Goal: Information Seeking & Learning: Learn about a topic

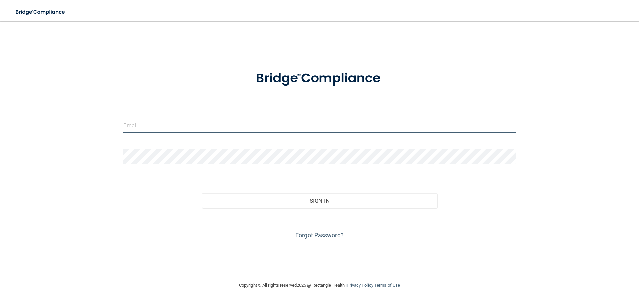
click at [228, 127] on input "email" at bounding box center [320, 125] width 392 height 15
type input "[EMAIL_ADDRESS][DOMAIN_NAME]"
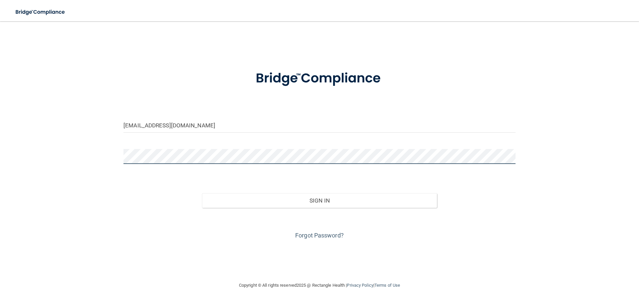
click at [202, 193] on button "Sign In" at bounding box center [319, 200] width 235 height 15
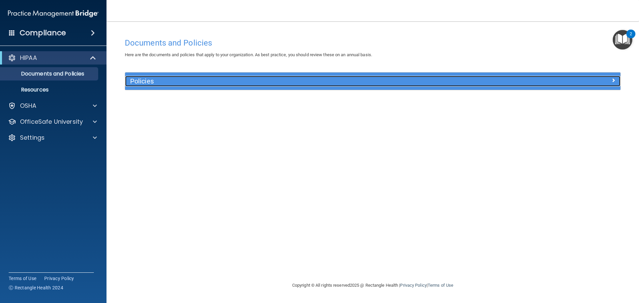
click at [144, 81] on h5 "Policies" at bounding box center [311, 81] width 362 height 7
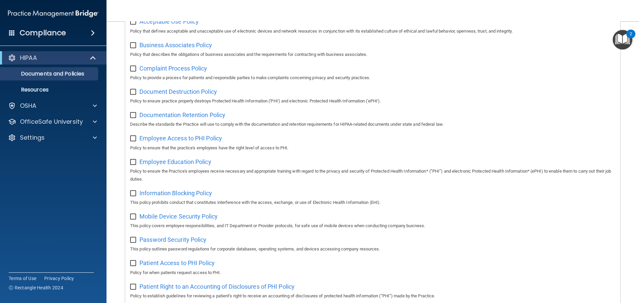
scroll to position [32, 0]
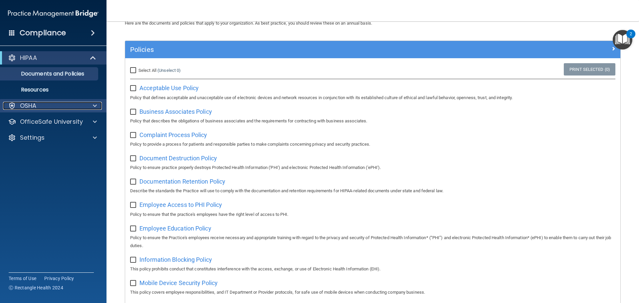
click at [42, 105] on div "OSHA" at bounding box center [44, 106] width 83 height 8
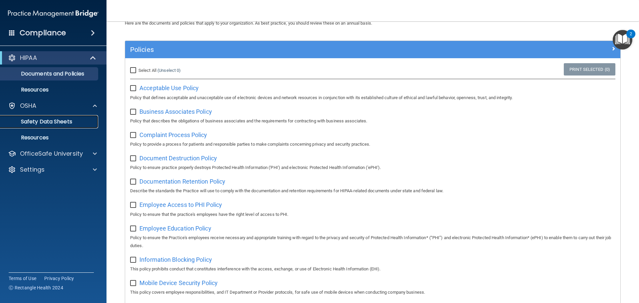
click at [62, 124] on p "Safety Data Sheets" at bounding box center [49, 122] width 91 height 7
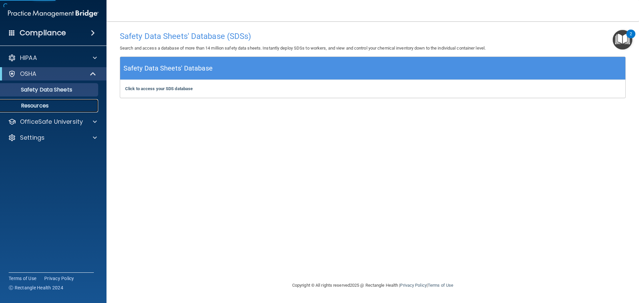
click at [44, 105] on p "Resources" at bounding box center [49, 106] width 91 height 7
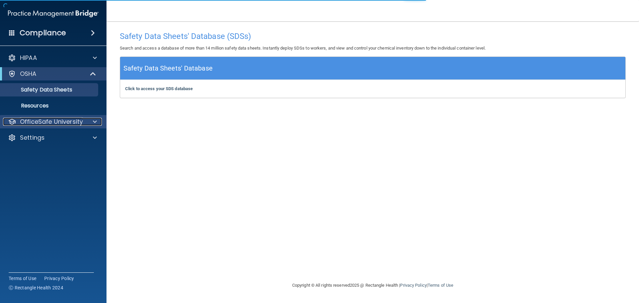
click at [80, 123] on p "OfficeSafe University" at bounding box center [51, 122] width 63 height 8
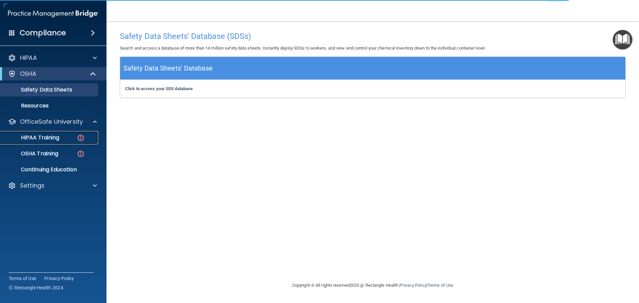
click at [46, 136] on p "HIPAA Training" at bounding box center [31, 138] width 55 height 7
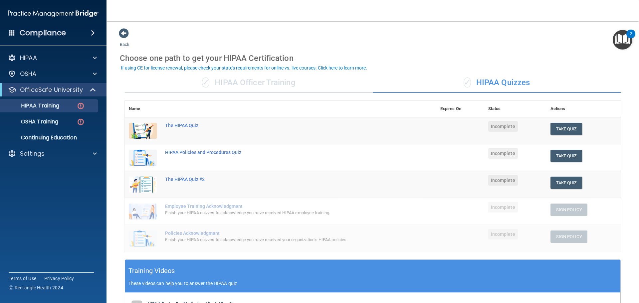
click at [269, 81] on div "✓ HIPAA Officer Training" at bounding box center [249, 83] width 248 height 20
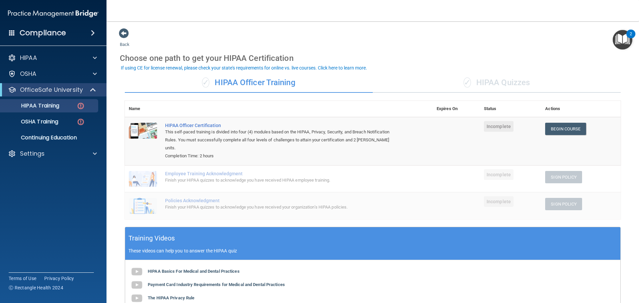
click at [507, 82] on div "✓ HIPAA Quizzes" at bounding box center [497, 83] width 248 height 20
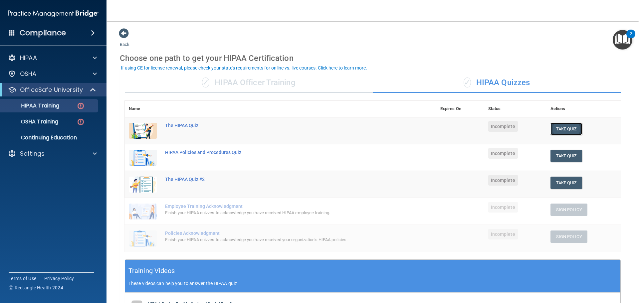
click at [569, 128] on button "Take Quiz" at bounding box center [567, 129] width 32 height 12
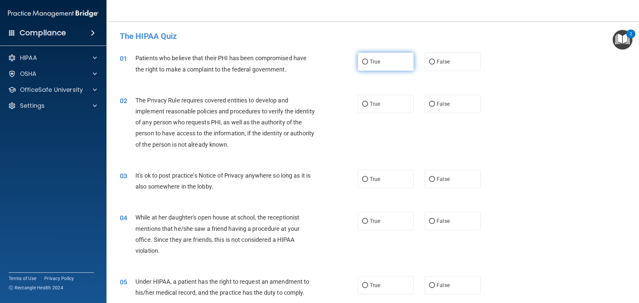
click at [372, 65] on label "True" at bounding box center [386, 62] width 56 height 18
click at [368, 65] on input "True" at bounding box center [365, 62] width 6 height 5
radio input "true"
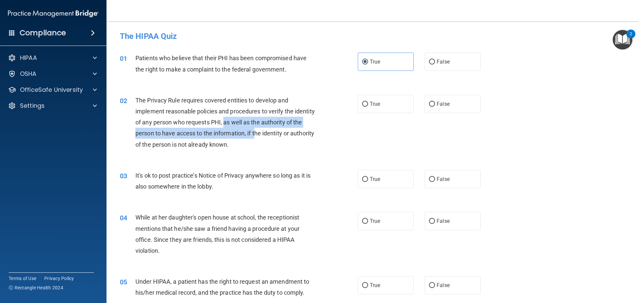
drag, startPoint x: 246, startPoint y: 123, endPoint x: 267, endPoint y: 137, distance: 24.9
click at [267, 137] on span "The Privacy Rule requires covered entities to develop and implement reasonable …" at bounding box center [226, 122] width 180 height 51
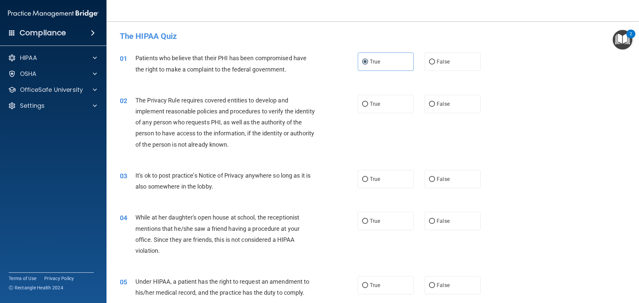
drag, startPoint x: 281, startPoint y: 142, endPoint x: 419, endPoint y: 111, distance: 141.6
click at [286, 142] on div "The Privacy Rule requires covered entities to develop and implement reasonable …" at bounding box center [229, 122] width 186 height 55
drag, startPoint x: 332, startPoint y: 98, endPoint x: 361, endPoint y: 103, distance: 29.3
click at [332, 98] on div "02 The Privacy Rule requires covered entities to develop and implement reasonab…" at bounding box center [239, 124] width 258 height 59
click at [362, 103] on input "True" at bounding box center [365, 104] width 6 height 5
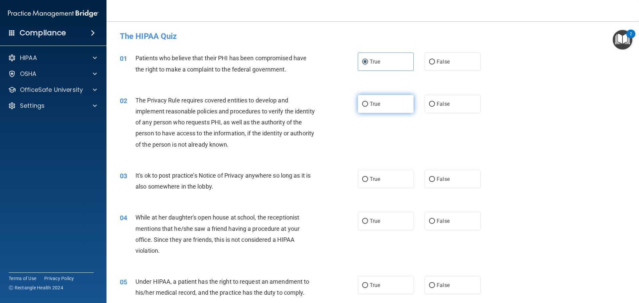
radio input "true"
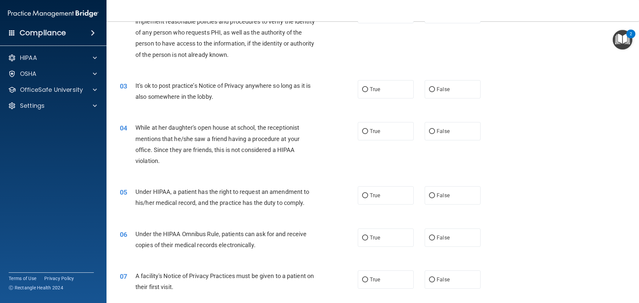
scroll to position [100, 0]
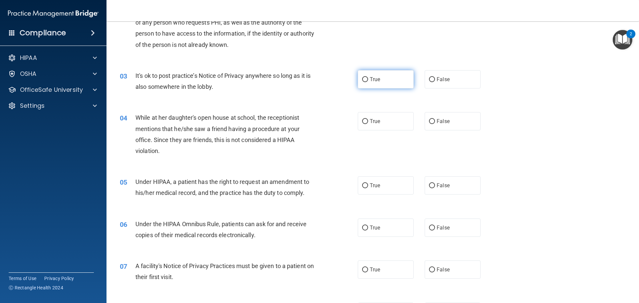
click at [367, 78] on label "True" at bounding box center [386, 79] width 56 height 18
click at [367, 78] on input "True" at bounding box center [365, 79] width 6 height 5
radio input "true"
click at [457, 125] on label "False" at bounding box center [453, 121] width 56 height 18
click at [435, 124] on input "False" at bounding box center [432, 121] width 6 height 5
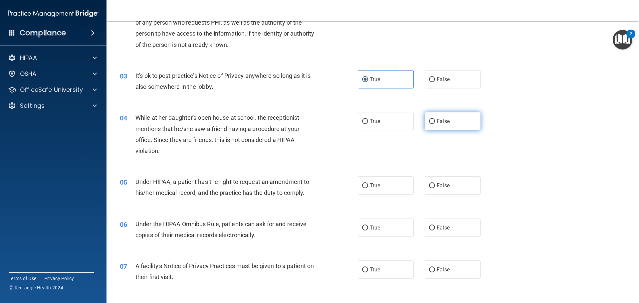
radio input "true"
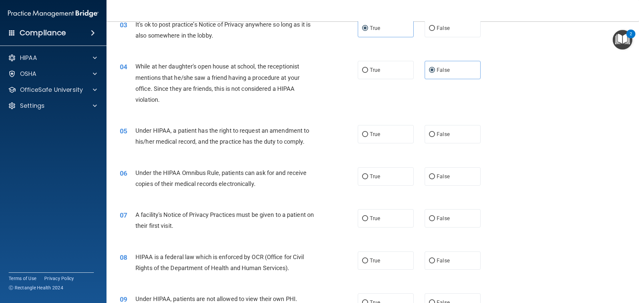
scroll to position [167, 0]
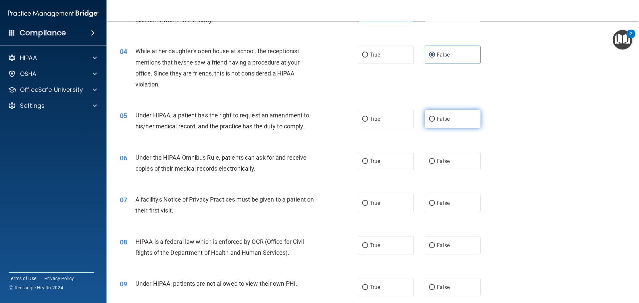
click at [429, 117] on input "False" at bounding box center [432, 119] width 6 height 5
radio input "true"
click at [373, 163] on span "True" at bounding box center [375, 161] width 10 height 6
click at [368, 163] on input "True" at bounding box center [365, 161] width 6 height 5
radio input "true"
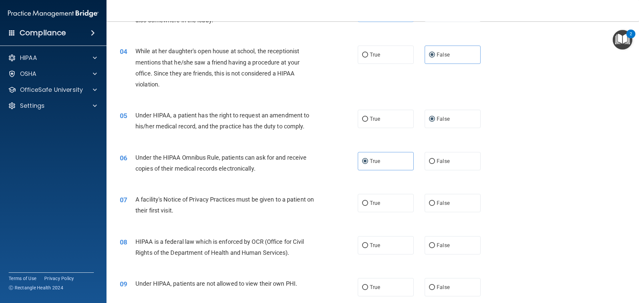
scroll to position [200, 0]
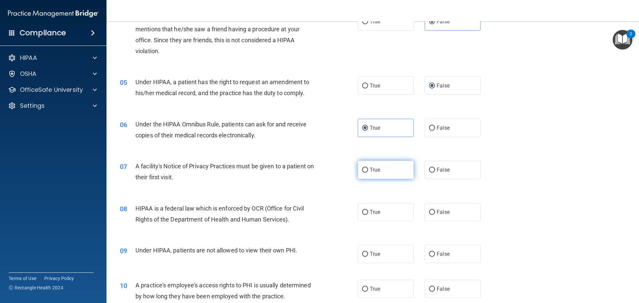
click at [384, 174] on label "True" at bounding box center [386, 170] width 56 height 18
click at [368, 173] on input "True" at bounding box center [365, 170] width 6 height 5
radio input "true"
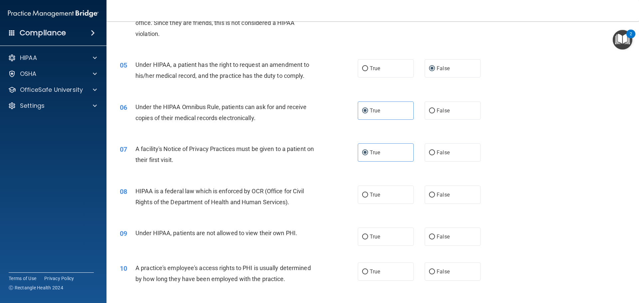
scroll to position [233, 0]
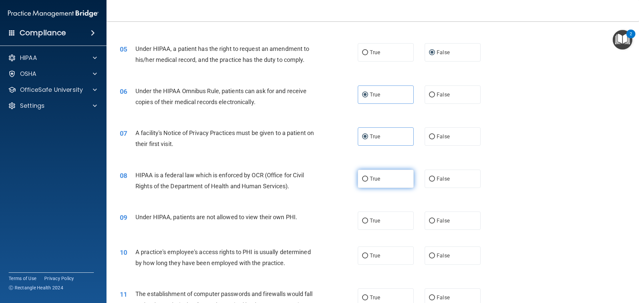
click at [374, 178] on span "True" at bounding box center [375, 179] width 10 height 6
click at [368, 178] on input "True" at bounding box center [365, 179] width 6 height 5
radio input "true"
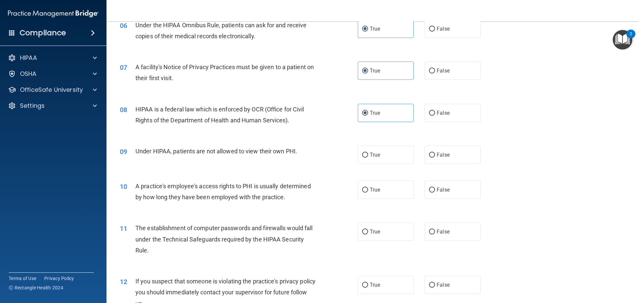
scroll to position [300, 0]
click at [449, 156] on label "False" at bounding box center [453, 154] width 56 height 18
click at [435, 156] on input "False" at bounding box center [432, 154] width 6 height 5
radio input "true"
click at [443, 195] on label "False" at bounding box center [453, 189] width 56 height 18
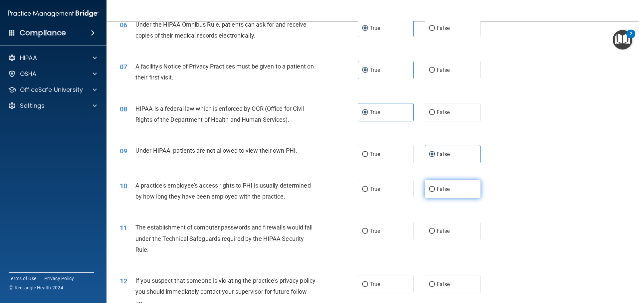
click at [435, 192] on input "False" at bounding box center [432, 189] width 6 height 5
radio input "true"
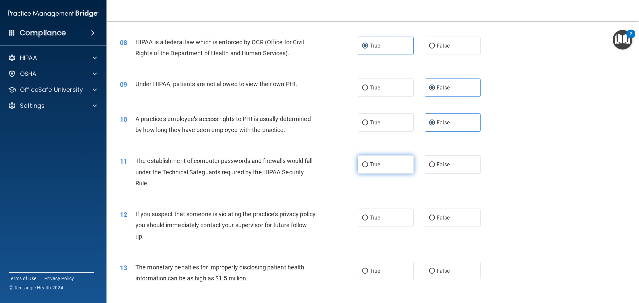
click at [372, 166] on span "True" at bounding box center [375, 165] width 10 height 6
click at [368, 166] on input "True" at bounding box center [365, 165] width 6 height 5
radio input "true"
click at [382, 220] on label "True" at bounding box center [386, 218] width 56 height 18
click at [368, 220] on input "True" at bounding box center [365, 218] width 6 height 5
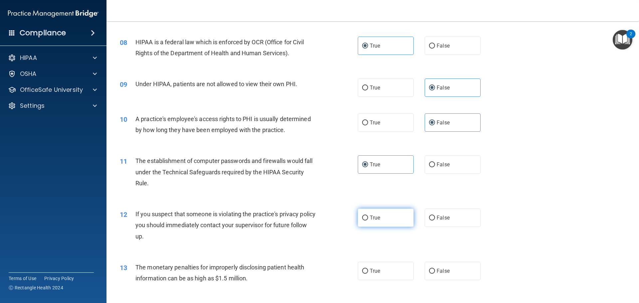
radio input "true"
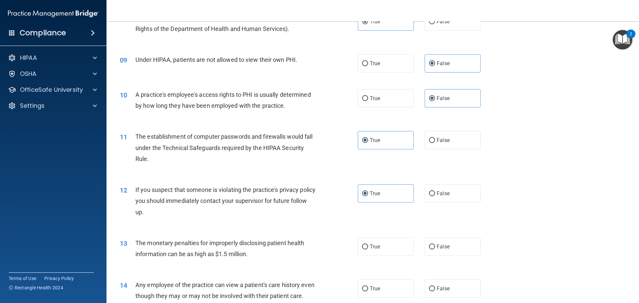
scroll to position [433, 0]
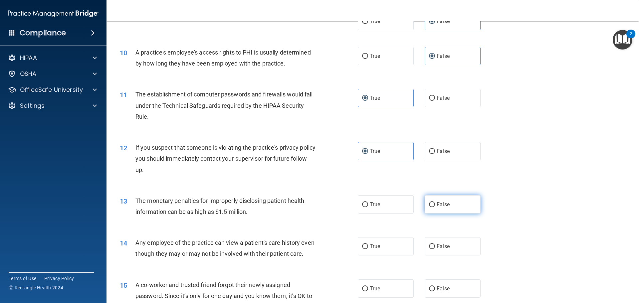
click at [441, 203] on span "False" at bounding box center [443, 204] width 13 height 6
click at [435, 203] on input "False" at bounding box center [432, 204] width 6 height 5
radio input "true"
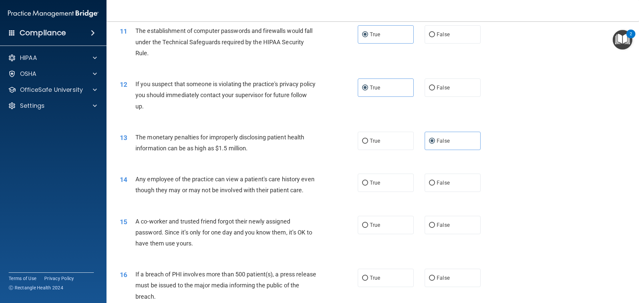
scroll to position [500, 0]
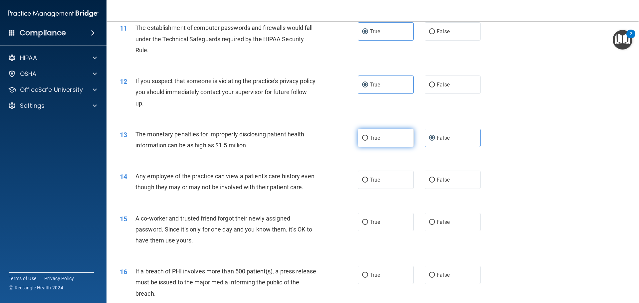
click at [384, 140] on label "True" at bounding box center [386, 138] width 56 height 18
click at [368, 140] on input "True" at bounding box center [365, 138] width 6 height 5
radio input "true"
radio input "false"
click at [438, 186] on label "False" at bounding box center [453, 180] width 56 height 18
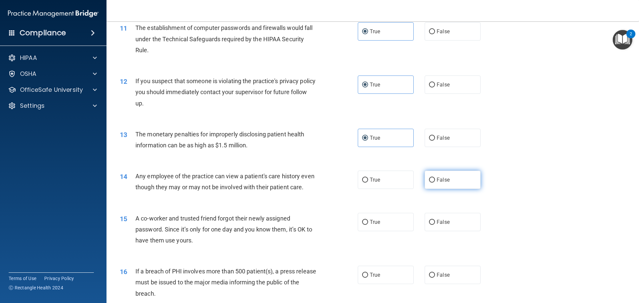
click at [435, 183] on input "False" at bounding box center [432, 180] width 6 height 5
radio input "true"
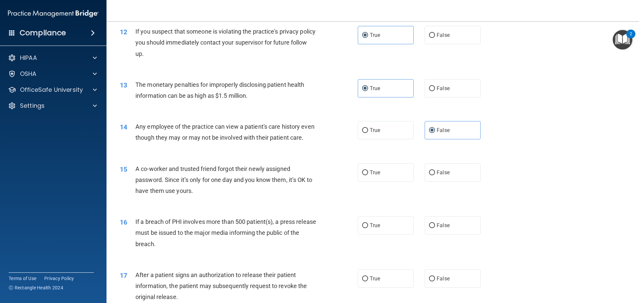
scroll to position [566, 0]
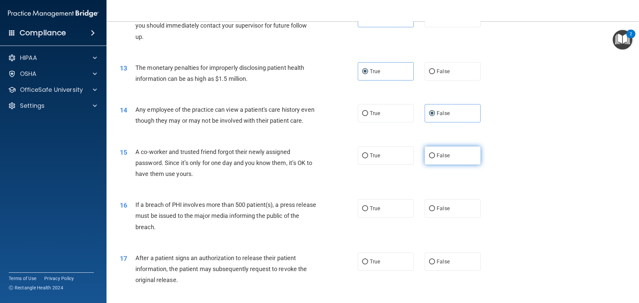
click at [453, 165] on label "False" at bounding box center [453, 156] width 56 height 18
click at [435, 159] on input "False" at bounding box center [432, 156] width 6 height 5
radio input "true"
click at [372, 211] on label "True" at bounding box center [386, 208] width 56 height 18
click at [368, 211] on input "True" at bounding box center [365, 208] width 6 height 5
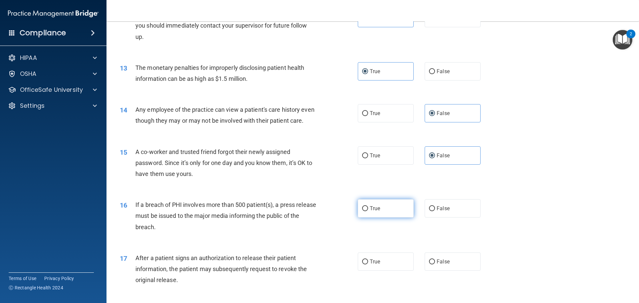
radio input "true"
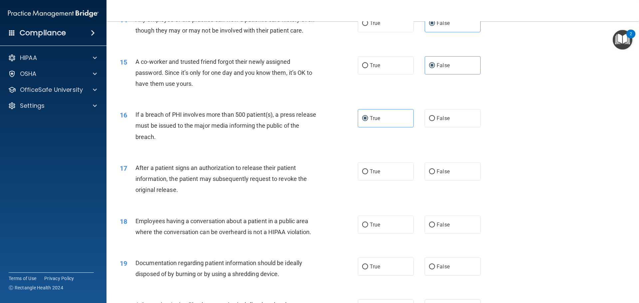
scroll to position [666, 0]
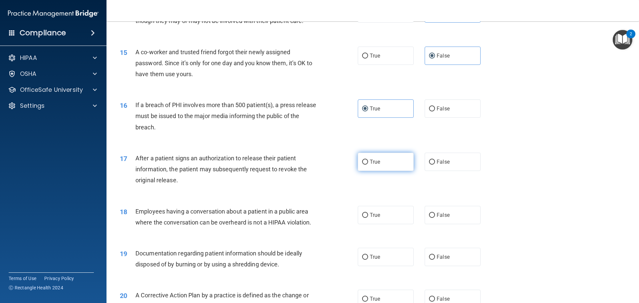
click at [365, 165] on input "True" at bounding box center [365, 162] width 6 height 5
radio input "true"
click at [437, 218] on span "False" at bounding box center [443, 215] width 13 height 6
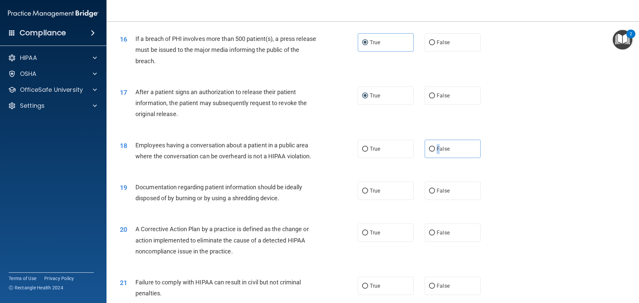
scroll to position [733, 0]
click at [457, 153] on label "False" at bounding box center [453, 149] width 56 height 18
click at [435, 152] on input "False" at bounding box center [432, 149] width 6 height 5
radio input "true"
click at [387, 200] on label "True" at bounding box center [386, 191] width 56 height 18
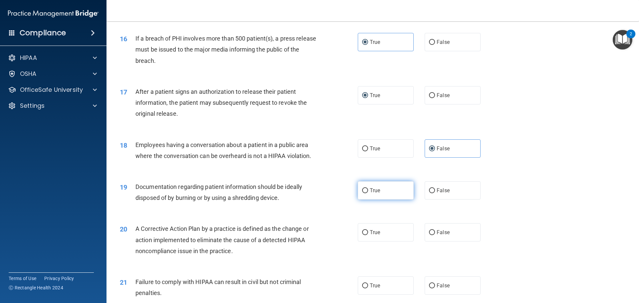
click at [368, 193] on input "True" at bounding box center [365, 190] width 6 height 5
radio input "true"
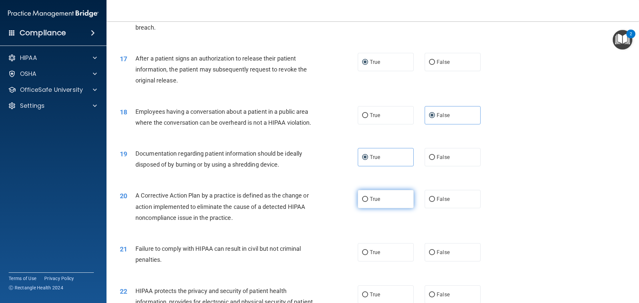
click at [374, 205] on label "True" at bounding box center [386, 199] width 56 height 18
click at [368, 202] on input "True" at bounding box center [365, 199] width 6 height 5
radio input "true"
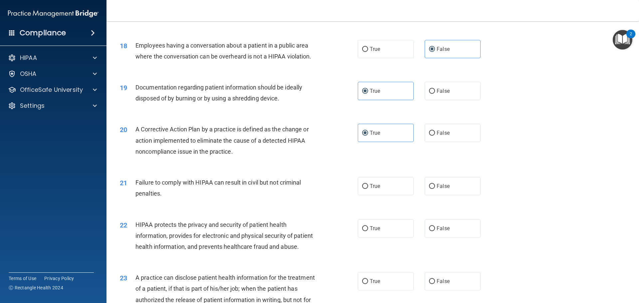
scroll to position [833, 0]
click at [442, 189] on span "False" at bounding box center [443, 186] width 13 height 6
click at [435, 189] on input "False" at bounding box center [432, 186] width 6 height 5
radio input "true"
click at [390, 193] on label "True" at bounding box center [386, 186] width 56 height 18
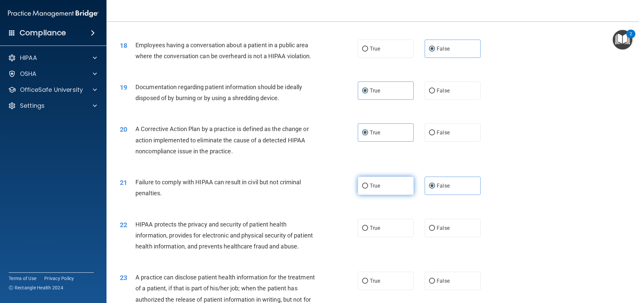
click at [368, 189] on input "True" at bounding box center [365, 186] width 6 height 5
radio input "true"
radio input "false"
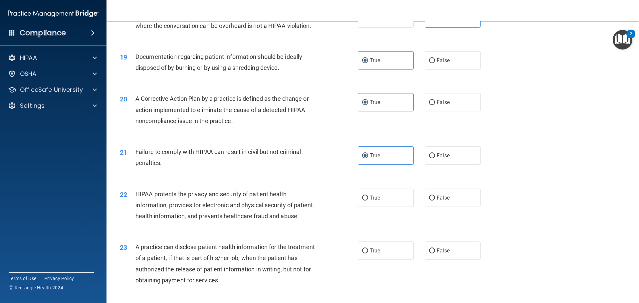
scroll to position [899, 0]
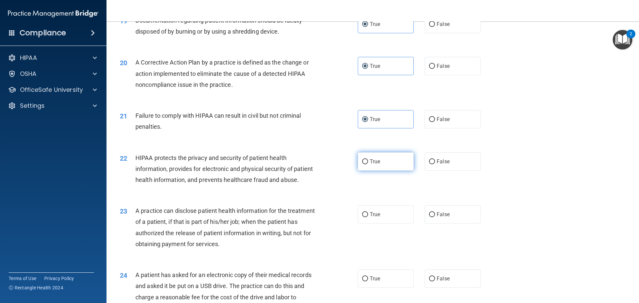
click at [393, 171] on label "True" at bounding box center [386, 162] width 56 height 18
click at [368, 165] on input "True" at bounding box center [365, 162] width 6 height 5
radio input "true"
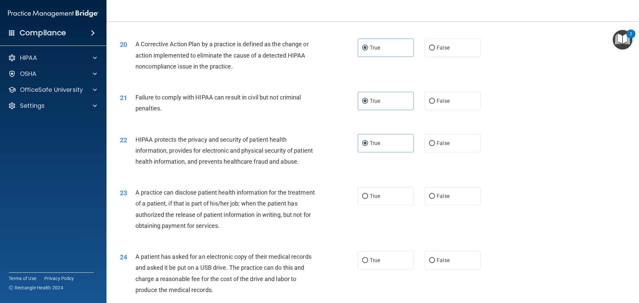
scroll to position [933, 0]
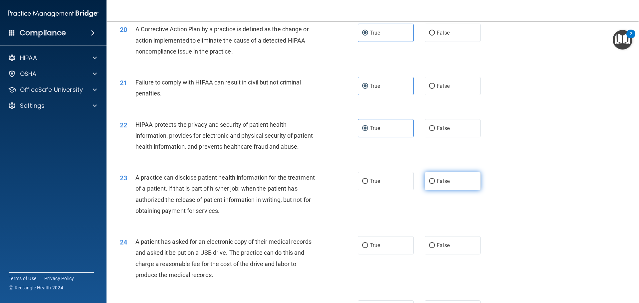
click at [444, 190] on label "False" at bounding box center [453, 181] width 56 height 18
click at [435, 184] on input "False" at bounding box center [432, 181] width 6 height 5
radio input "true"
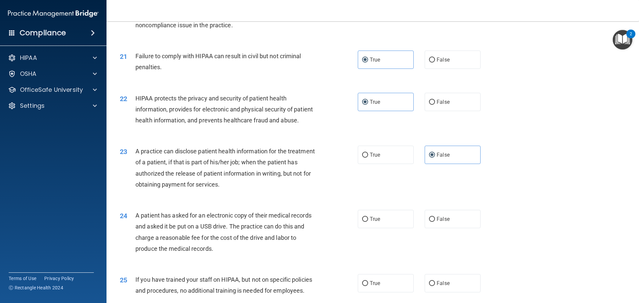
scroll to position [1032, 0]
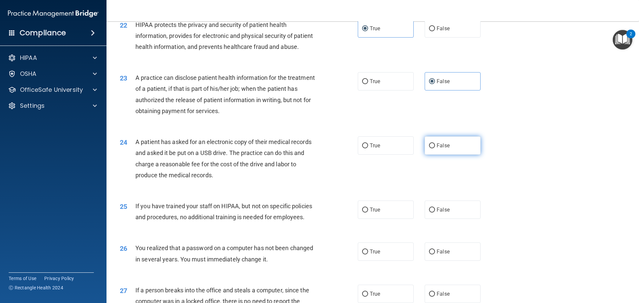
click at [453, 155] on label "False" at bounding box center [453, 146] width 56 height 18
click at [435, 149] on input "False" at bounding box center [432, 146] width 6 height 5
radio input "true"
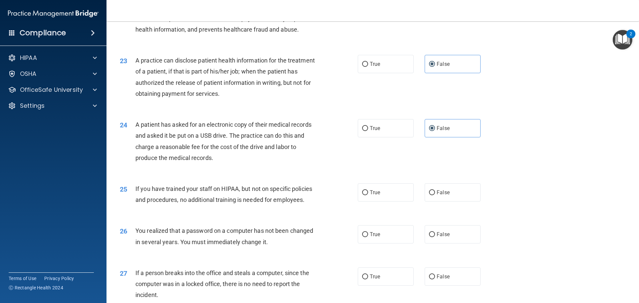
scroll to position [1066, 0]
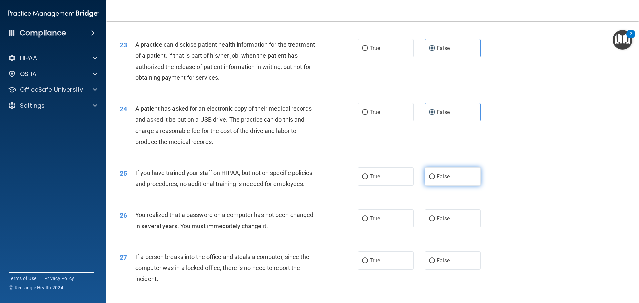
click at [448, 186] on label "False" at bounding box center [453, 177] width 56 height 18
click at [435, 180] on input "False" at bounding box center [432, 177] width 6 height 5
radio input "true"
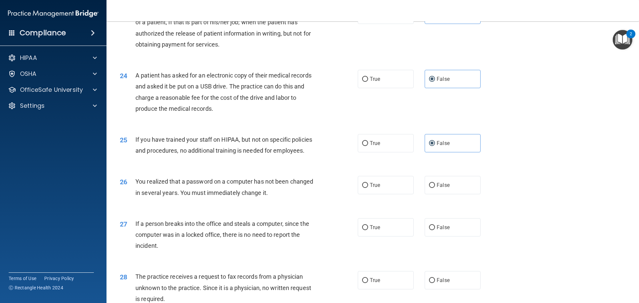
scroll to position [1132, 0]
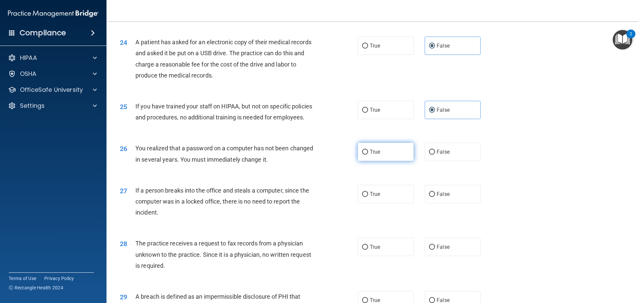
click at [365, 161] on label "True" at bounding box center [386, 152] width 56 height 18
click at [365, 155] on input "True" at bounding box center [365, 152] width 6 height 5
radio input "true"
click at [453, 203] on label "False" at bounding box center [453, 194] width 56 height 18
click at [435, 197] on input "False" at bounding box center [432, 194] width 6 height 5
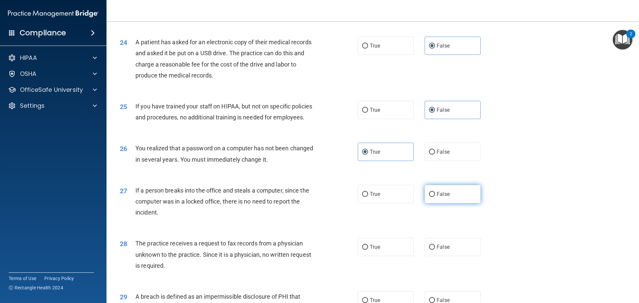
radio input "true"
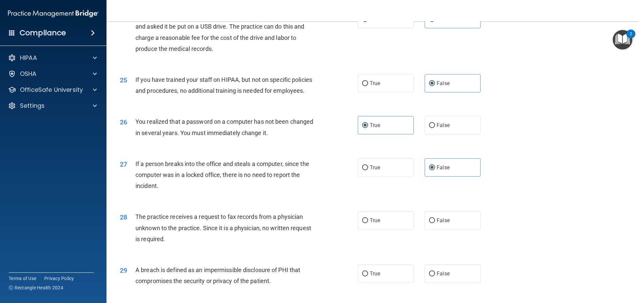
scroll to position [1199, 0]
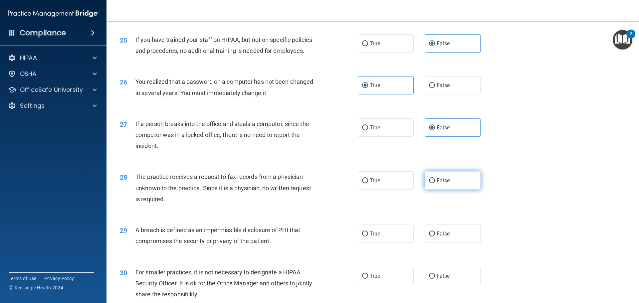
click at [439, 190] on label "False" at bounding box center [453, 181] width 56 height 18
click at [435, 184] on input "False" at bounding box center [432, 181] width 6 height 5
radio input "true"
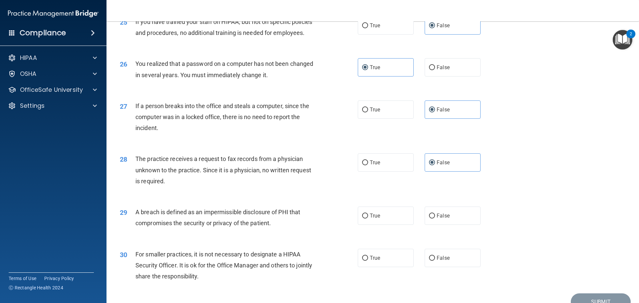
scroll to position [1232, 0]
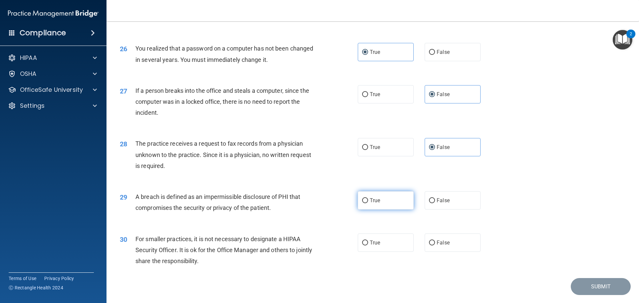
click at [385, 210] on label "True" at bounding box center [386, 200] width 56 height 18
click at [368, 203] on input "True" at bounding box center [365, 200] width 6 height 5
radio input "true"
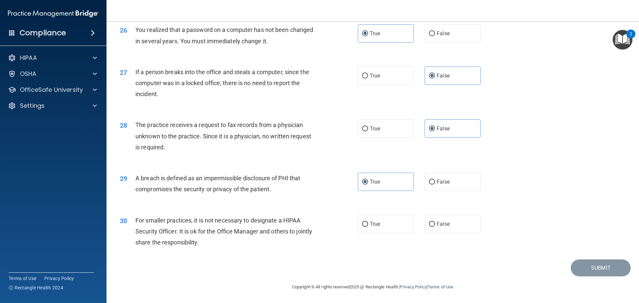
scroll to position [1273, 0]
click at [459, 227] on label "False" at bounding box center [453, 224] width 56 height 18
click at [435, 227] on input "False" at bounding box center [432, 224] width 6 height 5
radio input "true"
click at [609, 266] on button "Submit" at bounding box center [601, 268] width 60 height 17
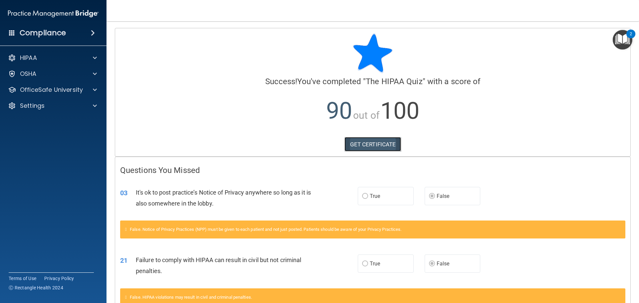
click at [383, 144] on link "GET CERTIFICATE" at bounding box center [373, 144] width 57 height 15
click at [623, 39] on img "Open Resource Center, 2 new notifications" at bounding box center [623, 40] width 20 height 20
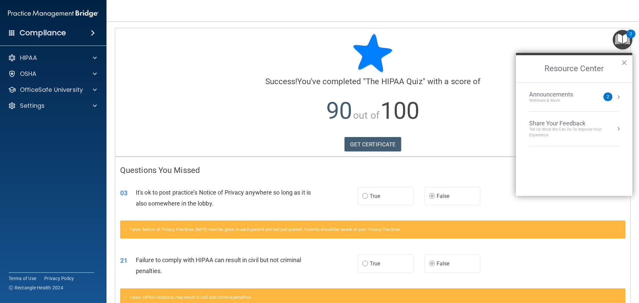
click at [483, 46] on div at bounding box center [373, 53] width 506 height 40
click at [65, 57] on div "HIPAA" at bounding box center [44, 58] width 83 height 8
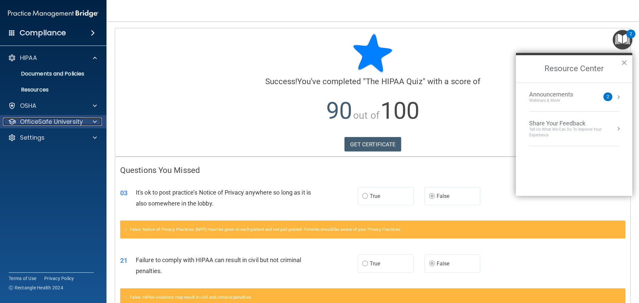
click at [93, 123] on div at bounding box center [94, 122] width 17 height 8
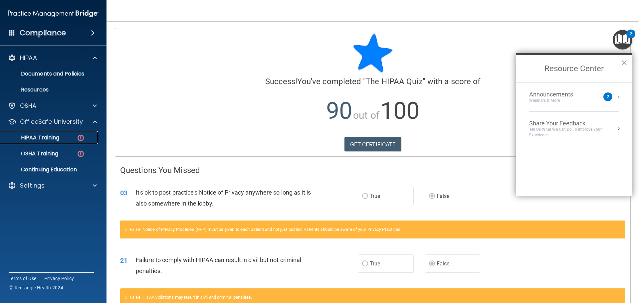
click at [57, 136] on p "HIPAA Training" at bounding box center [31, 138] width 55 height 7
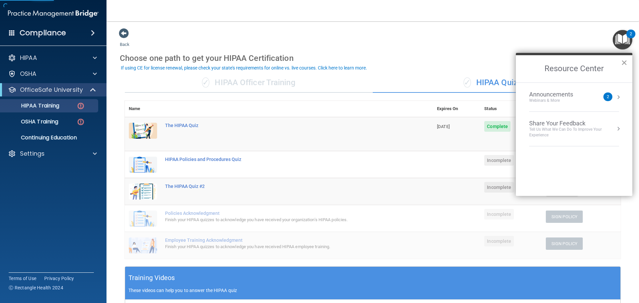
click at [623, 63] on button "×" at bounding box center [624, 62] width 6 height 11
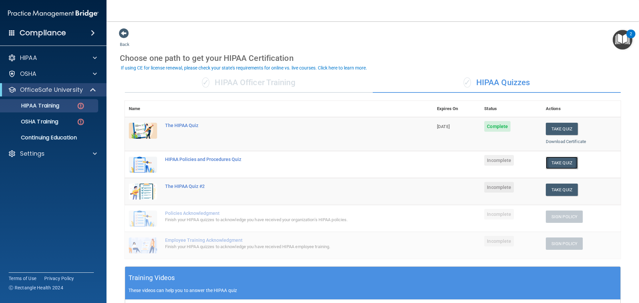
click at [565, 164] on button "Take Quiz" at bounding box center [562, 163] width 32 height 12
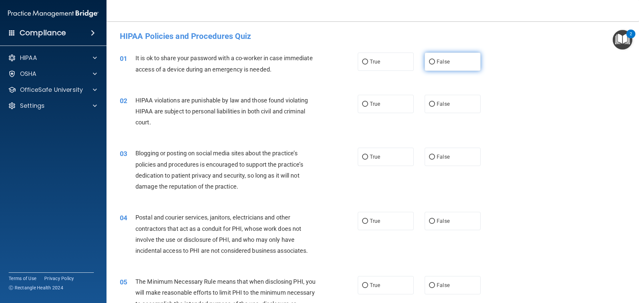
click at [451, 63] on label "False" at bounding box center [453, 62] width 56 height 18
click at [435, 63] on input "False" at bounding box center [432, 62] width 6 height 5
radio input "true"
click at [391, 106] on label "True" at bounding box center [386, 104] width 56 height 18
click at [368, 106] on input "True" at bounding box center [365, 104] width 6 height 5
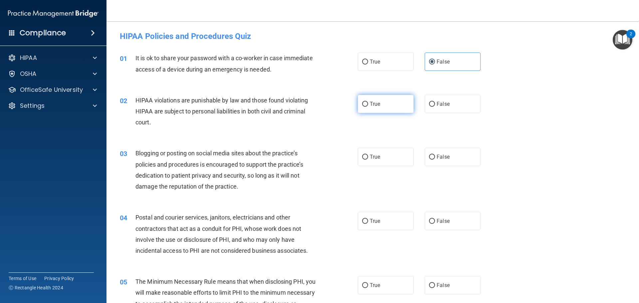
radio input "true"
click at [378, 159] on label "True" at bounding box center [386, 157] width 56 height 18
click at [368, 159] on input "True" at bounding box center [365, 157] width 6 height 5
radio input "true"
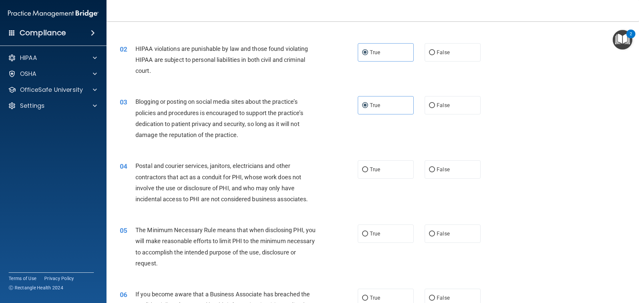
scroll to position [67, 0]
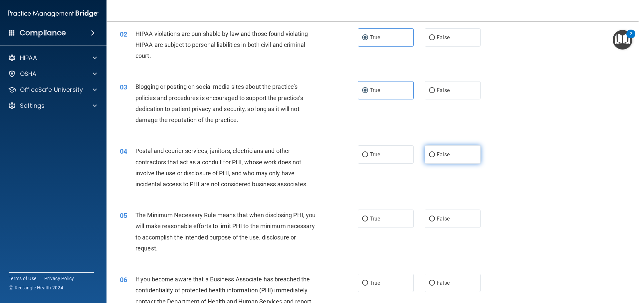
click at [439, 155] on span "False" at bounding box center [443, 155] width 13 height 6
click at [435, 155] on input "False" at bounding box center [432, 155] width 6 height 5
radio input "true"
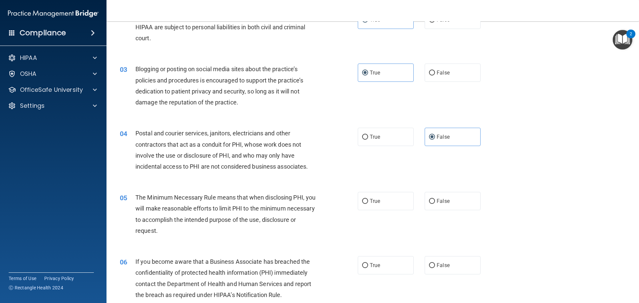
scroll to position [133, 0]
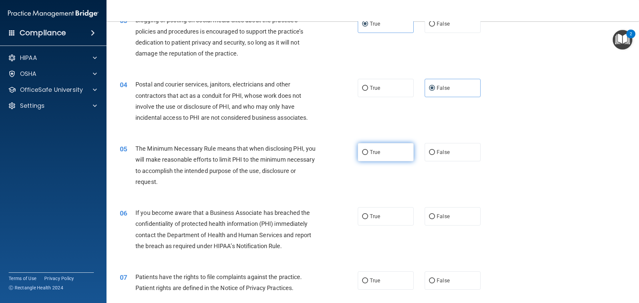
click at [404, 154] on label "True" at bounding box center [386, 152] width 56 height 18
click at [368, 154] on input "True" at bounding box center [365, 152] width 6 height 5
radio input "true"
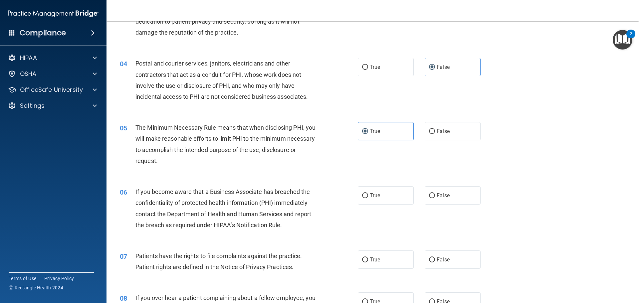
scroll to position [200, 0]
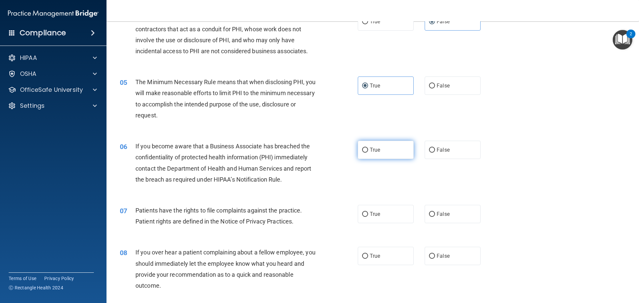
click at [377, 147] on span "True" at bounding box center [375, 150] width 10 height 6
click at [368, 148] on input "True" at bounding box center [365, 150] width 6 height 5
radio input "true"
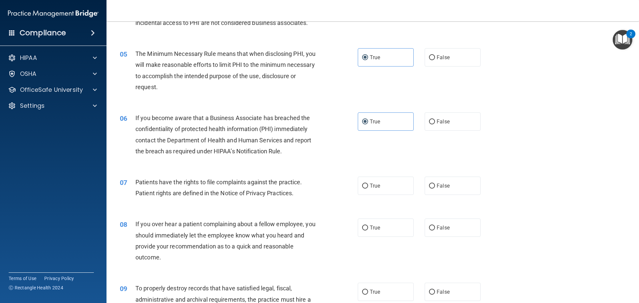
scroll to position [266, 0]
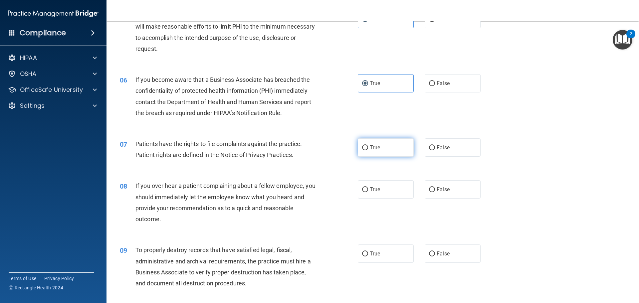
drag, startPoint x: 374, startPoint y: 148, endPoint x: 260, endPoint y: 156, distance: 114.8
click at [373, 149] on span "True" at bounding box center [375, 148] width 10 height 6
drag, startPoint x: 358, startPoint y: 142, endPoint x: 355, endPoint y: 145, distance: 4.7
click at [358, 144] on label "True" at bounding box center [386, 148] width 56 height 18
click at [362, 146] on input "True" at bounding box center [365, 148] width 6 height 5
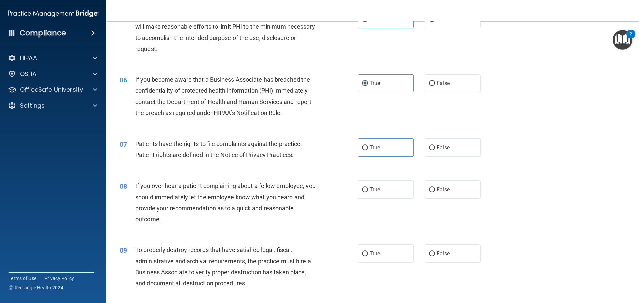
radio input "true"
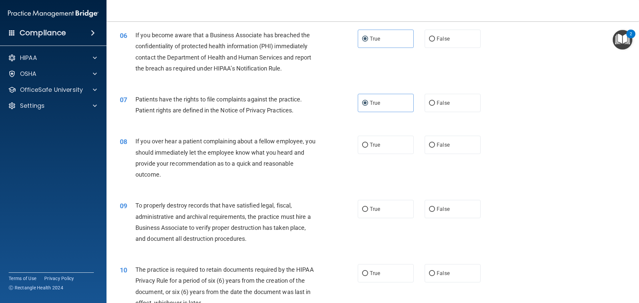
scroll to position [333, 0]
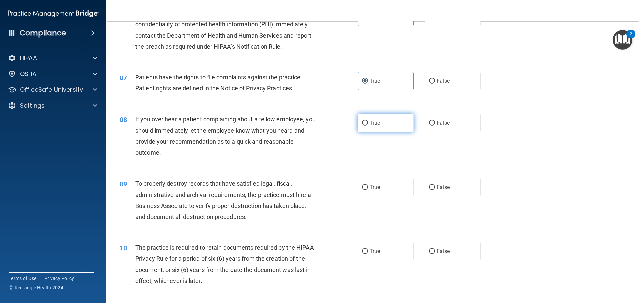
click at [370, 125] on span "True" at bounding box center [375, 123] width 10 height 6
click at [368, 125] on input "True" at bounding box center [365, 123] width 6 height 5
radio input "true"
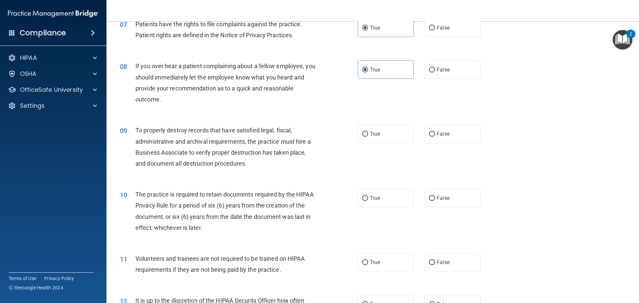
scroll to position [400, 0]
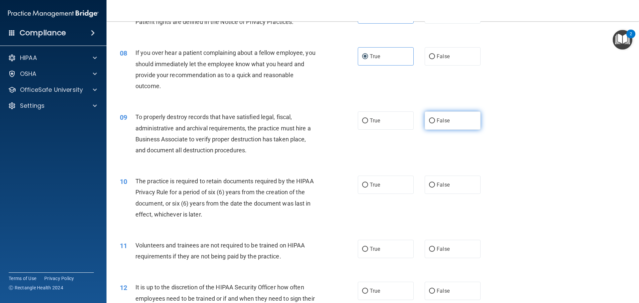
click at [447, 124] on label "False" at bounding box center [453, 121] width 56 height 18
click at [435, 124] on input "False" at bounding box center [432, 121] width 6 height 5
radio input "true"
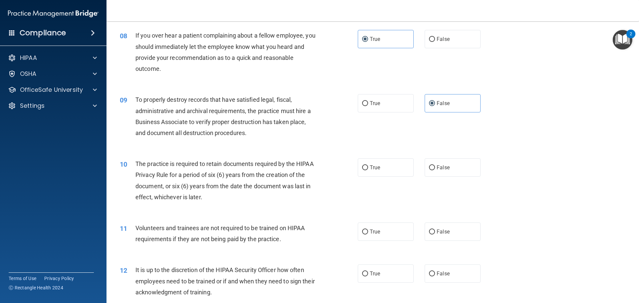
scroll to position [433, 0]
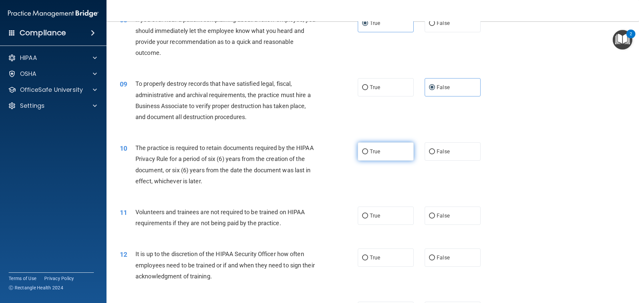
click at [365, 148] on label "True" at bounding box center [386, 152] width 56 height 18
click at [365, 150] on input "True" at bounding box center [365, 152] width 6 height 5
radio input "true"
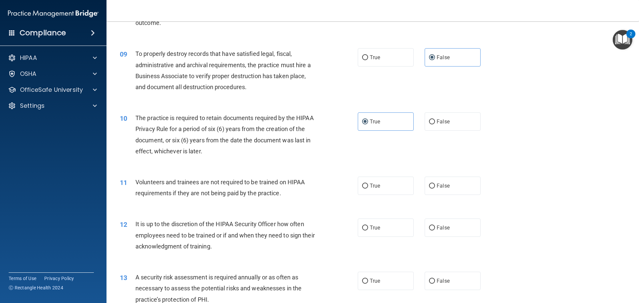
scroll to position [500, 0]
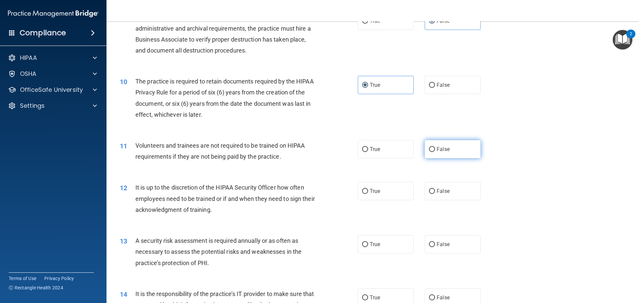
drag, startPoint x: 445, startPoint y: 157, endPoint x: 441, endPoint y: 158, distance: 4.4
click at [445, 157] on label "False" at bounding box center [453, 149] width 56 height 18
click at [463, 154] on label "False" at bounding box center [453, 149] width 56 height 18
click at [435, 152] on input "False" at bounding box center [432, 149] width 6 height 5
radio input "true"
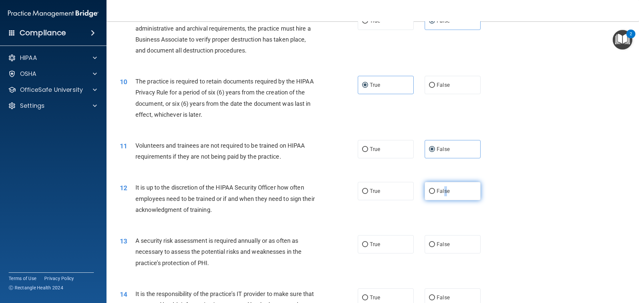
click at [442, 188] on label "False" at bounding box center [453, 191] width 56 height 18
drag, startPoint x: 429, startPoint y: 202, endPoint x: 428, endPoint y: 197, distance: 5.2
click at [429, 202] on div "12 It is up to the discretion of the HIPAA Security Officer how often employees…" at bounding box center [373, 200] width 516 height 53
click at [428, 197] on label "False" at bounding box center [453, 191] width 56 height 18
click at [429, 194] on input "False" at bounding box center [432, 191] width 6 height 5
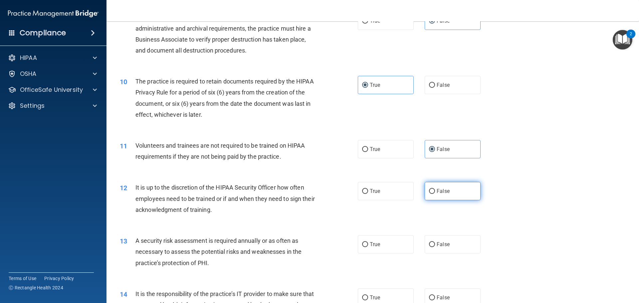
radio input "true"
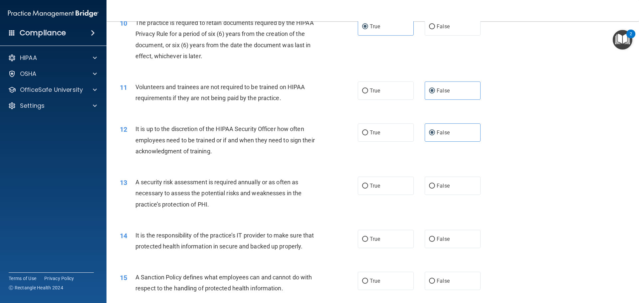
scroll to position [599, 0]
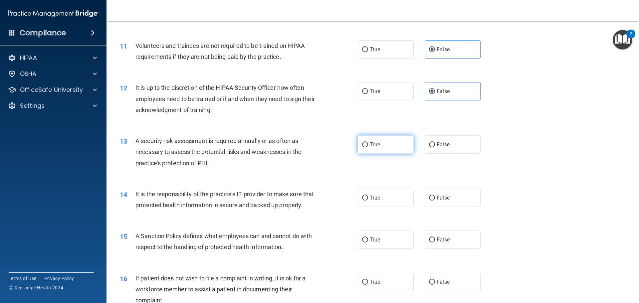
click at [366, 140] on label "True" at bounding box center [386, 145] width 56 height 18
click at [366, 143] on input "True" at bounding box center [365, 145] width 6 height 5
radio input "true"
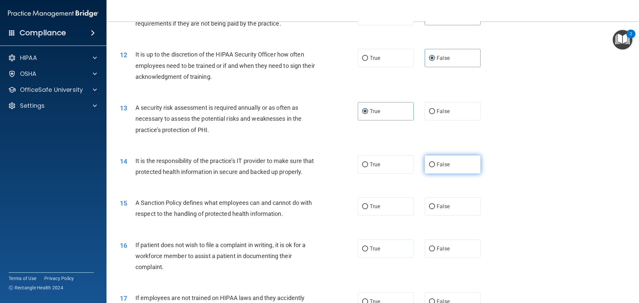
click at [431, 162] on label "False" at bounding box center [453, 165] width 56 height 18
click at [431, 163] on input "False" at bounding box center [432, 165] width 6 height 5
radio input "true"
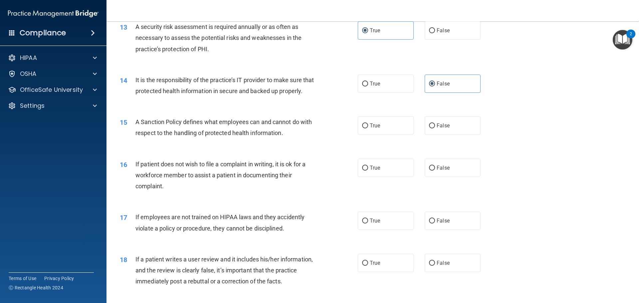
scroll to position [733, 0]
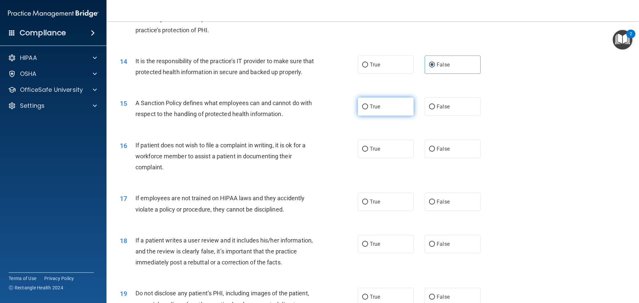
click at [370, 110] on span "True" at bounding box center [375, 107] width 10 height 6
click at [368, 110] on input "True" at bounding box center [365, 107] width 6 height 5
radio input "true"
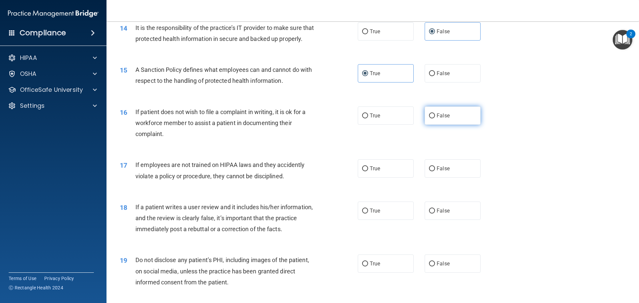
click at [430, 119] on input "False" at bounding box center [432, 116] width 6 height 5
radio input "true"
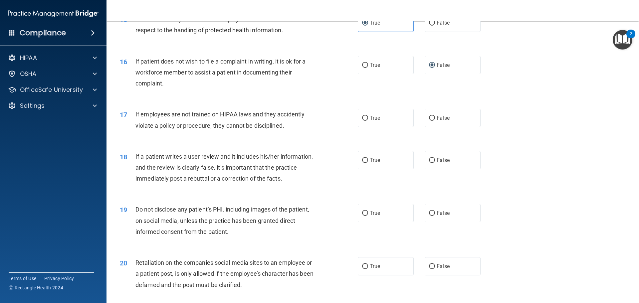
scroll to position [833, 0]
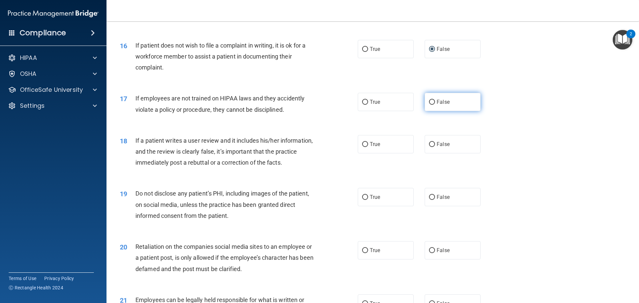
click at [438, 105] on span "False" at bounding box center [443, 102] width 13 height 6
click at [435, 105] on input "False" at bounding box center [432, 102] width 6 height 5
radio input "true"
drag, startPoint x: 427, startPoint y: 153, endPoint x: 393, endPoint y: 158, distance: 34.4
click at [427, 153] on label "False" at bounding box center [453, 144] width 56 height 18
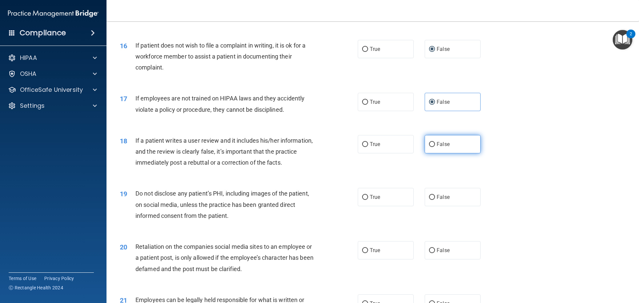
click at [445, 148] on span "False" at bounding box center [443, 144] width 13 height 6
click at [435, 147] on input "False" at bounding box center [432, 144] width 6 height 5
radio input "true"
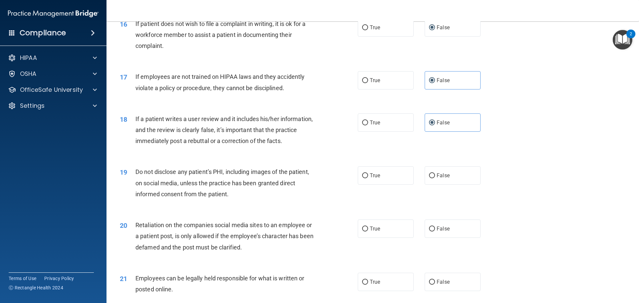
scroll to position [866, 0]
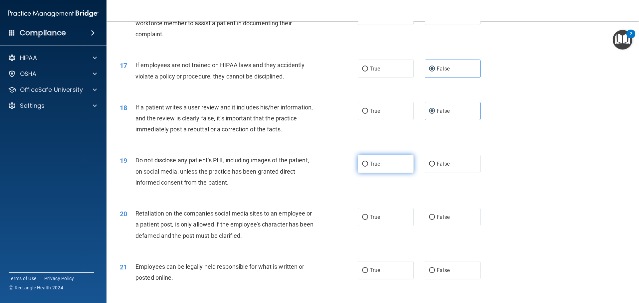
click at [363, 167] on input "True" at bounding box center [365, 164] width 6 height 5
radio input "true"
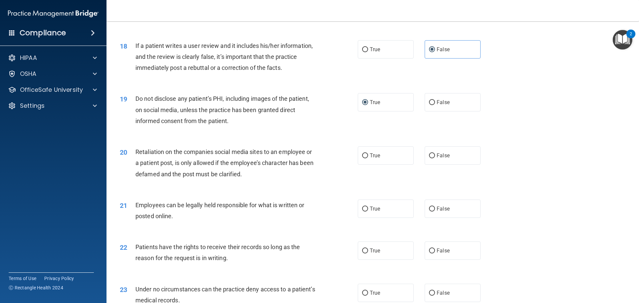
scroll to position [933, 0]
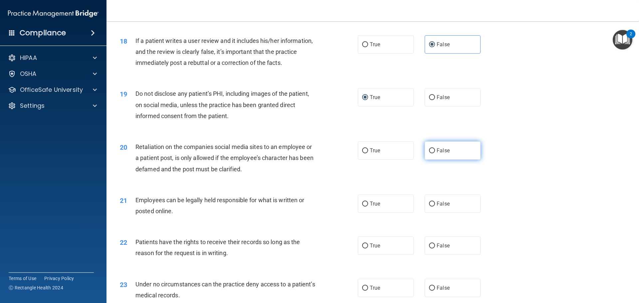
click at [430, 160] on label "False" at bounding box center [453, 151] width 56 height 18
click at [430, 154] on input "False" at bounding box center [432, 151] width 6 height 5
radio input "true"
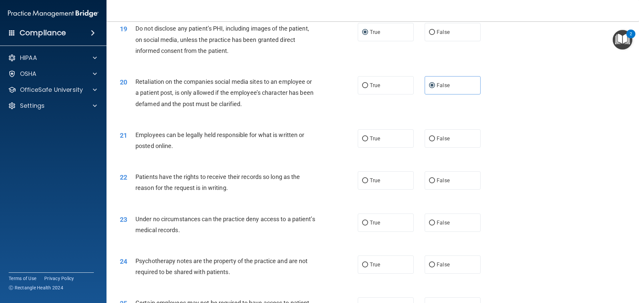
scroll to position [999, 0]
drag, startPoint x: 366, startPoint y: 147, endPoint x: 369, endPoint y: 150, distance: 4.3
click at [366, 147] on label "True" at bounding box center [386, 137] width 56 height 18
click at [366, 140] on input "True" at bounding box center [365, 137] width 6 height 5
radio input "true"
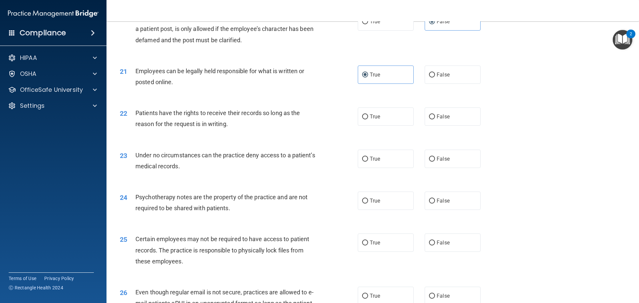
scroll to position [1066, 0]
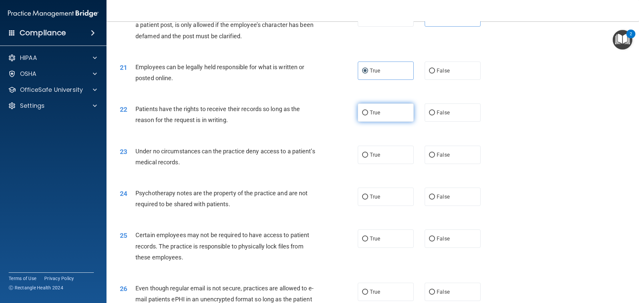
drag, startPoint x: 362, startPoint y: 126, endPoint x: 336, endPoint y: 131, distance: 26.8
click at [362, 116] on input "True" at bounding box center [365, 113] width 6 height 5
radio input "true"
drag, startPoint x: 355, startPoint y: 169, endPoint x: 358, endPoint y: 172, distance: 4.7
click at [492, 146] on ng-form "23 Under no circumstances can the practice deny access to a patient’s medical r…" at bounding box center [492, 146] width 0 height 0
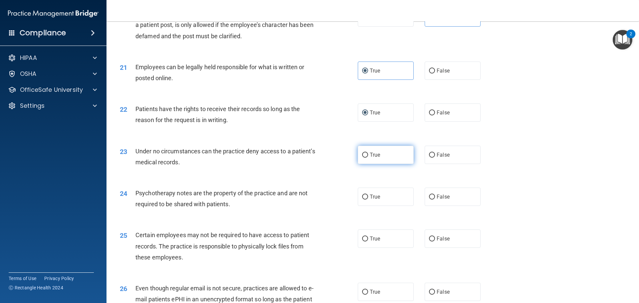
drag, startPoint x: 365, startPoint y: 167, endPoint x: 347, endPoint y: 171, distance: 17.9
click at [364, 158] on input "True" at bounding box center [365, 155] width 6 height 5
radio input "true"
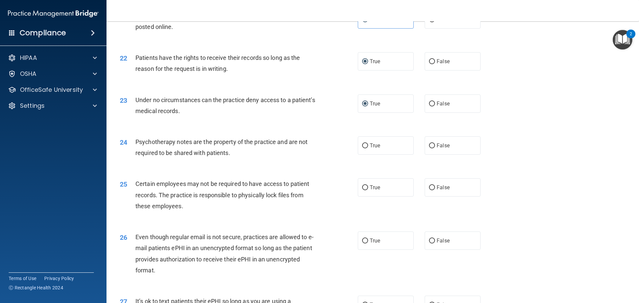
scroll to position [1132, 0]
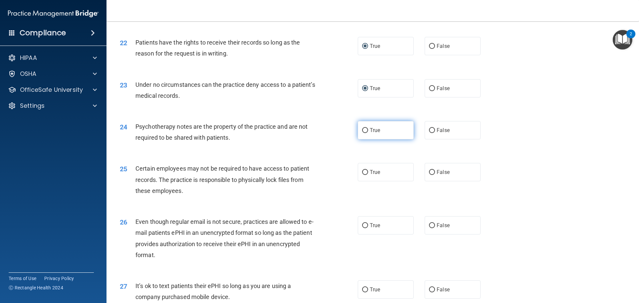
click at [362, 133] on input "True" at bounding box center [365, 130] width 6 height 5
radio input "true"
click at [366, 182] on label "True" at bounding box center [386, 172] width 56 height 18
click at [366, 175] on input "True" at bounding box center [365, 172] width 6 height 5
radio input "true"
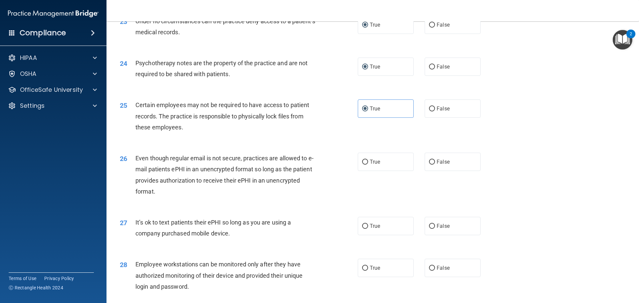
scroll to position [1199, 0]
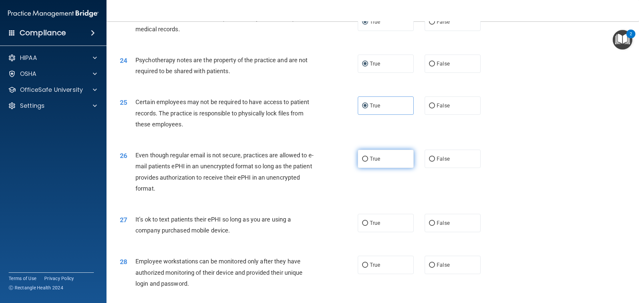
drag, startPoint x: 364, startPoint y: 174, endPoint x: 360, endPoint y: 176, distance: 4.5
click at [364, 168] on label "True" at bounding box center [386, 159] width 56 height 18
click at [364, 162] on input "True" at bounding box center [365, 159] width 6 height 5
radio input "true"
click at [462, 168] on label "False" at bounding box center [453, 159] width 56 height 18
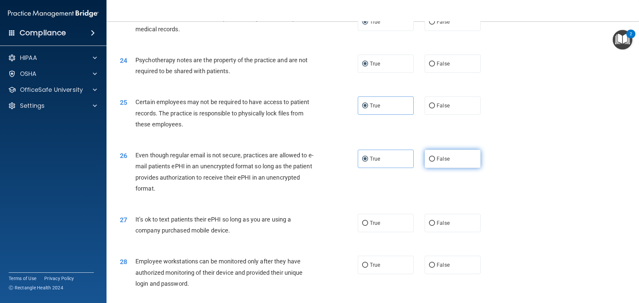
click at [435, 162] on input "False" at bounding box center [432, 159] width 6 height 5
radio input "true"
radio input "false"
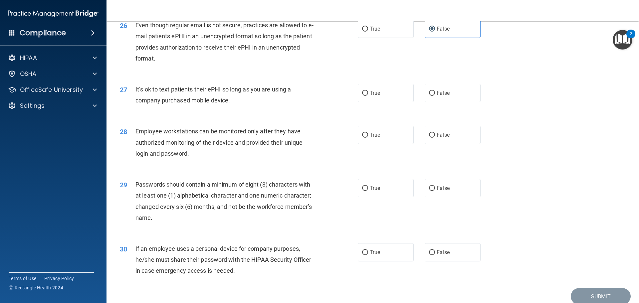
scroll to position [1332, 0]
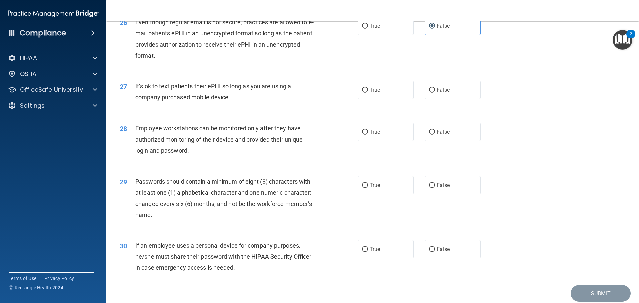
drag, startPoint x: 432, startPoint y: 103, endPoint x: 428, endPoint y: 111, distance: 9.5
click at [432, 99] on label "False" at bounding box center [453, 90] width 56 height 18
click at [432, 93] on input "False" at bounding box center [432, 90] width 6 height 5
radio input "true"
click at [432, 135] on input "False" at bounding box center [432, 132] width 6 height 5
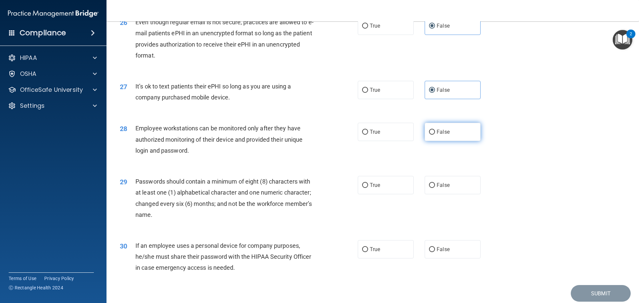
radio input "true"
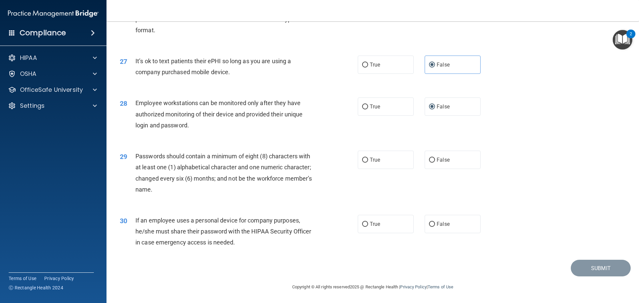
scroll to position [1368, 0]
click at [368, 161] on label "True" at bounding box center [386, 160] width 56 height 18
click at [368, 161] on input "True" at bounding box center [365, 160] width 6 height 5
radio input "true"
click at [367, 223] on label "True" at bounding box center [386, 224] width 56 height 18
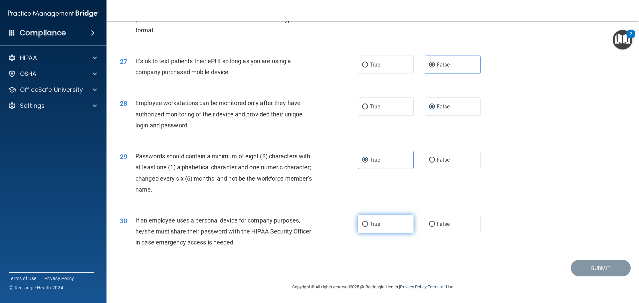
click at [367, 223] on input "True" at bounding box center [365, 224] width 6 height 5
radio input "true"
click at [609, 267] on button "Submit" at bounding box center [601, 268] width 60 height 17
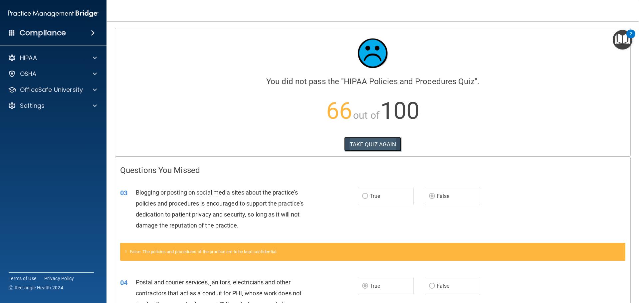
click at [383, 146] on button "TAKE QUIZ AGAIN" at bounding box center [373, 144] width 58 height 15
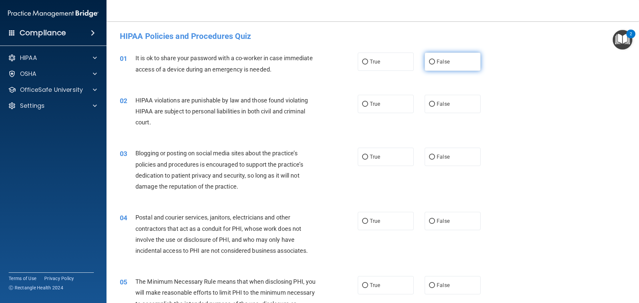
click at [472, 59] on label "False" at bounding box center [453, 62] width 56 height 18
click at [435, 60] on input "False" at bounding box center [432, 62] width 6 height 5
radio input "true"
click at [381, 108] on label "True" at bounding box center [386, 104] width 56 height 18
click at [368, 107] on input "True" at bounding box center [365, 104] width 6 height 5
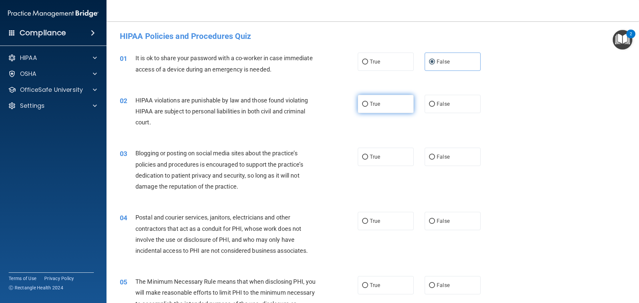
radio input "true"
click at [443, 160] on span "False" at bounding box center [443, 157] width 13 height 6
click at [435, 160] on input "False" at bounding box center [432, 157] width 6 height 5
radio input "true"
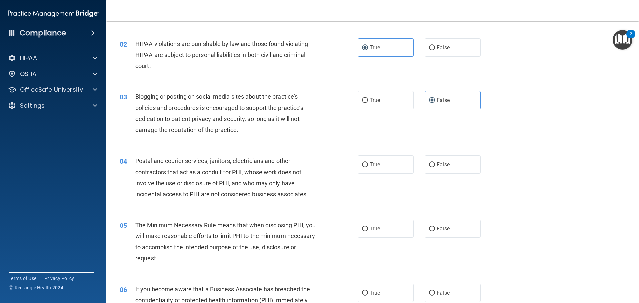
scroll to position [67, 0]
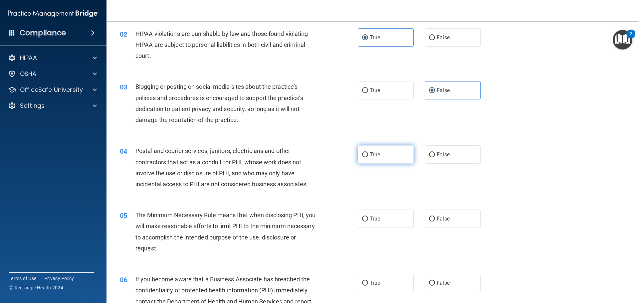
click at [373, 159] on label "True" at bounding box center [386, 155] width 56 height 18
click at [368, 158] on input "True" at bounding box center [365, 155] width 6 height 5
radio input "true"
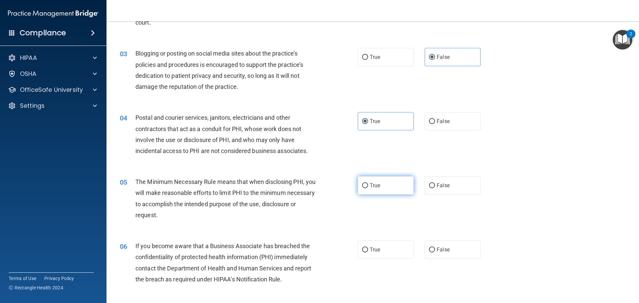
click at [388, 189] on label "True" at bounding box center [386, 186] width 56 height 18
click at [368, 188] on input "True" at bounding box center [365, 186] width 6 height 5
radio input "true"
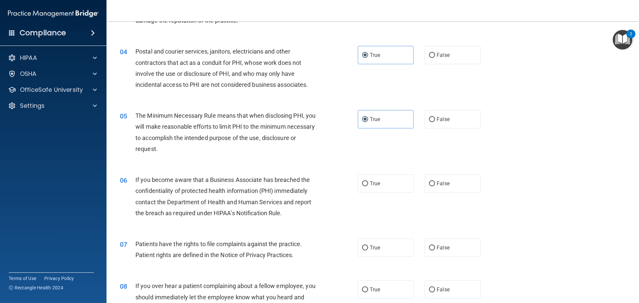
scroll to position [167, 0]
click at [455, 182] on label "False" at bounding box center [453, 183] width 56 height 18
click at [435, 182] on input "False" at bounding box center [432, 183] width 6 height 5
radio input "true"
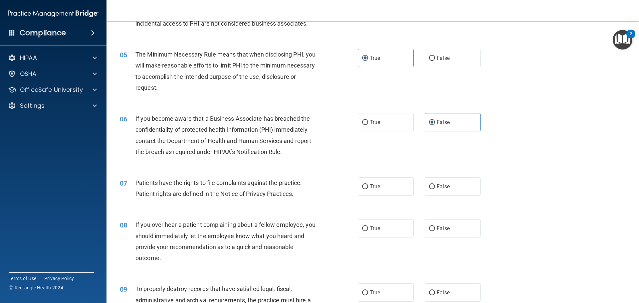
scroll to position [233, 0]
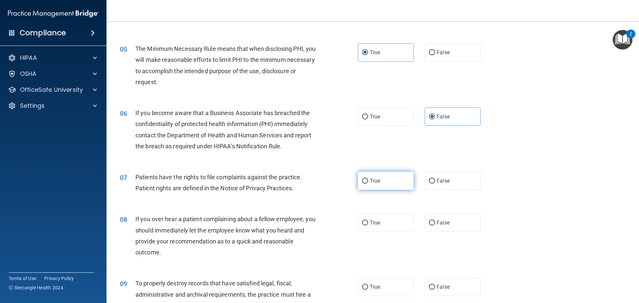
click at [391, 183] on label "True" at bounding box center [386, 181] width 56 height 18
click at [368, 183] on input "True" at bounding box center [365, 181] width 6 height 5
radio input "true"
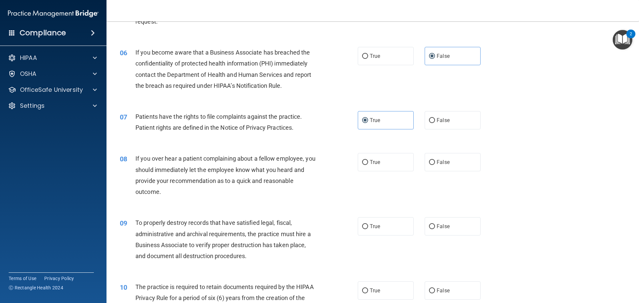
scroll to position [300, 0]
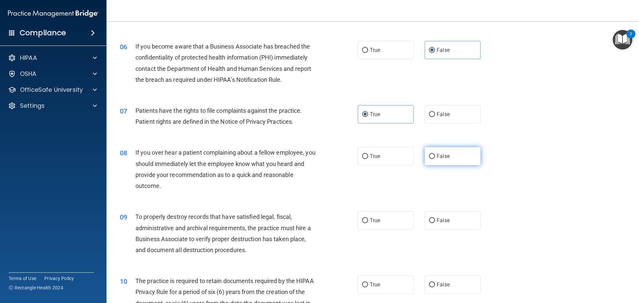
click at [443, 158] on span "False" at bounding box center [443, 156] width 13 height 6
click at [435, 158] on input "False" at bounding box center [432, 156] width 6 height 5
radio input "true"
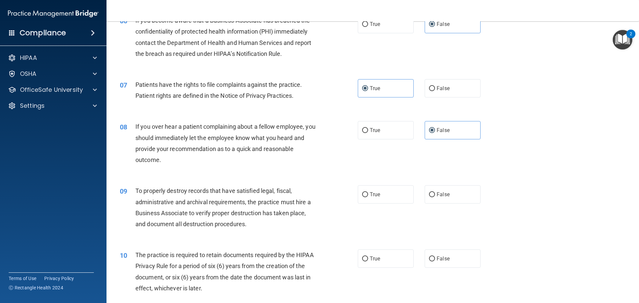
scroll to position [366, 0]
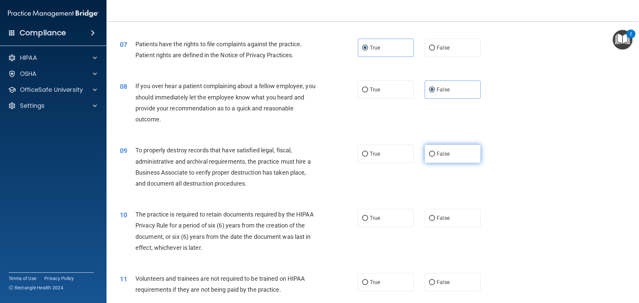
click at [446, 154] on span "False" at bounding box center [443, 154] width 13 height 6
click at [435, 154] on input "False" at bounding box center [432, 154] width 6 height 5
radio input "true"
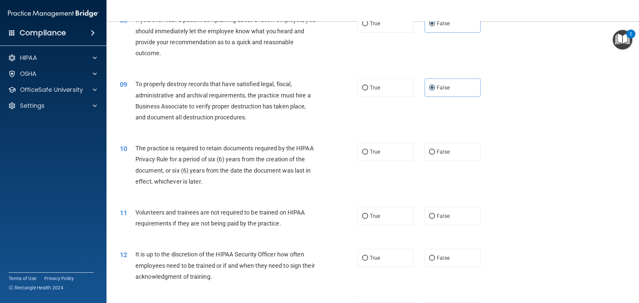
scroll to position [433, 0]
click at [386, 149] on label "True" at bounding box center [386, 152] width 56 height 18
click at [368, 150] on input "True" at bounding box center [365, 152] width 6 height 5
radio input "true"
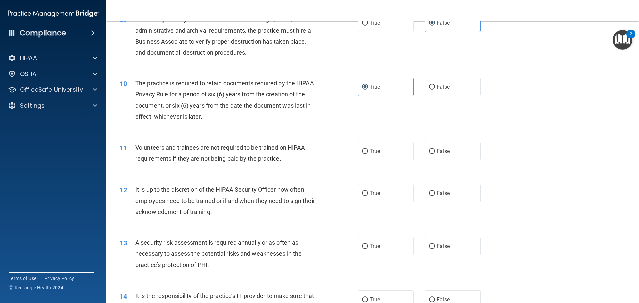
scroll to position [500, 0]
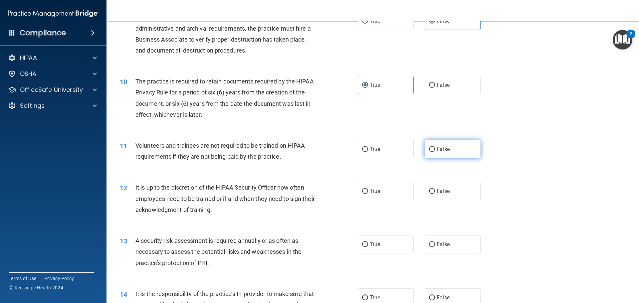
click at [447, 157] on label "False" at bounding box center [453, 149] width 56 height 18
click at [435, 152] on input "False" at bounding box center [432, 149] width 6 height 5
radio input "true"
click at [438, 191] on span "False" at bounding box center [443, 191] width 13 height 6
click at [435, 191] on input "False" at bounding box center [432, 191] width 6 height 5
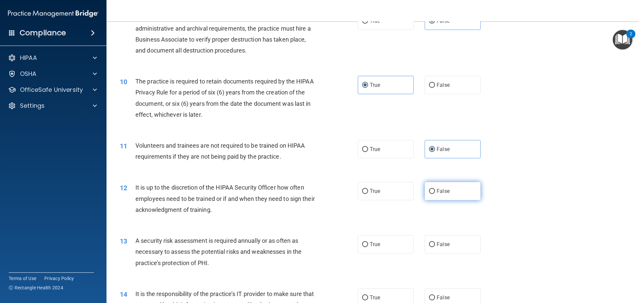
radio input "true"
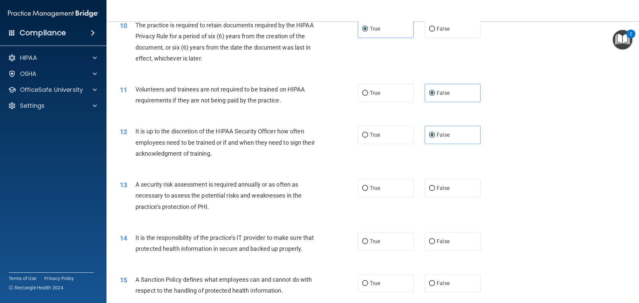
scroll to position [566, 0]
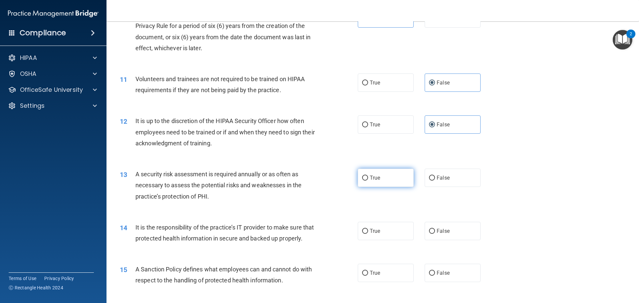
click at [386, 179] on label "True" at bounding box center [386, 178] width 56 height 18
click at [368, 179] on input "True" at bounding box center [365, 178] width 6 height 5
radio input "true"
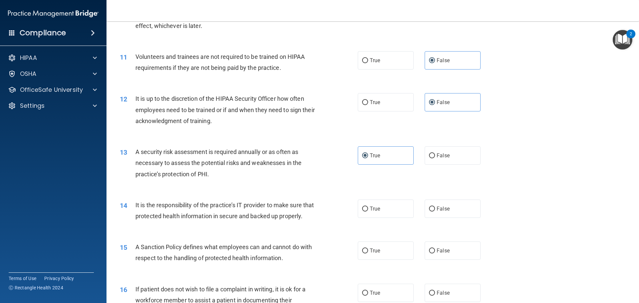
scroll to position [633, 0]
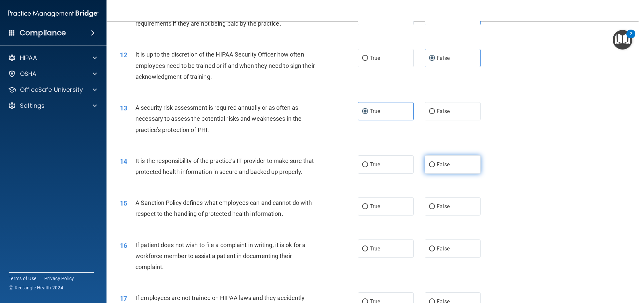
click at [464, 167] on label "False" at bounding box center [453, 165] width 56 height 18
click at [435, 167] on input "False" at bounding box center [432, 165] width 6 height 5
radio input "true"
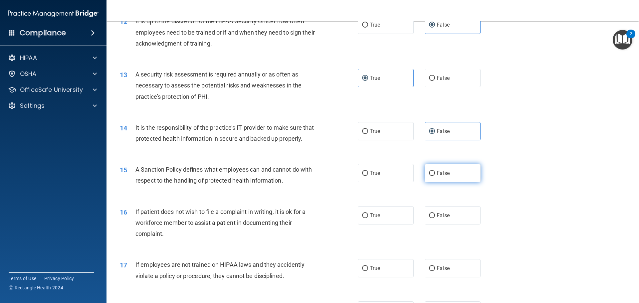
click at [448, 183] on label "False" at bounding box center [453, 173] width 56 height 18
click at [435, 176] on input "False" at bounding box center [432, 173] width 6 height 5
radio input "true"
click at [386, 222] on label "True" at bounding box center [386, 215] width 56 height 18
click at [368, 218] on input "True" at bounding box center [365, 215] width 6 height 5
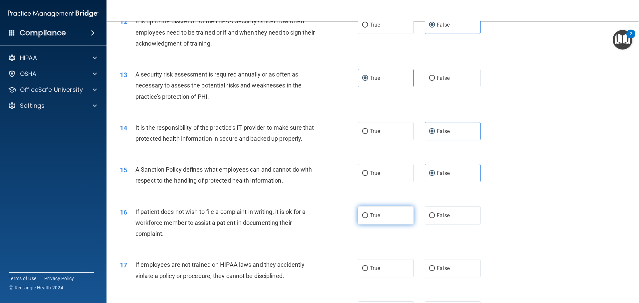
radio input "true"
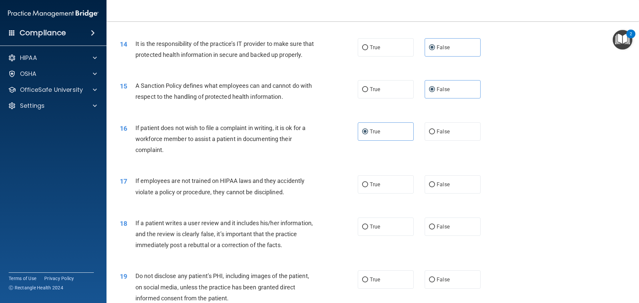
scroll to position [766, 0]
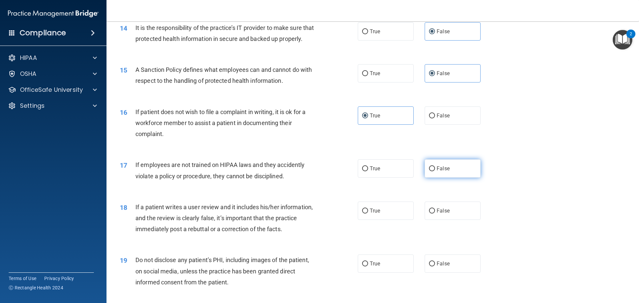
click at [454, 178] on label "False" at bounding box center [453, 169] width 56 height 18
click at [435, 172] on input "False" at bounding box center [432, 169] width 6 height 5
radio input "true"
drag, startPoint x: 432, startPoint y: 223, endPoint x: 424, endPoint y: 226, distance: 8.8
click at [430, 220] on label "False" at bounding box center [453, 211] width 56 height 18
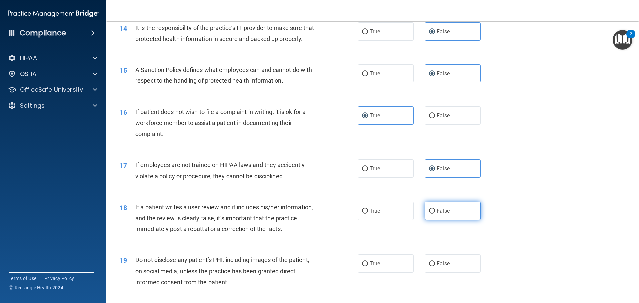
click at [429, 214] on input "False" at bounding box center [432, 211] width 6 height 5
radio input "true"
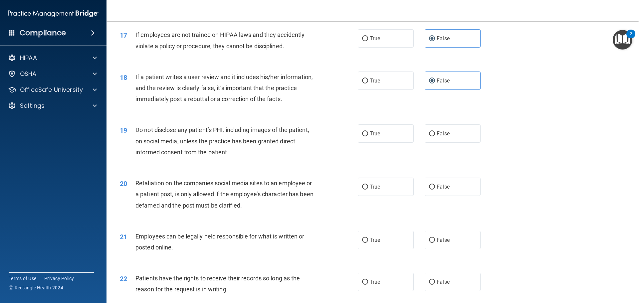
scroll to position [899, 0]
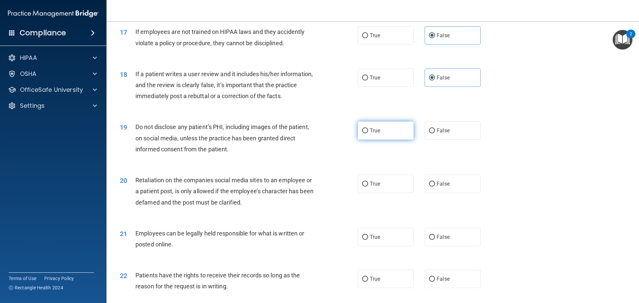
click at [365, 134] on input "True" at bounding box center [365, 131] width 6 height 5
radio input "true"
click at [448, 190] on label "False" at bounding box center [453, 184] width 56 height 18
click at [435, 187] on input "False" at bounding box center [432, 184] width 6 height 5
radio input "true"
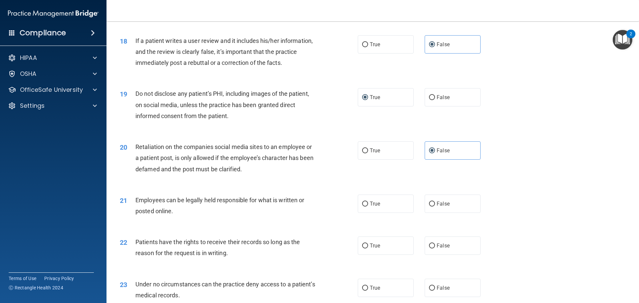
scroll to position [966, 0]
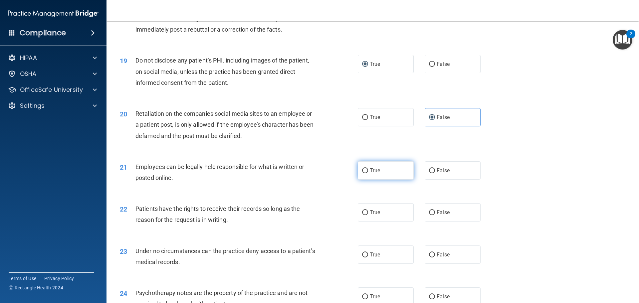
click at [372, 174] on span "True" at bounding box center [375, 171] width 10 height 6
click at [368, 174] on input "True" at bounding box center [365, 171] width 6 height 5
radio input "true"
drag, startPoint x: 447, startPoint y: 225, endPoint x: 425, endPoint y: 226, distance: 21.7
click at [443, 222] on label "False" at bounding box center [453, 212] width 56 height 18
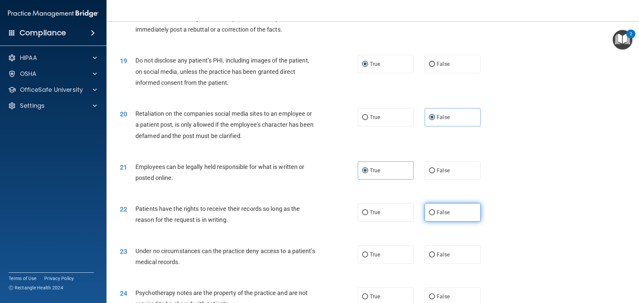
click at [441, 216] on span "False" at bounding box center [443, 212] width 13 height 6
click at [435, 215] on input "False" at bounding box center [432, 212] width 6 height 5
radio input "true"
drag, startPoint x: 429, startPoint y: 264, endPoint x: 422, endPoint y: 263, distance: 6.8
click at [429, 258] on input "False" at bounding box center [432, 255] width 6 height 5
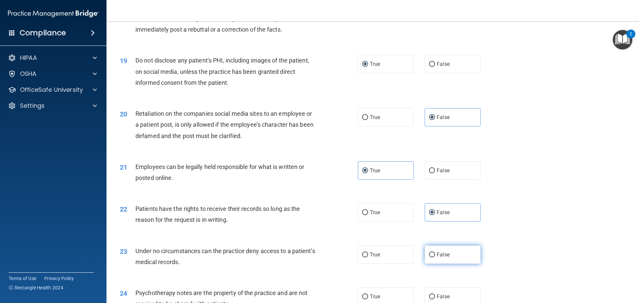
radio input "true"
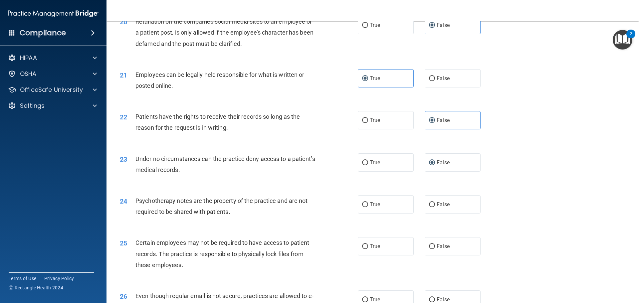
scroll to position [1066, 0]
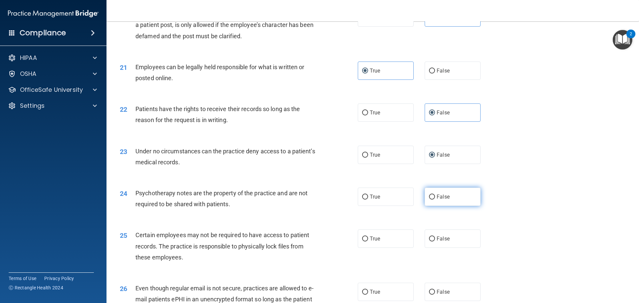
click at [437, 200] on span "False" at bounding box center [443, 197] width 13 height 6
click at [435, 200] on input "False" at bounding box center [432, 197] width 6 height 5
radio input "true"
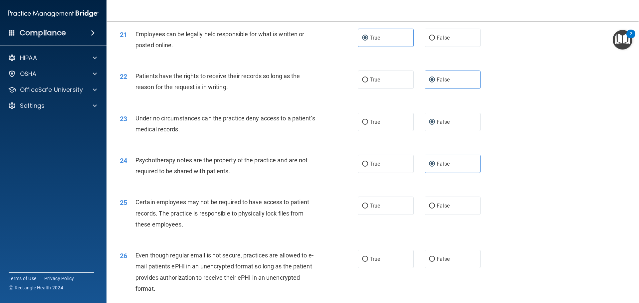
scroll to position [1099, 0]
click at [429, 208] on input "False" at bounding box center [432, 205] width 6 height 5
radio input "true"
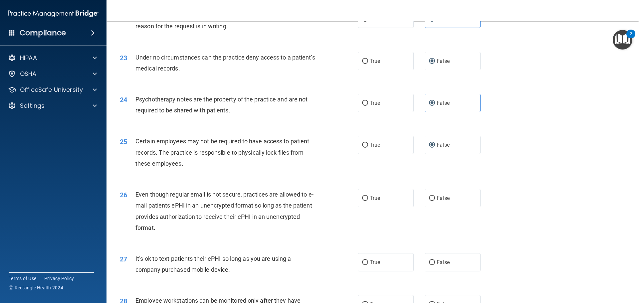
scroll to position [1166, 0]
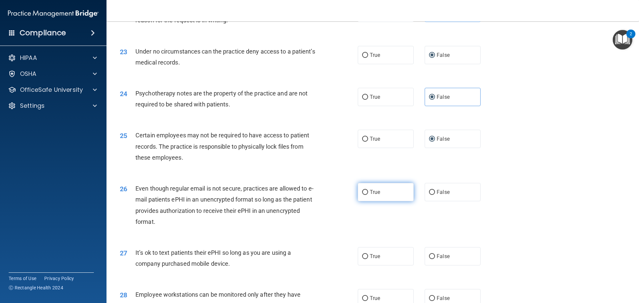
click at [378, 201] on label "True" at bounding box center [386, 192] width 56 height 18
click at [368, 195] on input "True" at bounding box center [365, 192] width 6 height 5
radio input "true"
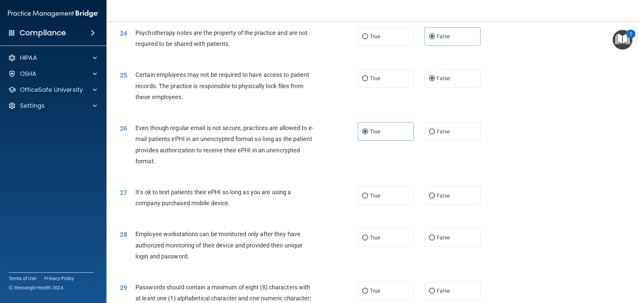
scroll to position [1232, 0]
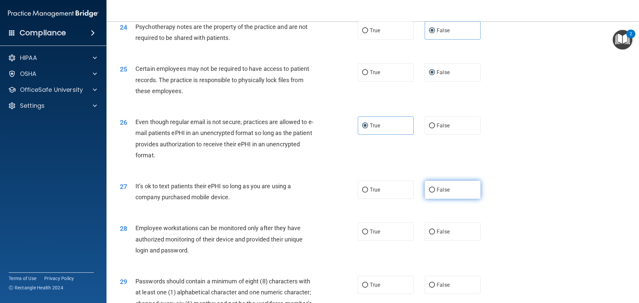
click at [437, 197] on label "False" at bounding box center [453, 190] width 56 height 18
click at [435, 193] on input "False" at bounding box center [432, 190] width 6 height 5
radio input "true"
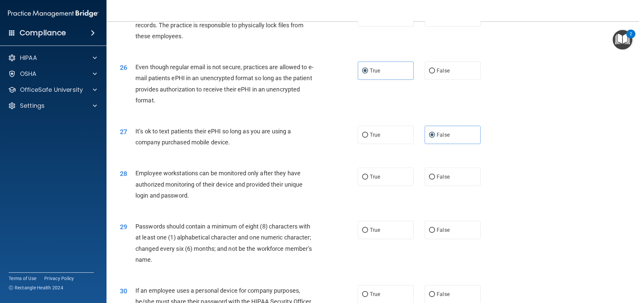
scroll to position [1299, 0]
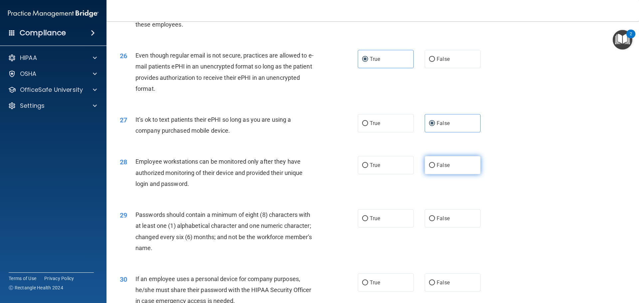
click at [430, 168] on input "False" at bounding box center [432, 165] width 6 height 5
radio input "true"
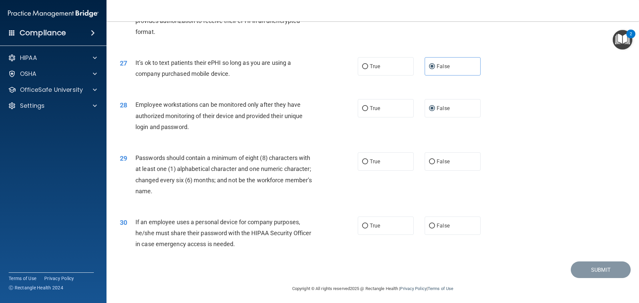
scroll to position [1365, 0]
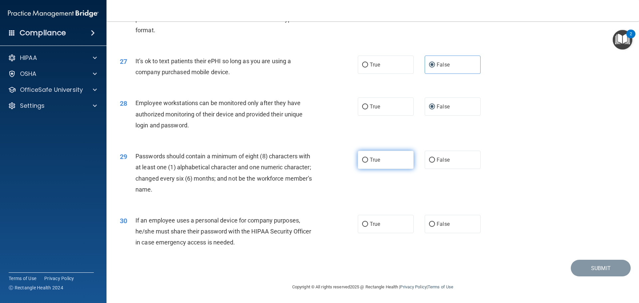
click at [366, 164] on label "True" at bounding box center [386, 160] width 56 height 18
click at [366, 163] on input "True" at bounding box center [365, 160] width 6 height 5
radio input "true"
click at [433, 222] on label "False" at bounding box center [453, 224] width 56 height 18
click at [433, 222] on input "False" at bounding box center [432, 224] width 6 height 5
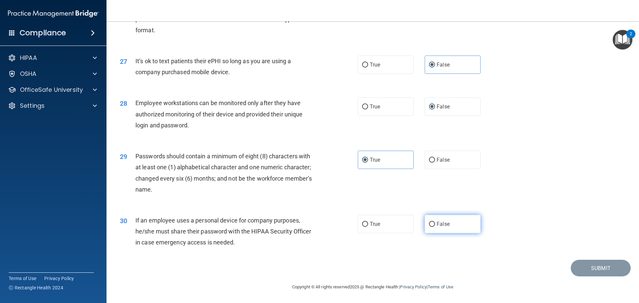
radio input "true"
click at [608, 272] on button "Submit" at bounding box center [601, 268] width 60 height 17
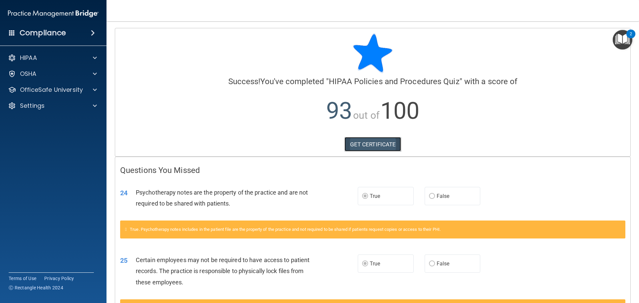
click at [359, 145] on link "GET CERTIFICATE" at bounding box center [373, 144] width 57 height 15
click at [59, 90] on p "OfficeSafe University" at bounding box center [51, 90] width 63 height 8
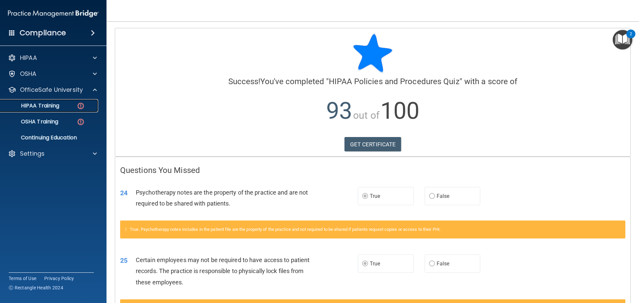
click at [45, 104] on p "HIPAA Training" at bounding box center [31, 106] width 55 height 7
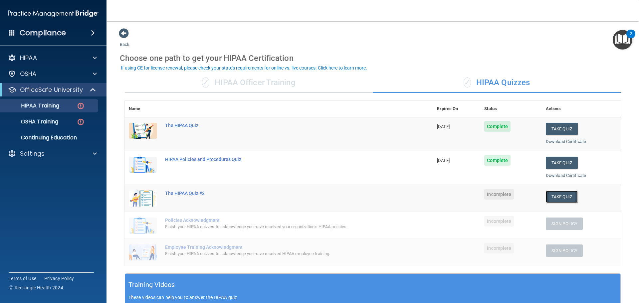
click at [548, 195] on button "Take Quiz" at bounding box center [562, 197] width 32 height 12
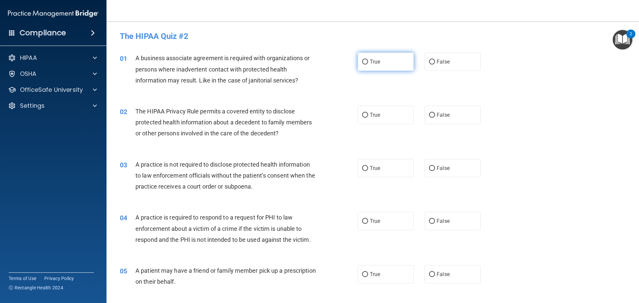
click at [362, 61] on input "True" at bounding box center [365, 62] width 6 height 5
radio input "true"
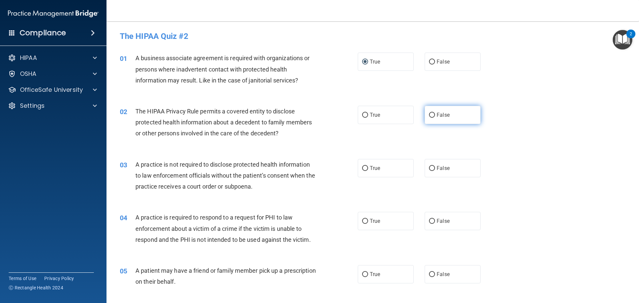
click at [429, 117] on input "False" at bounding box center [432, 115] width 6 height 5
radio input "true"
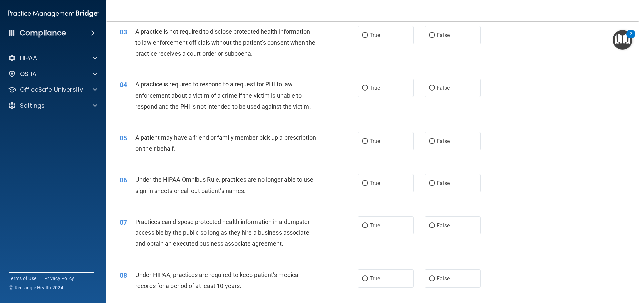
scroll to position [100, 0]
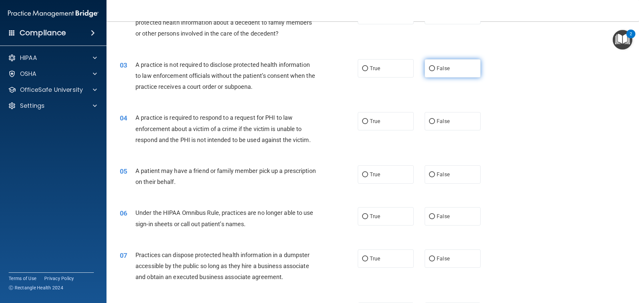
click at [429, 65] on label "False" at bounding box center [453, 68] width 56 height 18
click at [429, 66] on input "False" at bounding box center [432, 68] width 6 height 5
radio input "true"
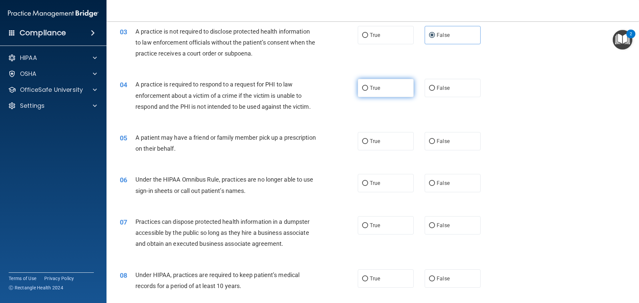
click at [365, 89] on input "True" at bounding box center [365, 88] width 6 height 5
radio input "true"
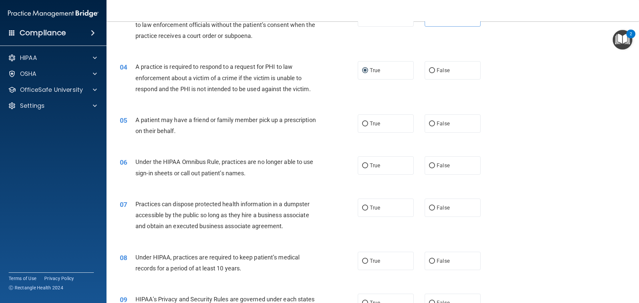
scroll to position [167, 0]
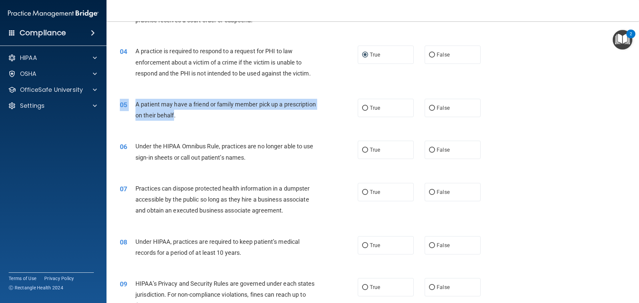
drag, startPoint x: 189, startPoint y: 115, endPoint x: 112, endPoint y: 97, distance: 79.5
click at [110, 98] on main "- The HIPAA Quiz #2 This quiz doesn’t expire until . Are you sure you want to t…" at bounding box center [373, 162] width 533 height 282
click at [247, 107] on span "A patient may have a friend or family member pick up a prescription on their be…" at bounding box center [226, 110] width 181 height 18
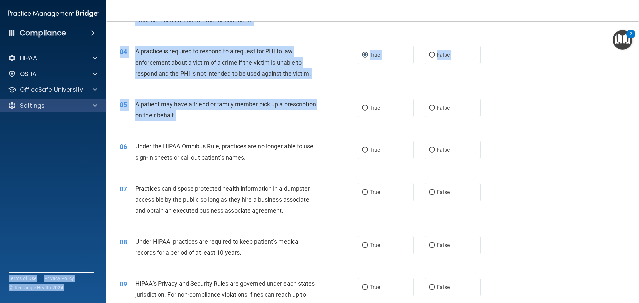
drag, startPoint x: 196, startPoint y: 122, endPoint x: 91, endPoint y: 112, distance: 106.0
click at [91, 112] on div "Compliance HIPAA Documents and Policies Report an Incident Business Associates …" at bounding box center [319, 151] width 639 height 303
click at [231, 118] on div "A patient may have a friend or family member pick up a prescription on their be…" at bounding box center [229, 110] width 186 height 22
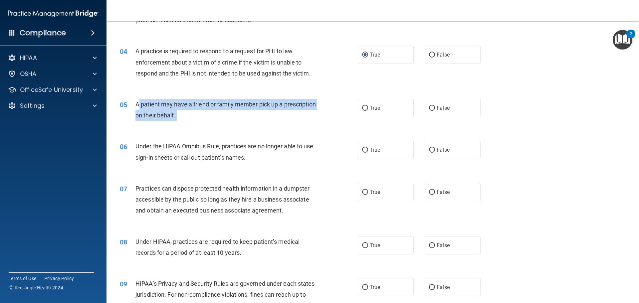
drag, startPoint x: 232, startPoint y: 118, endPoint x: 139, endPoint y: 103, distance: 93.7
click at [139, 103] on div "A patient may have a friend or family member pick up a prescription on their be…" at bounding box center [229, 110] width 186 height 22
click at [257, 123] on div "05 A patient may have a friend or family member pick up a prescription on their…" at bounding box center [239, 111] width 258 height 25
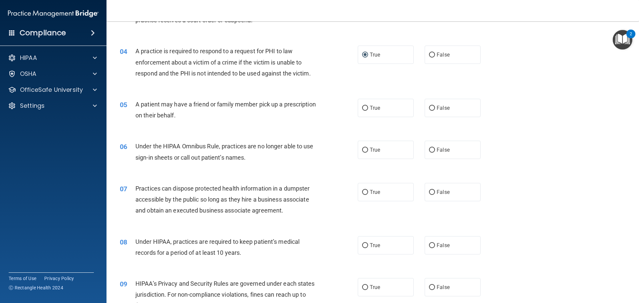
click at [355, 111] on div "05 A patient may have a friend or family member pick up a prescription on their…" at bounding box center [239, 111] width 258 height 25
click at [370, 107] on span "True" at bounding box center [375, 108] width 10 height 6
click at [368, 107] on input "True" at bounding box center [365, 108] width 6 height 5
radio input "true"
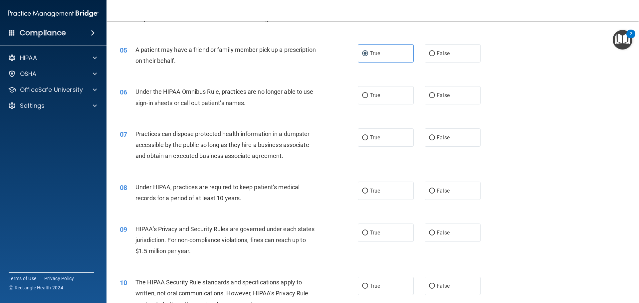
scroll to position [233, 0]
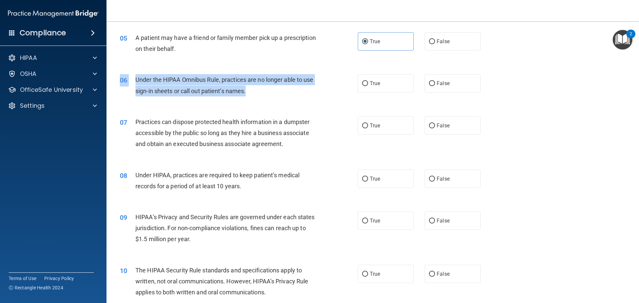
drag, startPoint x: 251, startPoint y: 91, endPoint x: 133, endPoint y: 79, distance: 118.8
click at [128, 78] on div "06 Under the HIPAA Omnibus Rule, practices are no longer able to use sign-in sh…" at bounding box center [239, 86] width 258 height 25
click at [230, 94] on span "Under the HIPAA Omnibus Rule, practices are no longer able to use sign-in sheet…" at bounding box center [225, 85] width 178 height 18
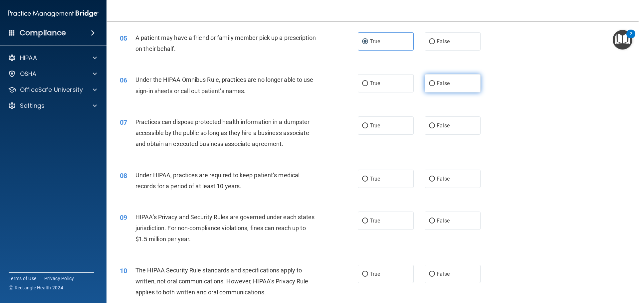
click at [430, 83] on input "False" at bounding box center [432, 83] width 6 height 5
radio input "true"
click at [429, 124] on input "False" at bounding box center [432, 126] width 6 height 5
radio input "true"
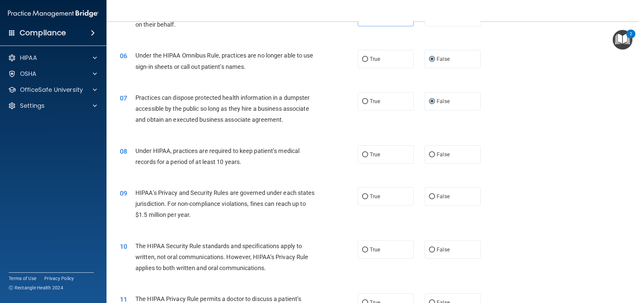
scroll to position [300, 0]
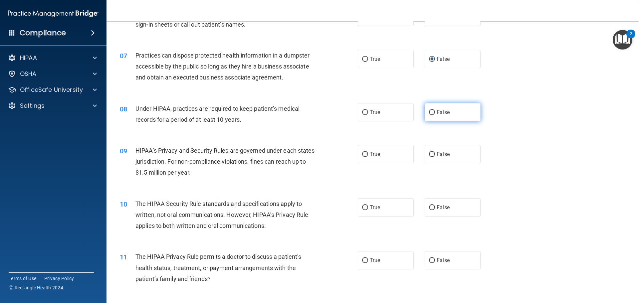
click at [430, 112] on input "False" at bounding box center [432, 112] width 6 height 5
radio input "true"
click at [429, 155] on input "False" at bounding box center [432, 154] width 6 height 5
radio input "true"
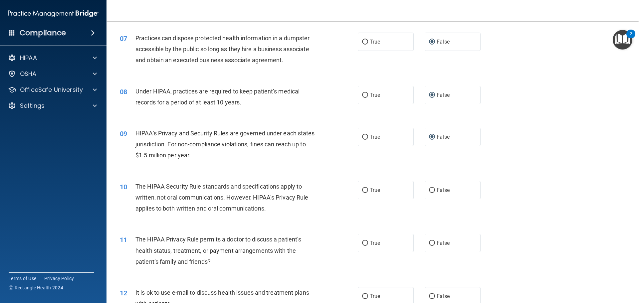
scroll to position [333, 0]
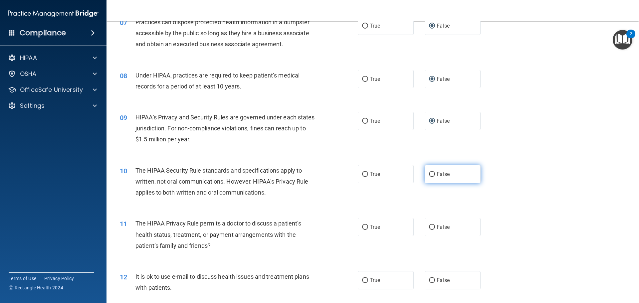
click at [434, 169] on label "False" at bounding box center [453, 174] width 56 height 18
click at [434, 172] on input "False" at bounding box center [432, 174] width 6 height 5
radio input "true"
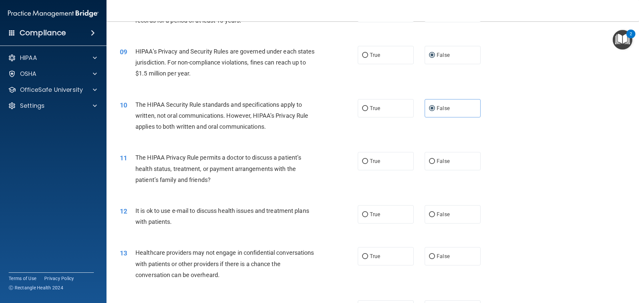
scroll to position [400, 0]
click at [429, 160] on input "False" at bounding box center [432, 161] width 6 height 5
radio input "true"
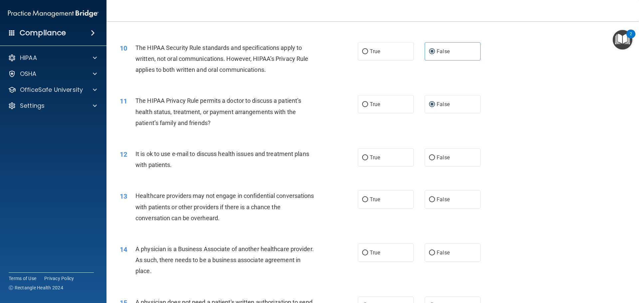
scroll to position [466, 0]
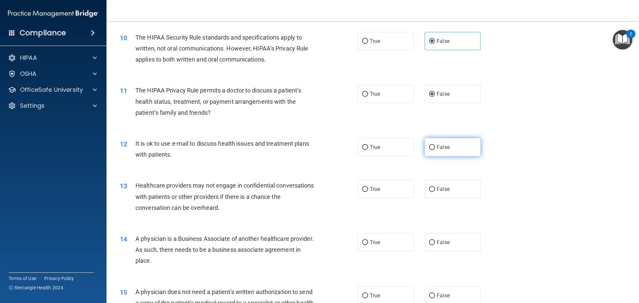
click at [429, 145] on input "False" at bounding box center [432, 147] width 6 height 5
radio input "true"
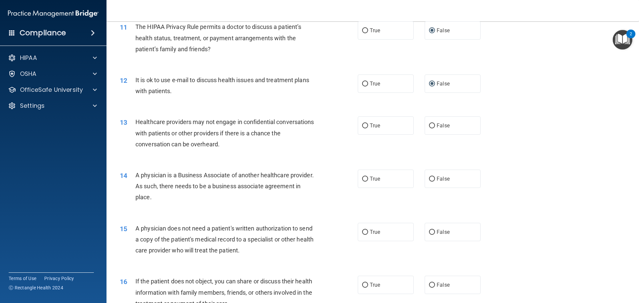
scroll to position [533, 0]
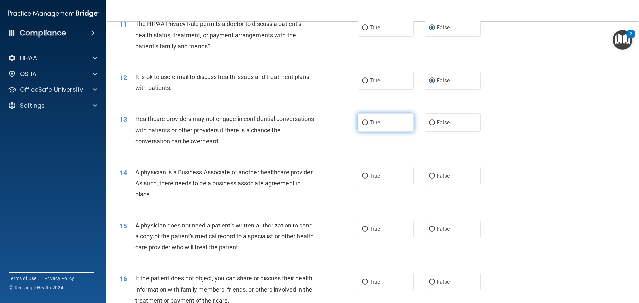
drag, startPoint x: 363, startPoint y: 124, endPoint x: 357, endPoint y: 129, distance: 7.8
click at [363, 124] on input "True" at bounding box center [365, 123] width 6 height 5
radio input "true"
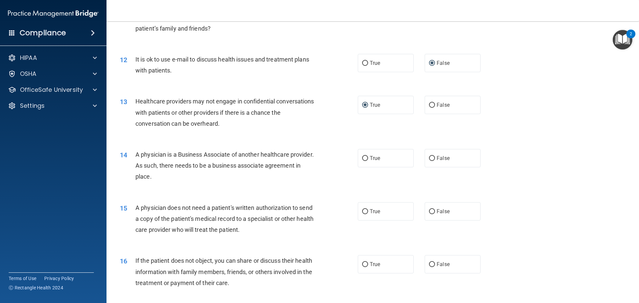
scroll to position [566, 0]
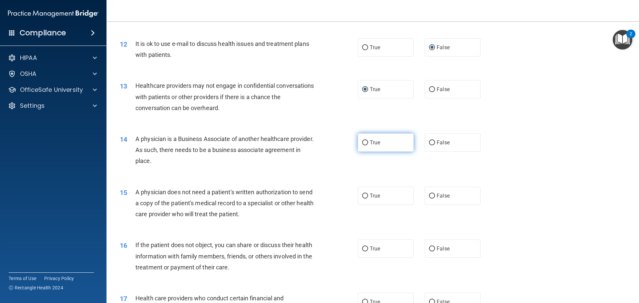
click at [362, 141] on input "True" at bounding box center [365, 143] width 6 height 5
radio input "true"
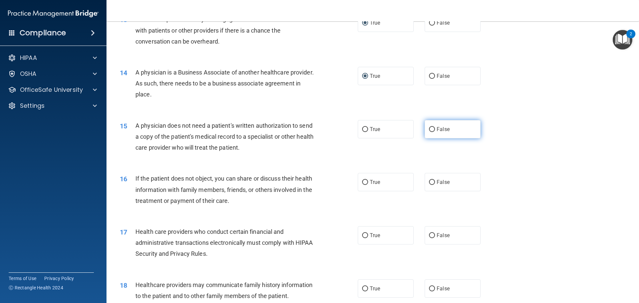
click at [437, 127] on span "False" at bounding box center [443, 129] width 13 height 6
click at [435, 127] on input "False" at bounding box center [432, 129] width 6 height 5
radio input "true"
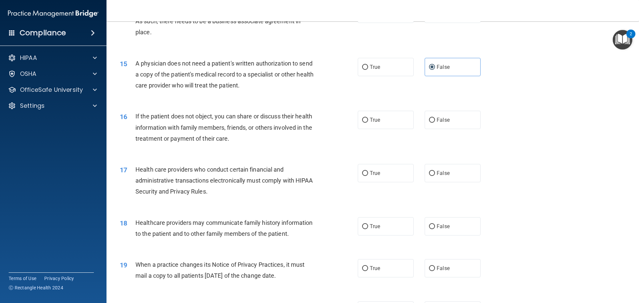
scroll to position [699, 0]
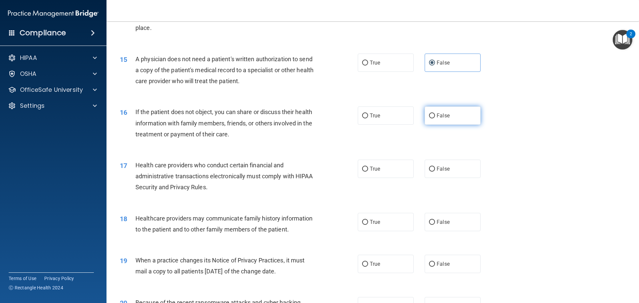
click at [431, 114] on input "False" at bounding box center [432, 116] width 6 height 5
radio input "true"
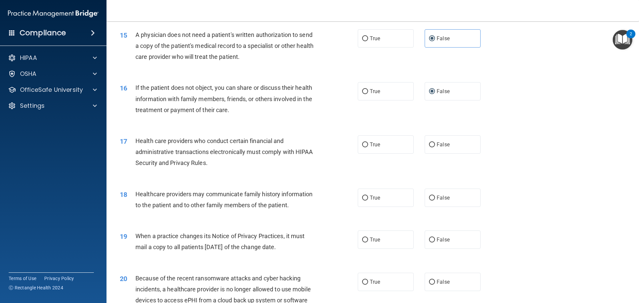
scroll to position [766, 0]
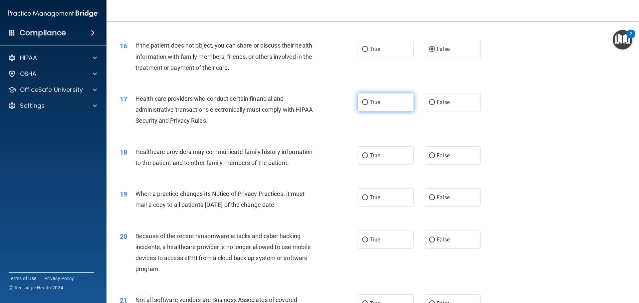
click at [362, 103] on input "True" at bounding box center [365, 102] width 6 height 5
radio input "true"
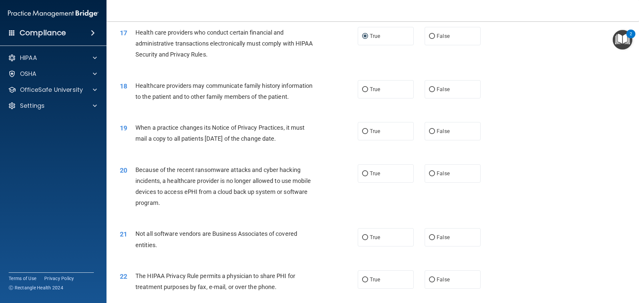
scroll to position [833, 0]
click at [437, 88] on span "False" at bounding box center [443, 89] width 13 height 6
click at [434, 88] on input "False" at bounding box center [432, 89] width 6 height 5
radio input "true"
click at [359, 128] on label "True" at bounding box center [386, 131] width 56 height 18
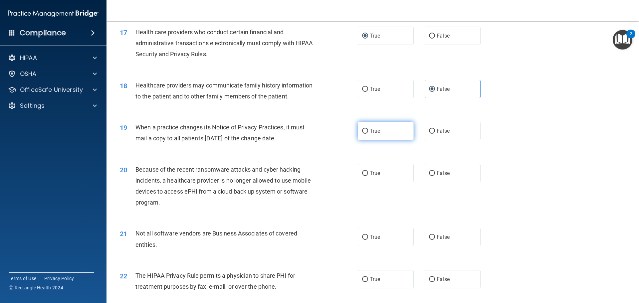
click at [362, 129] on input "True" at bounding box center [365, 131] width 6 height 5
radio input "true"
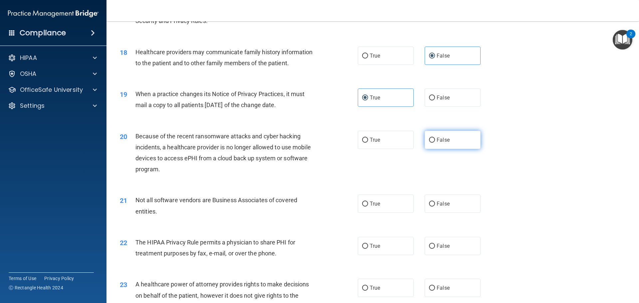
click at [431, 140] on input "False" at bounding box center [432, 140] width 6 height 5
radio input "true"
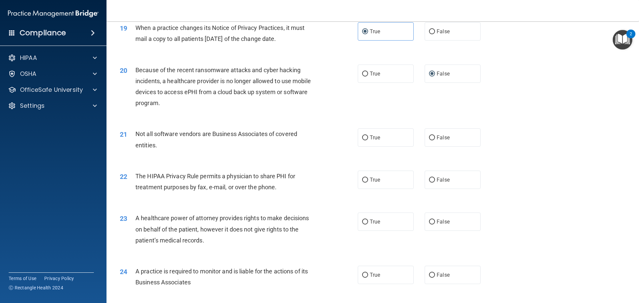
scroll to position [933, 0]
click at [364, 131] on label "True" at bounding box center [386, 137] width 56 height 18
click at [364, 135] on input "True" at bounding box center [365, 137] width 6 height 5
radio input "true"
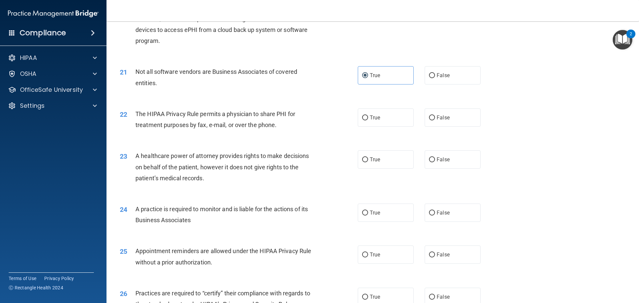
scroll to position [999, 0]
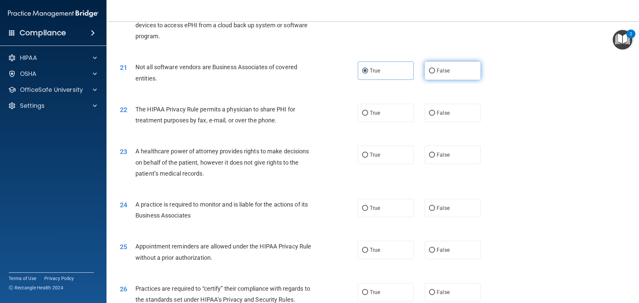
click at [444, 67] on label "False" at bounding box center [453, 71] width 56 height 18
click at [435, 69] on input "False" at bounding box center [432, 71] width 6 height 5
radio input "true"
radio input "false"
click at [429, 114] on input "False" at bounding box center [432, 113] width 6 height 5
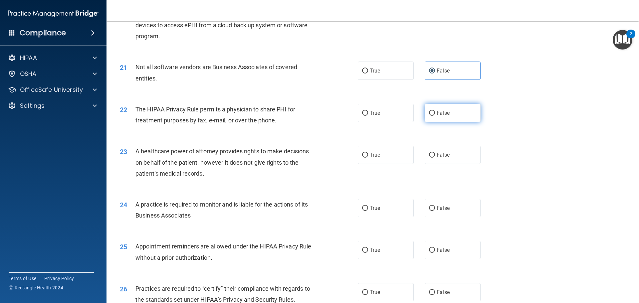
radio input "true"
click at [430, 155] on input "False" at bounding box center [432, 155] width 6 height 5
radio input "true"
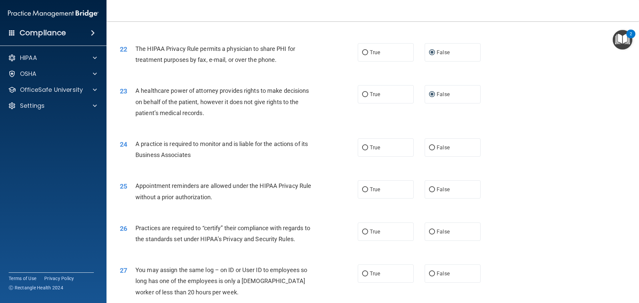
scroll to position [1066, 0]
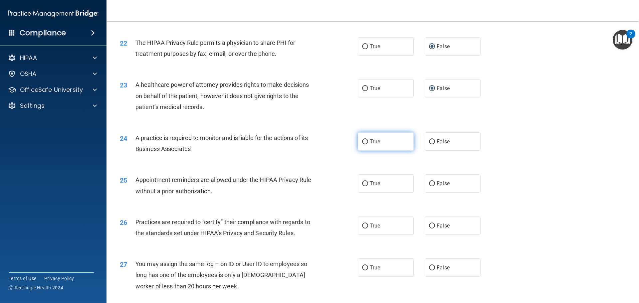
click at [362, 144] on input "True" at bounding box center [365, 142] width 6 height 5
radio input "true"
click at [449, 180] on label "False" at bounding box center [453, 184] width 56 height 18
click at [435, 182] on input "False" at bounding box center [432, 184] width 6 height 5
radio input "true"
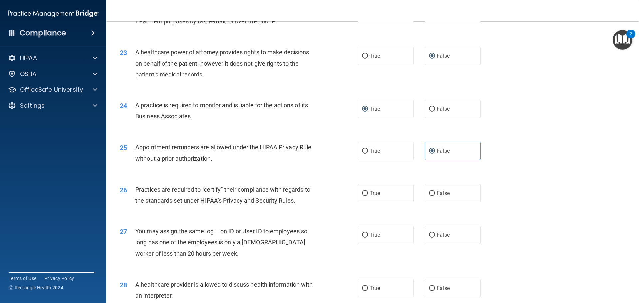
scroll to position [1166, 0]
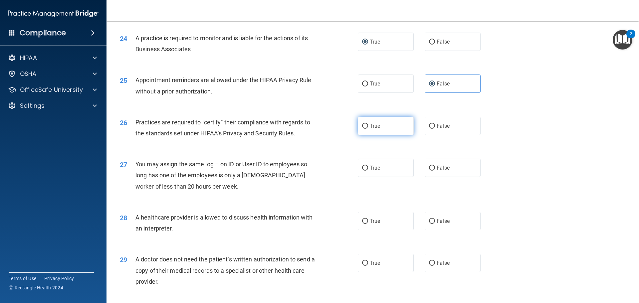
click at [362, 125] on input "True" at bounding box center [365, 126] width 6 height 5
radio input "true"
click at [437, 169] on span "False" at bounding box center [443, 168] width 13 height 6
click at [435, 169] on input "False" at bounding box center [432, 168] width 6 height 5
radio input "true"
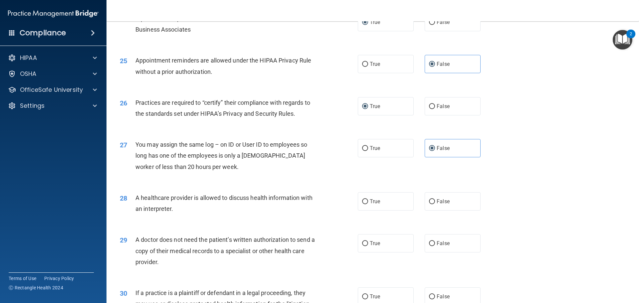
scroll to position [1247, 0]
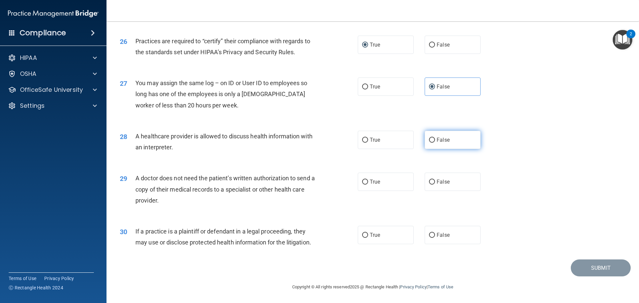
click at [433, 139] on label "False" at bounding box center [453, 140] width 56 height 18
click at [433, 139] on input "False" at bounding box center [432, 140] width 6 height 5
radio input "true"
click at [433, 182] on label "False" at bounding box center [453, 182] width 56 height 18
click at [433, 182] on input "False" at bounding box center [432, 182] width 6 height 5
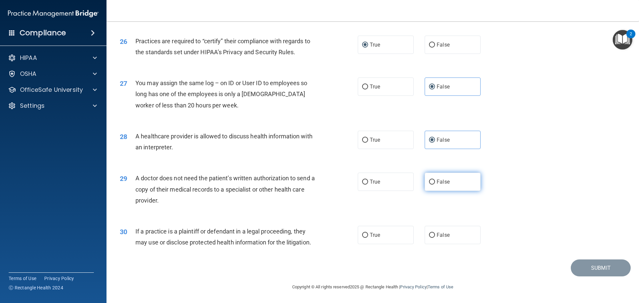
radio input "true"
drag, startPoint x: 433, startPoint y: 235, endPoint x: 481, endPoint y: 239, distance: 48.1
click at [433, 235] on label "False" at bounding box center [453, 235] width 56 height 18
click at [433, 235] on input "False" at bounding box center [432, 235] width 6 height 5
radio input "true"
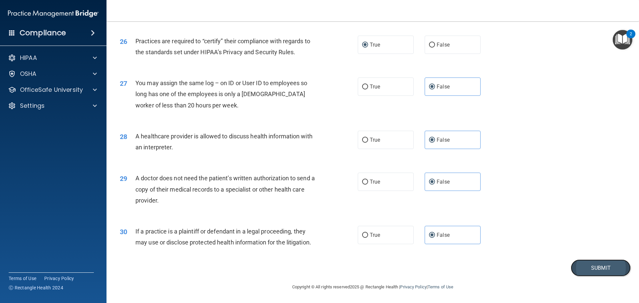
click at [592, 272] on button "Submit" at bounding box center [601, 268] width 60 height 17
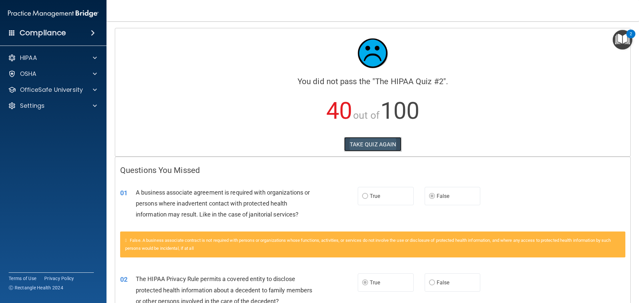
click at [344, 144] on button "TAKE QUIZ AGAIN" at bounding box center [373, 144] width 58 height 15
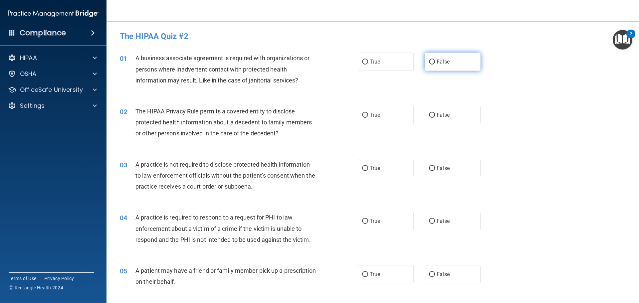
click at [437, 63] on span "False" at bounding box center [443, 62] width 13 height 6
click at [435, 63] on input "False" at bounding box center [432, 62] width 6 height 5
radio input "true"
click at [376, 108] on label "True" at bounding box center [386, 115] width 56 height 18
click at [368, 113] on input "True" at bounding box center [365, 115] width 6 height 5
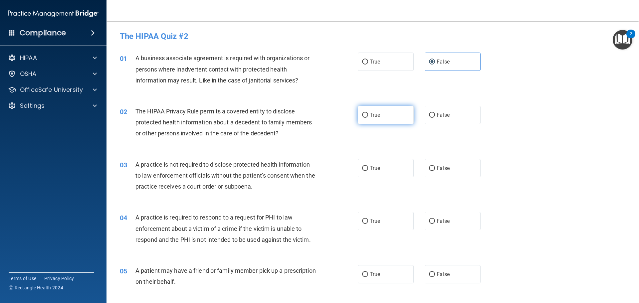
radio input "true"
click at [288, 189] on div "A practice is not required to disclose protected health information to law enfo…" at bounding box center [229, 175] width 186 height 33
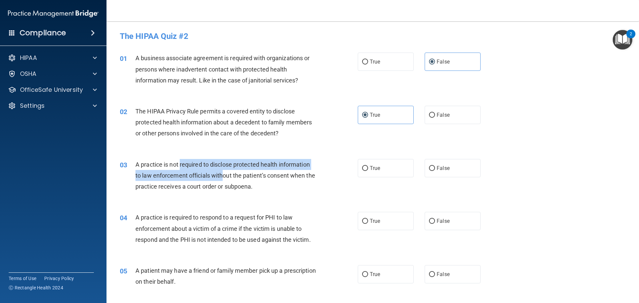
drag, startPoint x: 180, startPoint y: 164, endPoint x: 223, endPoint y: 172, distance: 44.0
click at [223, 172] on span "A practice is not required to disclose protected health information to law enfo…" at bounding box center [226, 175] width 180 height 29
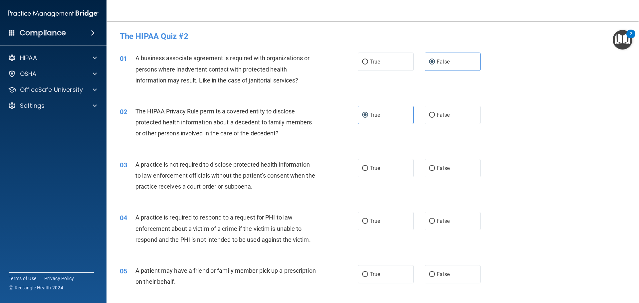
drag, startPoint x: 266, startPoint y: 189, endPoint x: 277, endPoint y: 194, distance: 12.2
click at [267, 190] on div "A practice is not required to disclose protected health information to law enfo…" at bounding box center [229, 175] width 186 height 33
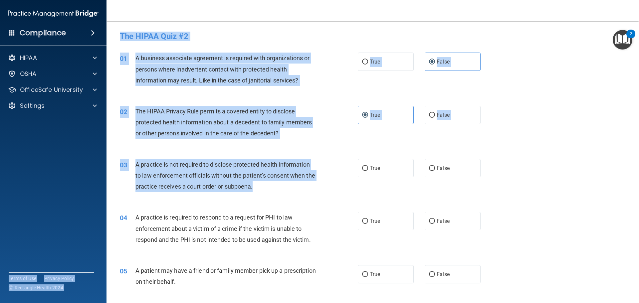
drag, startPoint x: 250, startPoint y: 184, endPoint x: 54, endPoint y: 132, distance: 203.4
click at [54, 132] on div "Compliance HIPAA Documents and Policies Report an Incident Business Associates …" at bounding box center [319, 151] width 639 height 303
drag, startPoint x: 187, startPoint y: 172, endPoint x: 190, endPoint y: 172, distance: 3.4
click at [187, 172] on span "A practice is not required to disclose protected health information to law enfo…" at bounding box center [226, 175] width 180 height 29
click at [206, 174] on span "A practice is not required to disclose protected health information to law enfo…" at bounding box center [226, 175] width 180 height 29
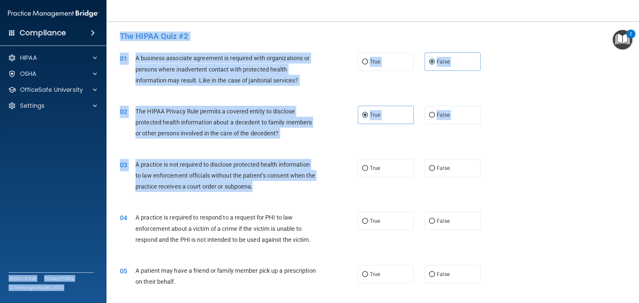
click at [248, 189] on span "A practice is not required to disclose protected health information to law enfo…" at bounding box center [226, 175] width 180 height 29
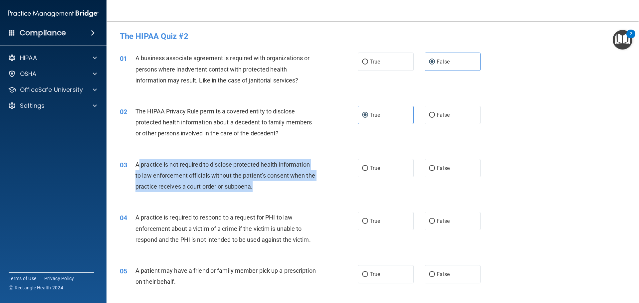
drag, startPoint x: 266, startPoint y: 189, endPoint x: 138, endPoint y: 165, distance: 130.2
click at [138, 165] on div "A practice is not required to disclose protected health information to law enfo…" at bounding box center [229, 175] width 186 height 33
click at [237, 177] on span "A practice is not required to disclose protected health information to law enfo…" at bounding box center [226, 175] width 180 height 29
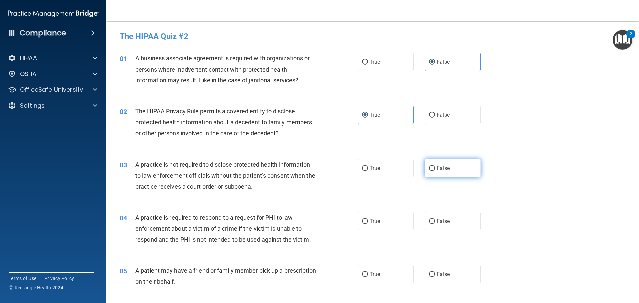
click at [432, 167] on input "False" at bounding box center [432, 168] width 6 height 5
radio input "true"
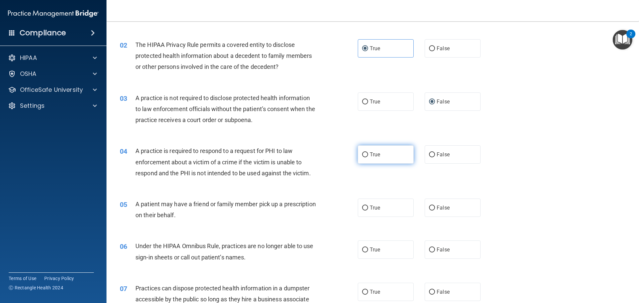
click at [361, 151] on label "True" at bounding box center [386, 155] width 56 height 18
click at [362, 153] on input "True" at bounding box center [365, 155] width 6 height 5
radio input "true"
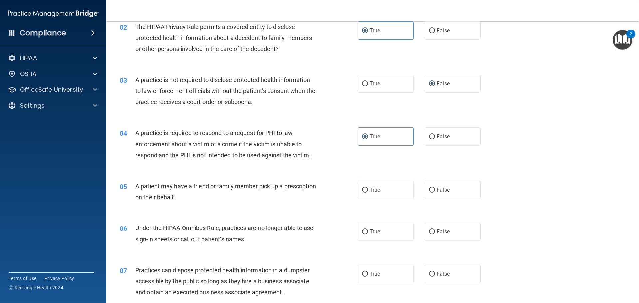
scroll to position [100, 0]
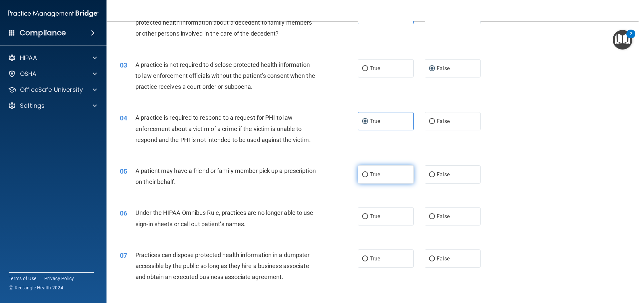
click at [359, 175] on label "True" at bounding box center [386, 175] width 56 height 18
click at [362, 175] on input "True" at bounding box center [365, 175] width 6 height 5
radio input "true"
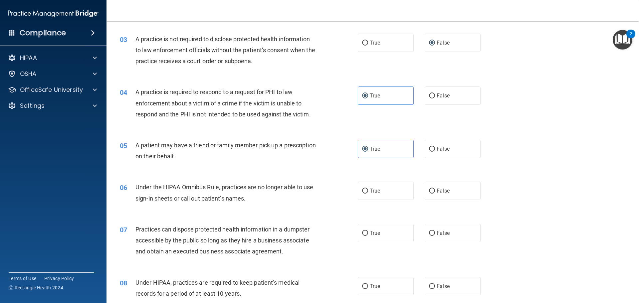
scroll to position [167, 0]
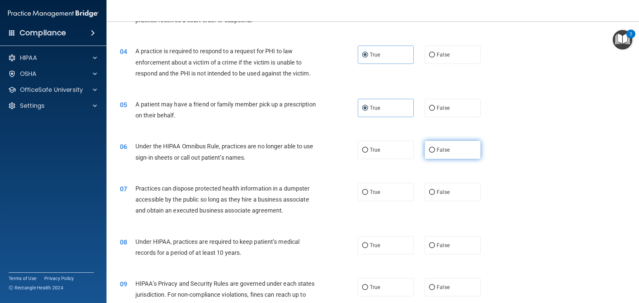
drag, startPoint x: 426, startPoint y: 143, endPoint x: 429, endPoint y: 144, distance: 3.7
click at [429, 144] on label "False" at bounding box center [453, 150] width 56 height 18
click at [429, 148] on input "False" at bounding box center [432, 150] width 6 height 5
radio input "true"
click at [431, 155] on label "False" at bounding box center [453, 150] width 56 height 18
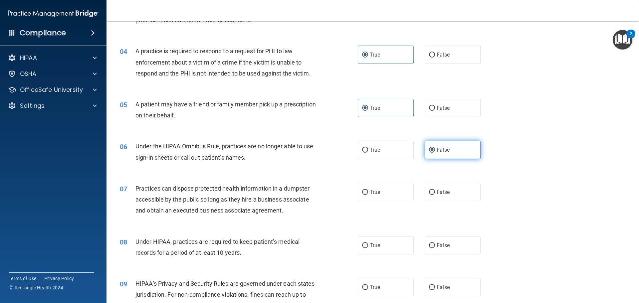
click at [431, 153] on input "False" at bounding box center [432, 150] width 6 height 5
click at [437, 194] on span "False" at bounding box center [443, 192] width 13 height 6
click at [435, 194] on input "False" at bounding box center [432, 192] width 6 height 5
radio input "true"
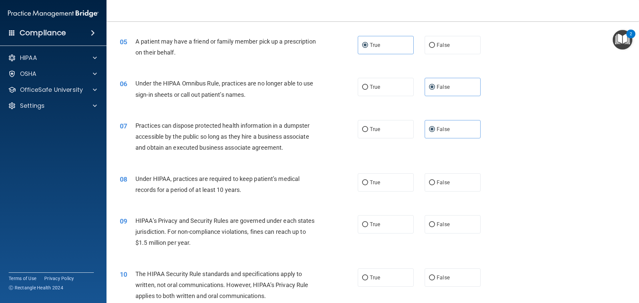
scroll to position [233, 0]
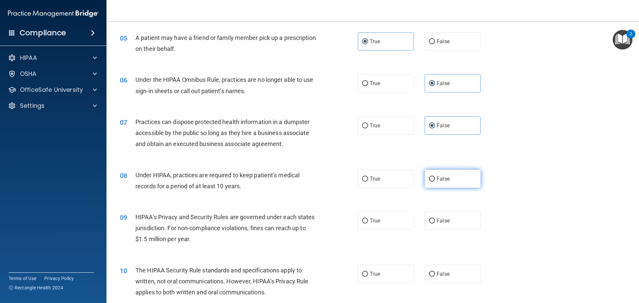
click at [446, 180] on label "False" at bounding box center [453, 179] width 56 height 18
click at [435, 180] on input "False" at bounding box center [432, 179] width 6 height 5
radio input "true"
click at [366, 220] on label "True" at bounding box center [386, 221] width 56 height 18
click at [366, 220] on input "True" at bounding box center [365, 221] width 6 height 5
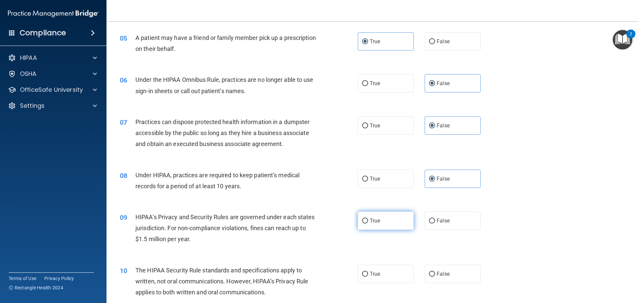
radio input "true"
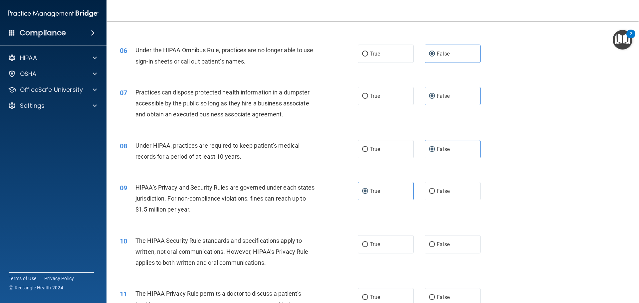
scroll to position [333, 0]
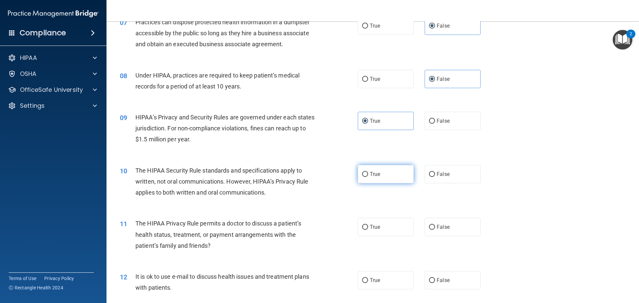
click at [370, 177] on span "True" at bounding box center [375, 174] width 10 height 6
click at [368, 177] on input "True" at bounding box center [365, 174] width 6 height 5
radio input "true"
click at [369, 230] on label "True" at bounding box center [386, 227] width 56 height 18
click at [368, 230] on input "True" at bounding box center [365, 227] width 6 height 5
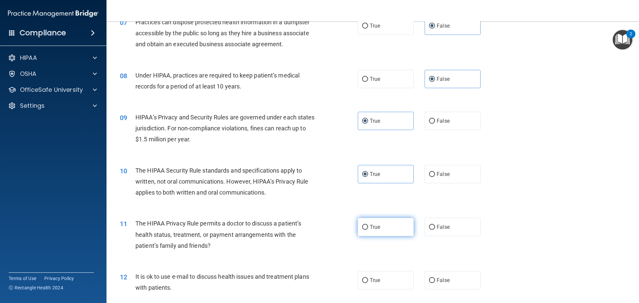
radio input "true"
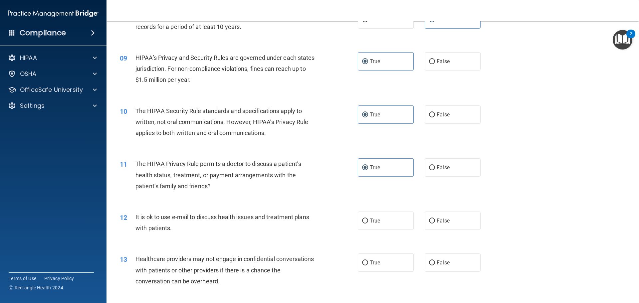
scroll to position [400, 0]
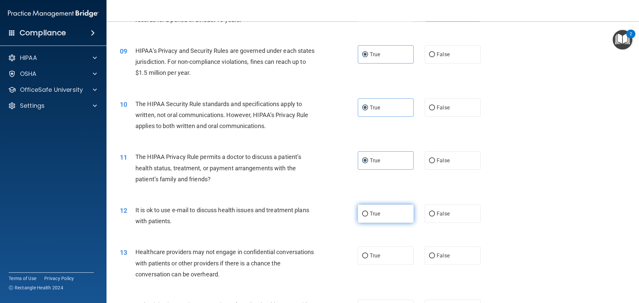
click at [373, 216] on span "True" at bounding box center [375, 214] width 10 height 6
click at [368, 216] on input "True" at bounding box center [365, 214] width 6 height 5
radio input "true"
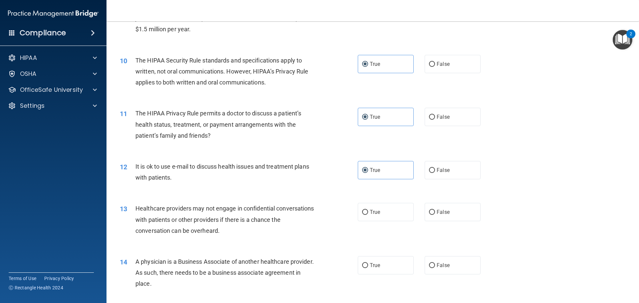
scroll to position [466, 0]
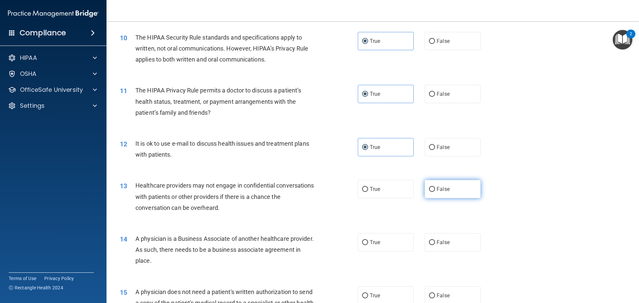
click at [446, 193] on label "False" at bounding box center [453, 189] width 56 height 18
click at [435, 192] on input "False" at bounding box center [432, 189] width 6 height 5
radio input "true"
click at [440, 242] on span "False" at bounding box center [443, 242] width 13 height 6
click at [435, 242] on input "False" at bounding box center [432, 242] width 6 height 5
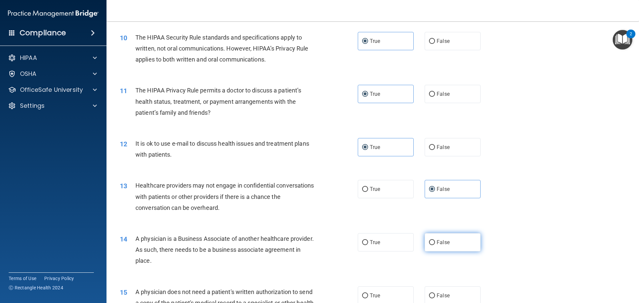
radio input "true"
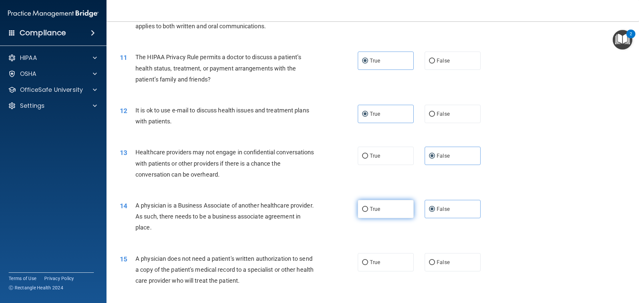
scroll to position [533, 0]
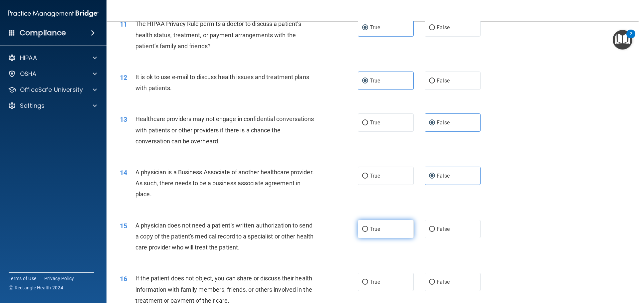
click at [370, 229] on span "True" at bounding box center [375, 229] width 10 height 6
click at [368, 229] on input "True" at bounding box center [365, 229] width 6 height 5
radio input "true"
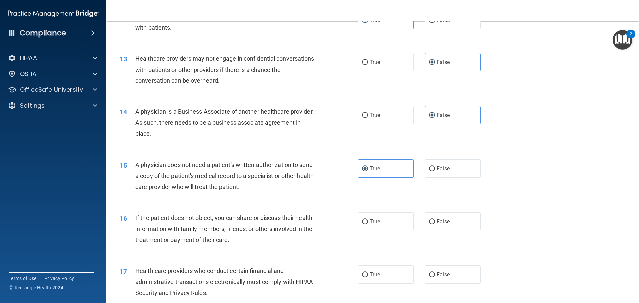
scroll to position [599, 0]
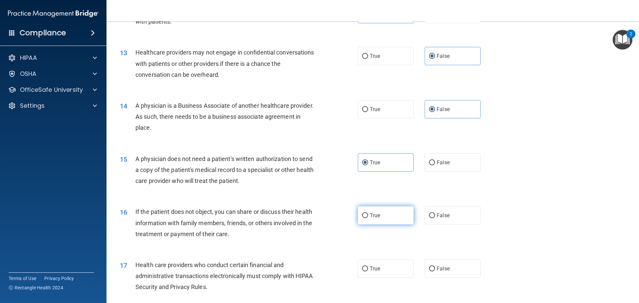
drag, startPoint x: 375, startPoint y: 220, endPoint x: 368, endPoint y: 221, distance: 7.7
click at [375, 219] on label "True" at bounding box center [386, 215] width 56 height 18
click at [368, 218] on input "True" at bounding box center [365, 215] width 6 height 5
radio input "true"
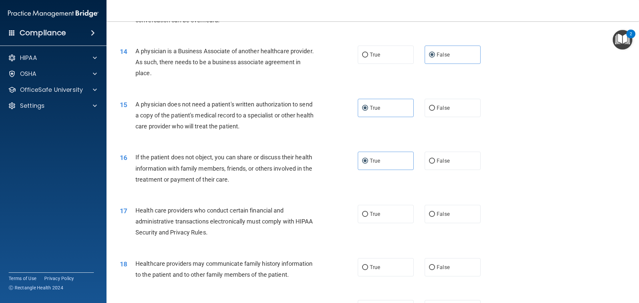
scroll to position [666, 0]
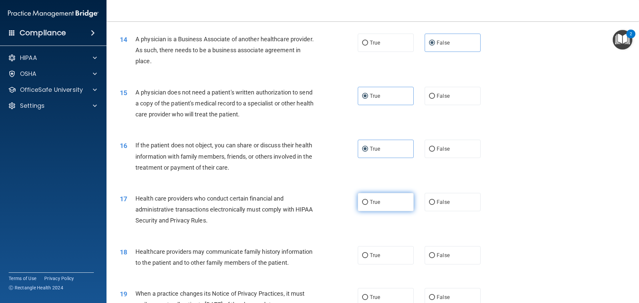
click at [367, 202] on label "True" at bounding box center [386, 202] width 56 height 18
click at [367, 202] on input "True" at bounding box center [365, 202] width 6 height 5
radio input "true"
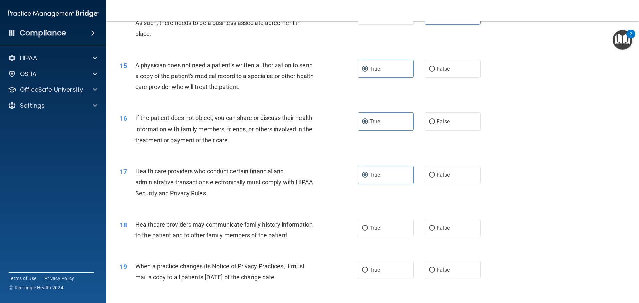
scroll to position [733, 0]
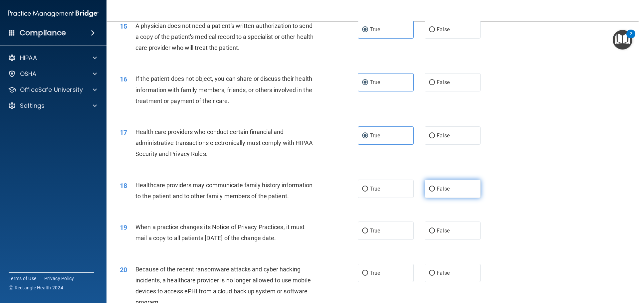
click at [442, 188] on span "False" at bounding box center [443, 189] width 13 height 6
click at [435, 188] on input "False" at bounding box center [432, 189] width 6 height 5
radio input "true"
click at [429, 229] on input "False" at bounding box center [432, 231] width 6 height 5
radio input "true"
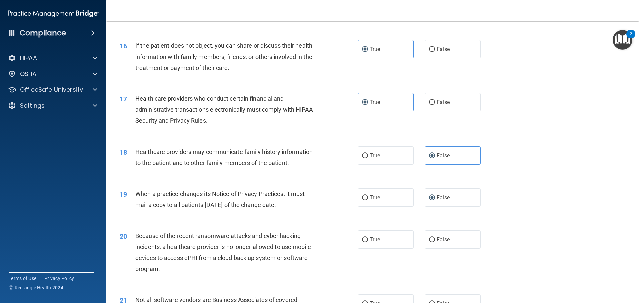
scroll to position [799, 0]
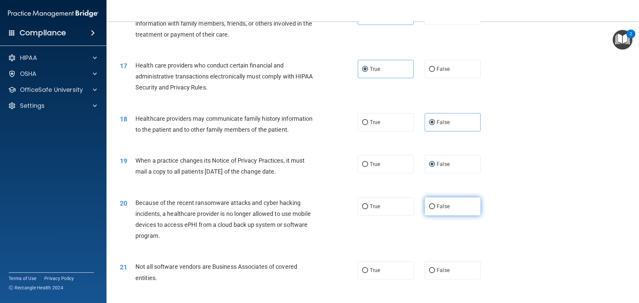
click at [432, 204] on input "False" at bounding box center [432, 206] width 6 height 5
radio input "true"
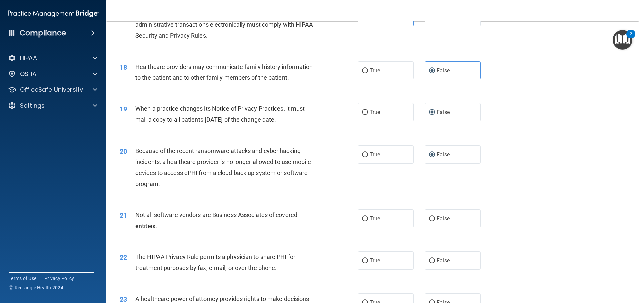
scroll to position [866, 0]
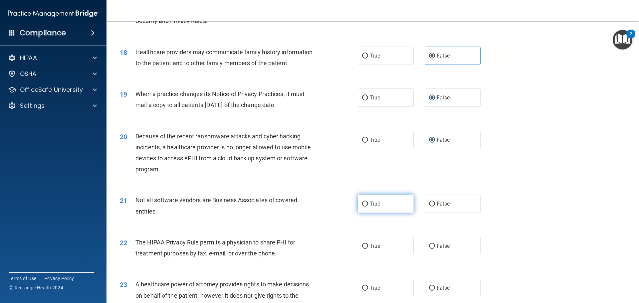
click at [371, 202] on span "True" at bounding box center [375, 204] width 10 height 6
click at [368, 202] on input "True" at bounding box center [365, 204] width 6 height 5
radio input "true"
click at [373, 242] on label "True" at bounding box center [386, 246] width 56 height 18
click at [368, 244] on input "True" at bounding box center [365, 246] width 6 height 5
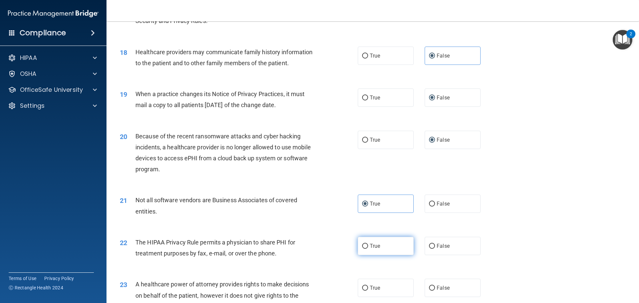
radio input "true"
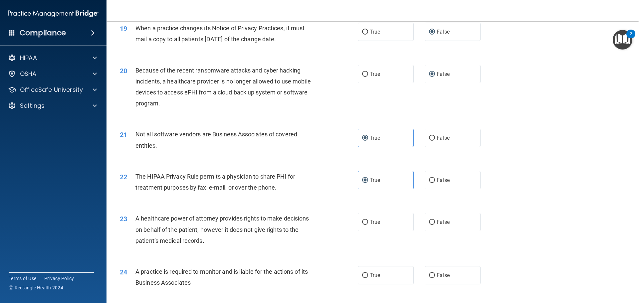
scroll to position [933, 0]
click at [429, 220] on input "False" at bounding box center [432, 221] width 6 height 5
radio input "true"
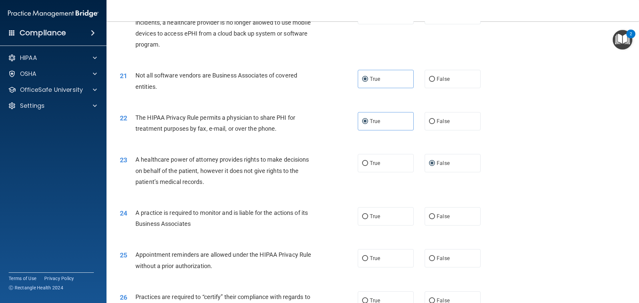
scroll to position [999, 0]
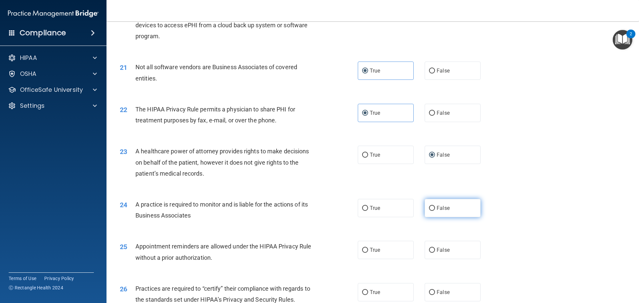
click at [432, 206] on input "False" at bounding box center [432, 208] width 6 height 5
radio input "true"
click at [377, 252] on span "True" at bounding box center [375, 250] width 10 height 6
click at [368, 252] on input "True" at bounding box center [365, 250] width 6 height 5
radio input "true"
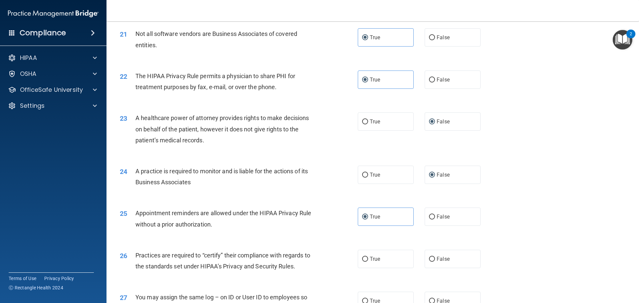
scroll to position [1066, 0]
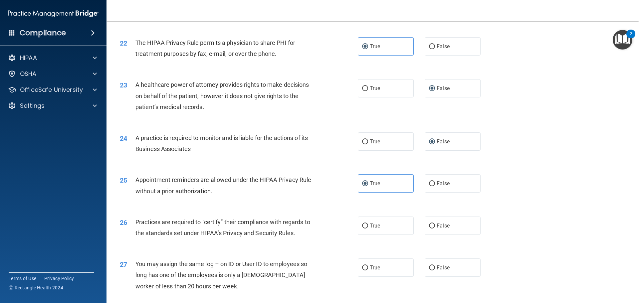
click at [421, 224] on div "True False" at bounding box center [425, 226] width 134 height 18
click at [426, 223] on label "False" at bounding box center [453, 226] width 56 height 18
click at [429, 224] on input "False" at bounding box center [432, 226] width 6 height 5
radio input "true"
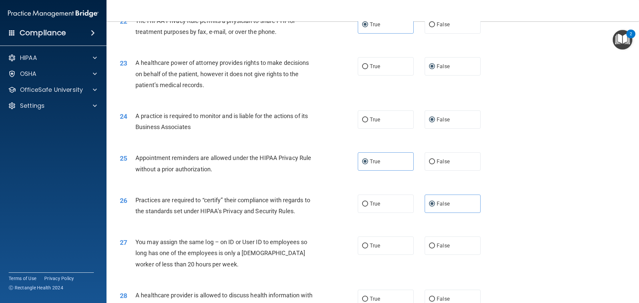
scroll to position [1099, 0]
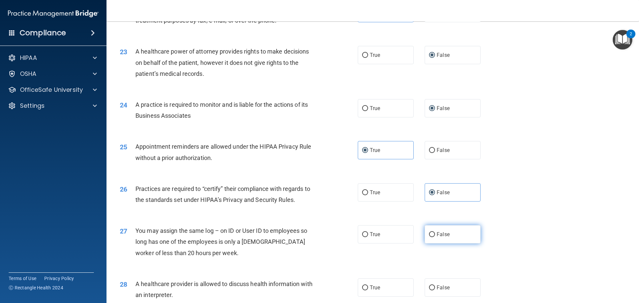
click at [437, 235] on span "False" at bounding box center [443, 234] width 13 height 6
click at [434, 235] on input "False" at bounding box center [432, 234] width 6 height 5
radio input "true"
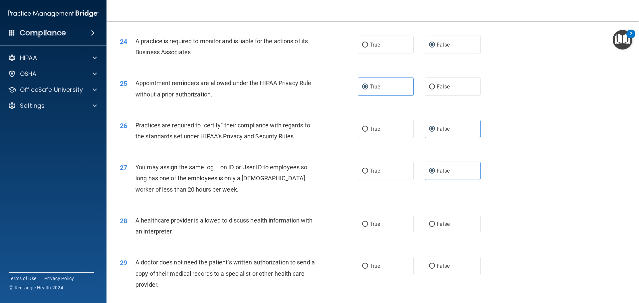
scroll to position [1166, 0]
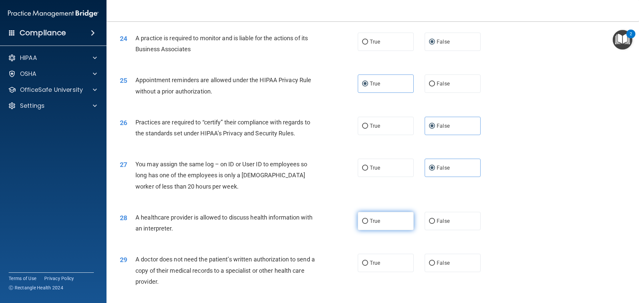
click at [380, 222] on label "True" at bounding box center [386, 221] width 56 height 18
click at [368, 222] on input "True" at bounding box center [365, 221] width 6 height 5
radio input "true"
click at [375, 264] on span "True" at bounding box center [375, 263] width 10 height 6
click at [368, 264] on input "True" at bounding box center [365, 263] width 6 height 5
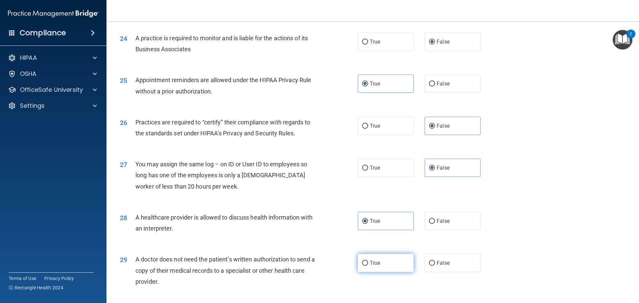
radio input "true"
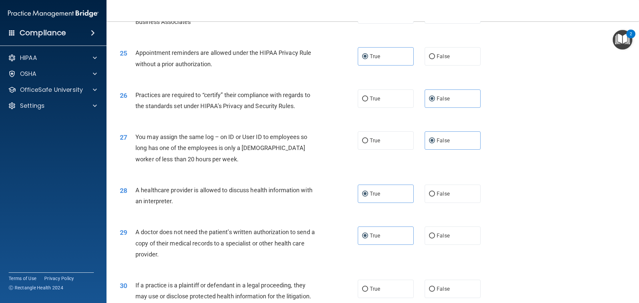
scroll to position [1247, 0]
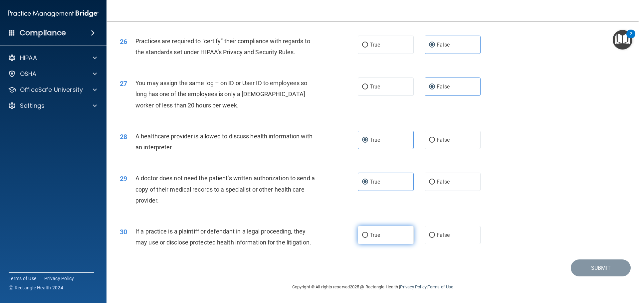
click at [375, 234] on span "True" at bounding box center [375, 235] width 10 height 6
click at [368, 234] on input "True" at bounding box center [365, 235] width 6 height 5
radio input "true"
click at [601, 266] on button "Submit" at bounding box center [601, 268] width 60 height 17
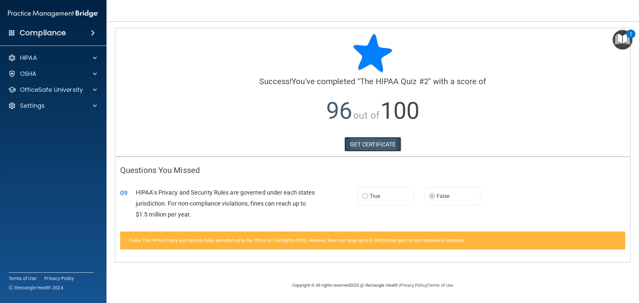
click at [365, 145] on link "GET CERTIFICATE" at bounding box center [373, 144] width 57 height 15
click at [87, 87] on div at bounding box center [94, 90] width 17 height 8
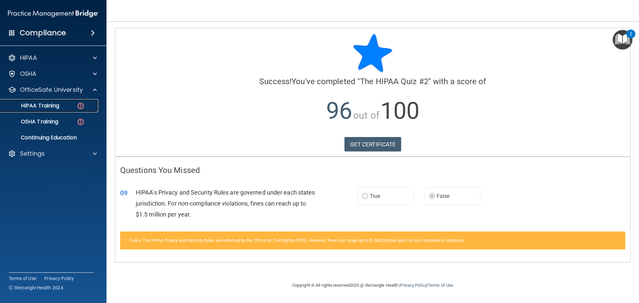
click at [49, 105] on p "HIPAA Training" at bounding box center [31, 106] width 55 height 7
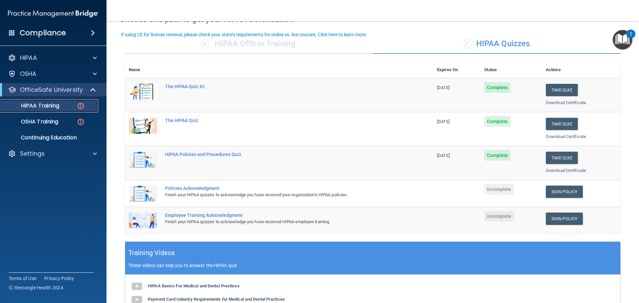
scroll to position [33, 0]
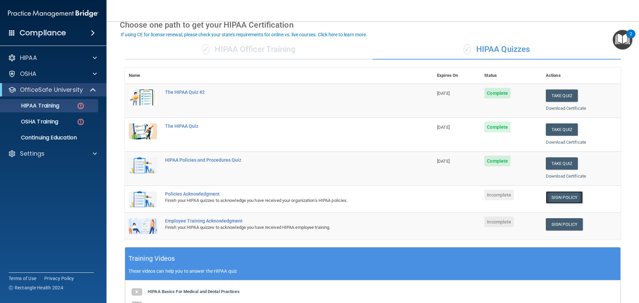
click at [557, 197] on link "Sign Policy" at bounding box center [564, 197] width 37 height 12
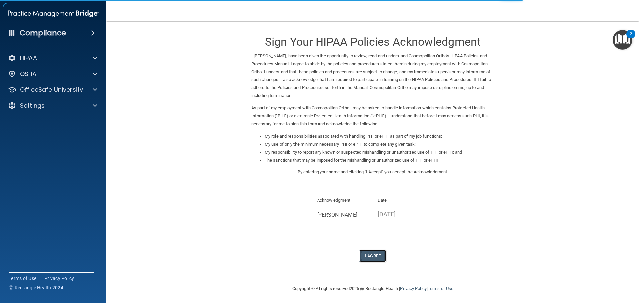
click at [373, 255] on button "I Agree" at bounding box center [373, 256] width 27 height 12
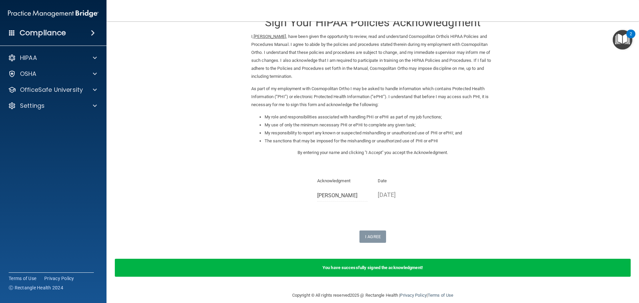
scroll to position [28, 0]
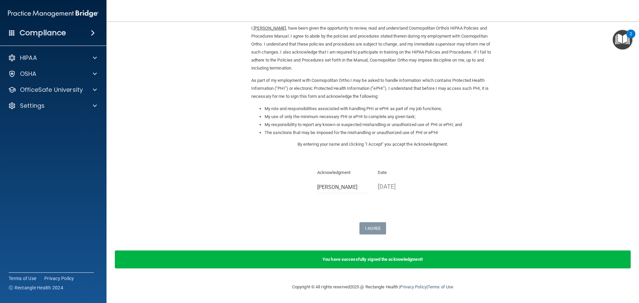
drag, startPoint x: 277, startPoint y: 117, endPoint x: 367, endPoint y: 213, distance: 131.9
click at [277, 117] on li "My use of only the minimum necessary PHI or ePHI to complete any given task;" at bounding box center [380, 117] width 230 height 8
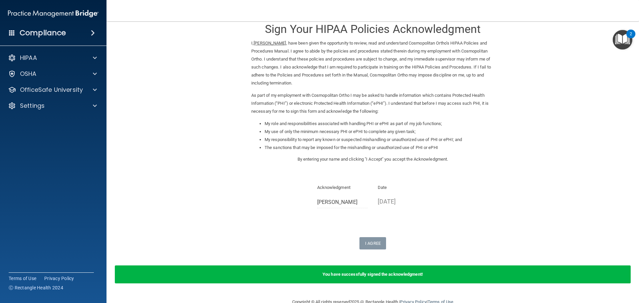
scroll to position [0, 0]
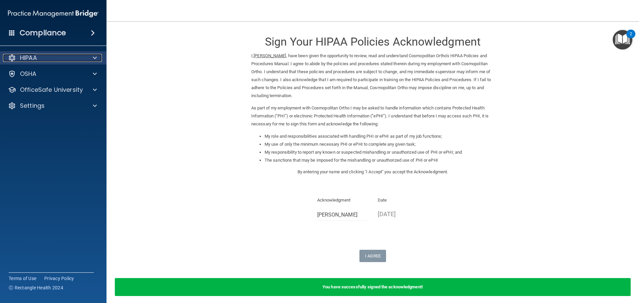
click at [47, 61] on div "HIPAA" at bounding box center [44, 58] width 83 height 8
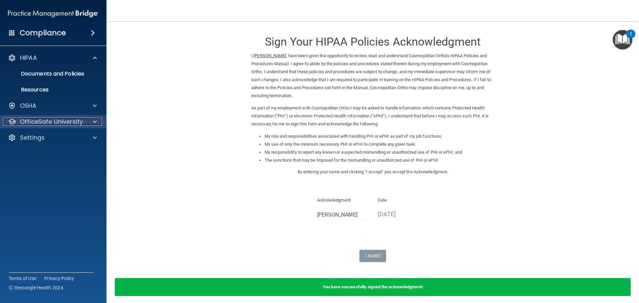
click at [61, 119] on p "OfficeSafe University" at bounding box center [51, 122] width 63 height 8
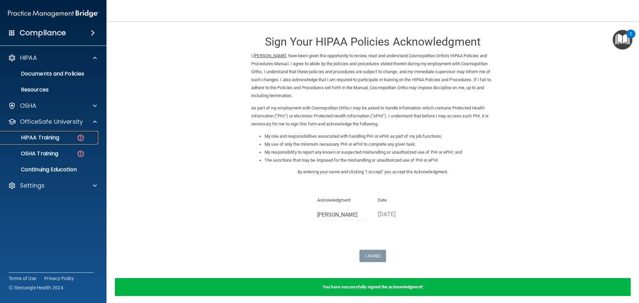
click at [41, 136] on p "HIPAA Training" at bounding box center [31, 138] width 55 height 7
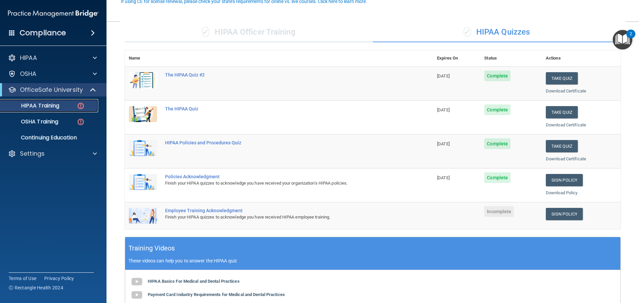
scroll to position [67, 0]
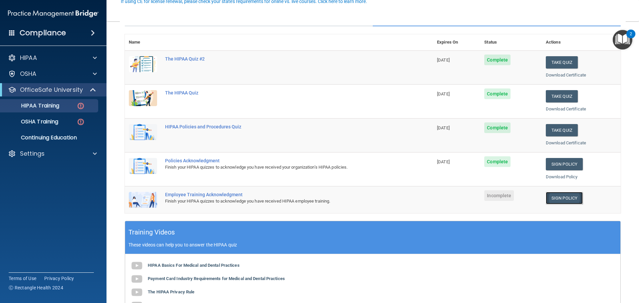
click at [561, 198] on link "Sign Policy" at bounding box center [564, 198] width 37 height 12
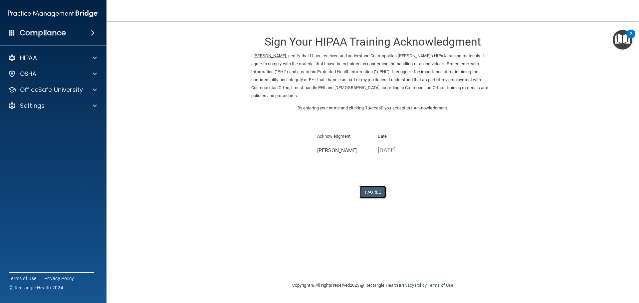
click at [371, 186] on button "I Agree" at bounding box center [373, 192] width 27 height 12
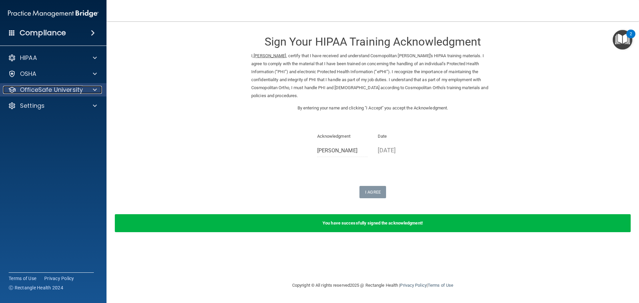
click at [47, 89] on p "OfficeSafe University" at bounding box center [51, 90] width 63 height 8
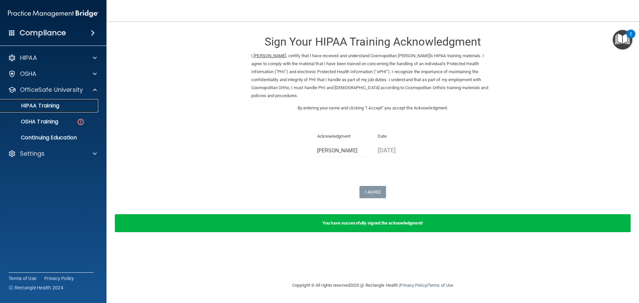
drag, startPoint x: 55, startPoint y: 105, endPoint x: 130, endPoint y: 111, distance: 75.5
click at [55, 105] on p "HIPAA Training" at bounding box center [31, 106] width 55 height 7
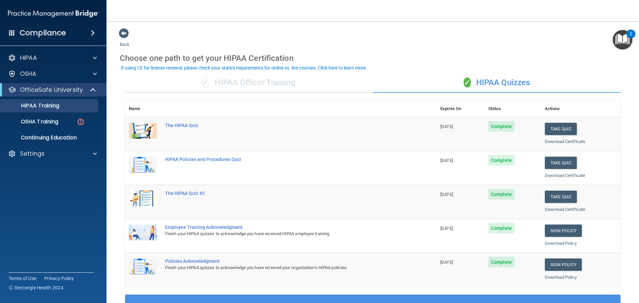
click at [273, 87] on div "✓ HIPAA Officer Training" at bounding box center [249, 83] width 248 height 20
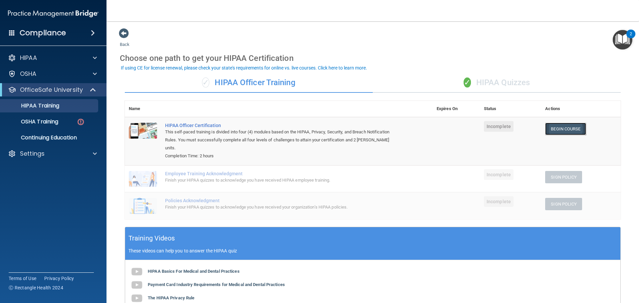
click at [558, 131] on link "Begin Course" at bounding box center [566, 129] width 41 height 12
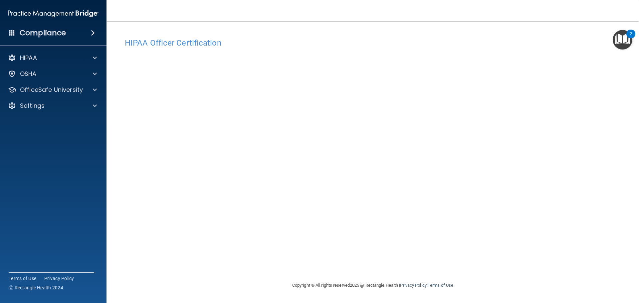
click at [493, 287] on div "Copyright © All rights reserved 2025 @ Rectangle Health | Privacy Policy | Term…" at bounding box center [372, 285] width 243 height 21
click at [94, 59] on span at bounding box center [95, 58] width 4 height 8
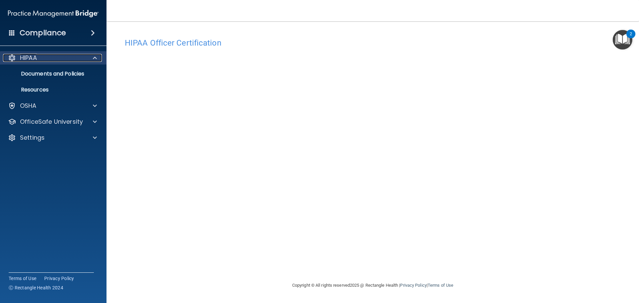
click at [94, 58] on span at bounding box center [95, 58] width 4 height 8
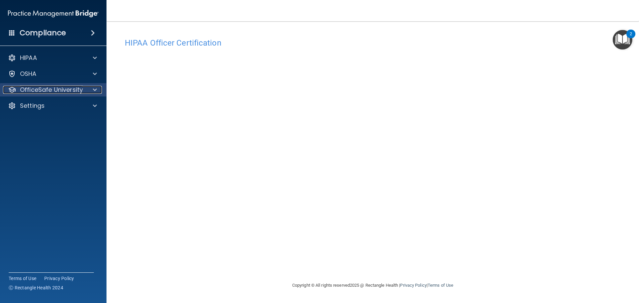
click at [63, 94] on p "OfficeSafe University" at bounding box center [51, 90] width 63 height 8
drag, startPoint x: 86, startPoint y: 80, endPoint x: 107, endPoint y: 86, distance: 21.2
click at [87, 80] on div "OSHA" at bounding box center [53, 73] width 107 height 13
click at [82, 84] on div "OfficeSafe University" at bounding box center [53, 89] width 107 height 13
click at [96, 91] on span at bounding box center [95, 90] width 4 height 8
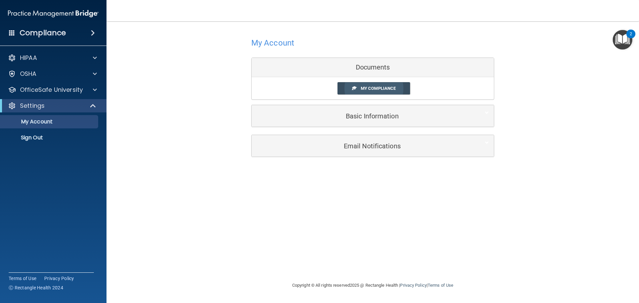
click at [384, 86] on span "My Compliance" at bounding box center [378, 88] width 35 height 5
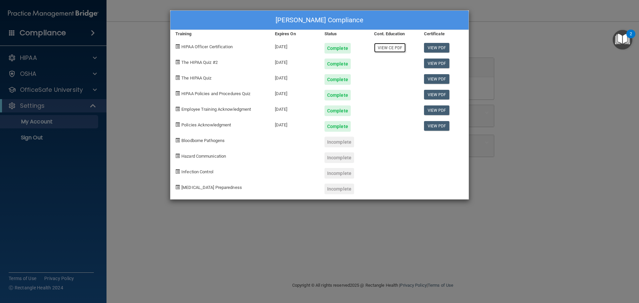
click at [391, 47] on link "View CE PDF" at bounding box center [390, 48] width 32 height 10
click at [177, 94] on span at bounding box center [178, 93] width 4 height 4
click at [189, 214] on div "[PERSON_NAME] Compliance Training Expires On Status Cont. Education Certificate…" at bounding box center [319, 151] width 639 height 303
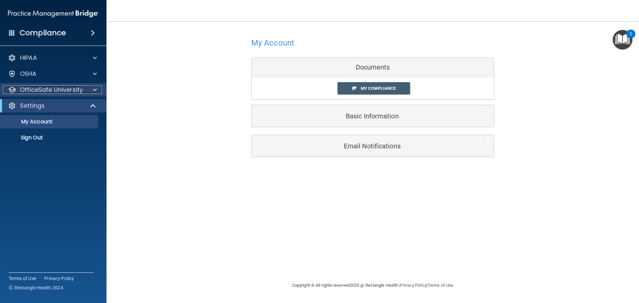
click at [82, 92] on p "OfficeSafe University" at bounding box center [51, 90] width 63 height 8
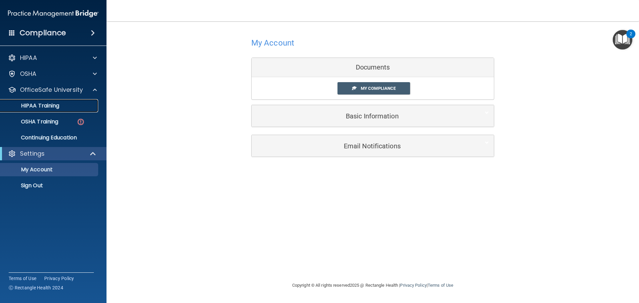
click at [54, 110] on link "HIPAA Training" at bounding box center [45, 105] width 105 height 13
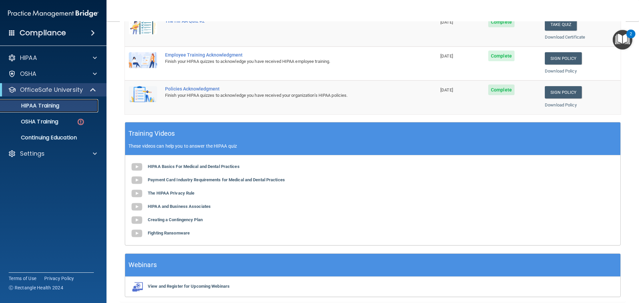
scroll to position [198, 0]
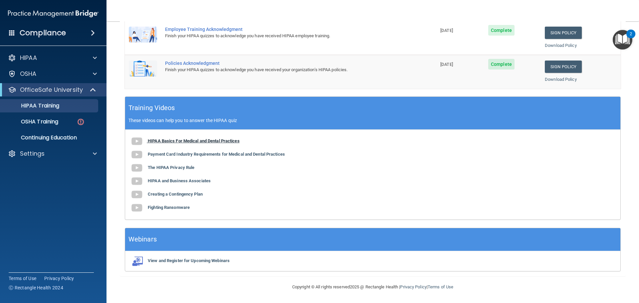
click at [176, 142] on b "HIPAA Basics For Medical and Dental Practices" at bounding box center [194, 141] width 92 height 5
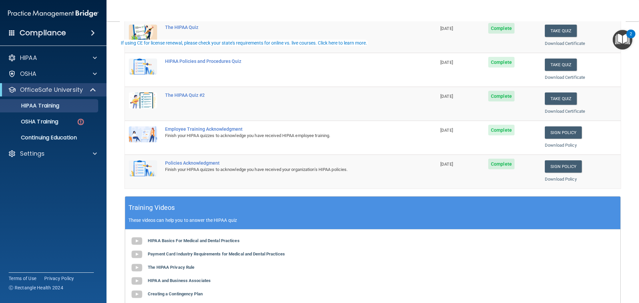
scroll to position [0, 0]
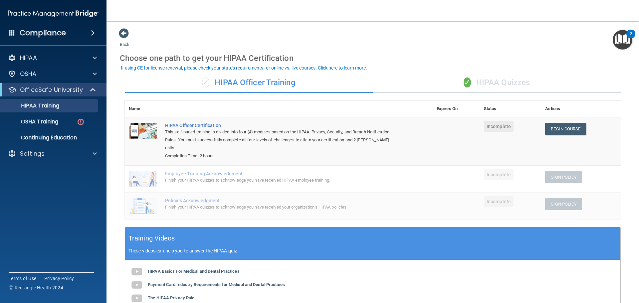
drag, startPoint x: 505, startPoint y: 83, endPoint x: 478, endPoint y: 80, distance: 27.5
click at [505, 83] on div "✓ HIPAA Quizzes" at bounding box center [497, 83] width 248 height 20
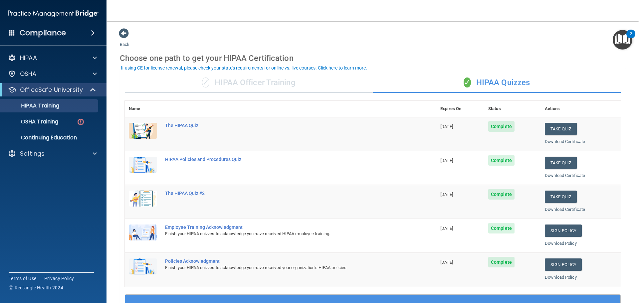
click at [258, 89] on div "✓ HIPAA Officer Training" at bounding box center [249, 83] width 248 height 20
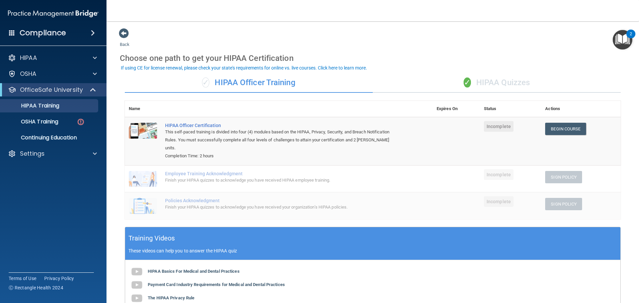
drag, startPoint x: 383, startPoint y: 129, endPoint x: 559, endPoint y: 118, distance: 176.9
click at [384, 129] on div "This self-paced training is divided into four (4) modules based on the HIPAA, P…" at bounding box center [282, 140] width 234 height 24
click at [370, 132] on div "This self-paced training is divided into four (4) modules based on the HIPAA, P…" at bounding box center [282, 140] width 234 height 24
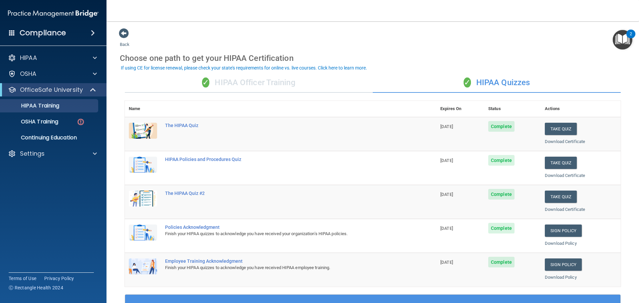
click at [236, 83] on div "✓ HIPAA Officer Training" at bounding box center [249, 83] width 248 height 20
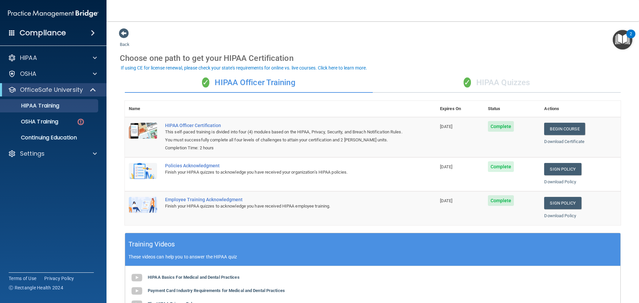
drag, startPoint x: 473, startPoint y: 73, endPoint x: 414, endPoint y: 78, distance: 58.8
click at [472, 74] on div "✓ HIPAA Quizzes" at bounding box center [497, 83] width 248 height 20
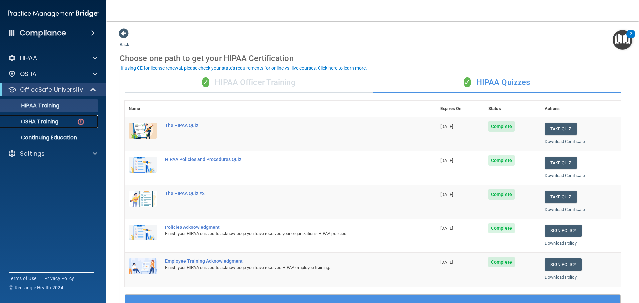
drag, startPoint x: 43, startPoint y: 123, endPoint x: 47, endPoint y: 123, distance: 3.7
click at [43, 123] on p "OSHA Training" at bounding box center [31, 122] width 54 height 7
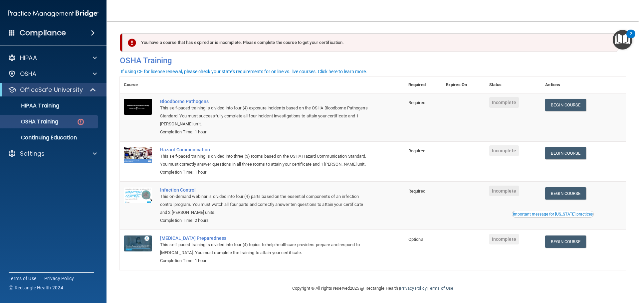
click at [91, 32] on span at bounding box center [93, 33] width 4 height 8
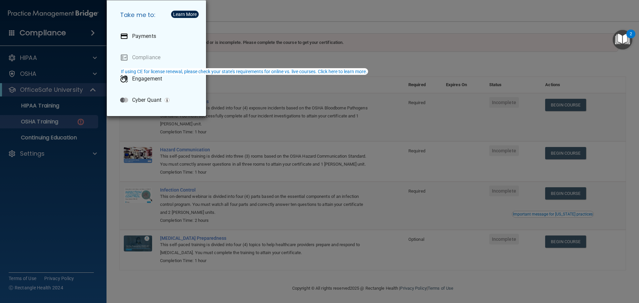
click at [35, 224] on div "Take me to: Payments Compliance Engagement Cyber Quant" at bounding box center [319, 151] width 639 height 303
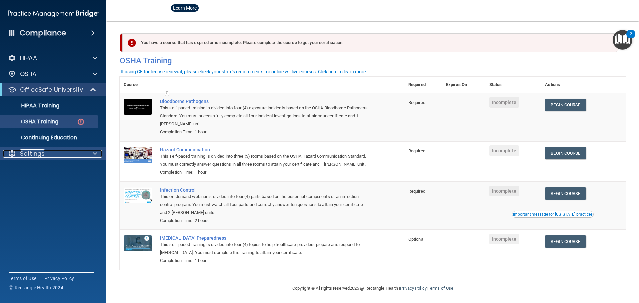
click at [52, 154] on div "Settings" at bounding box center [44, 154] width 83 height 8
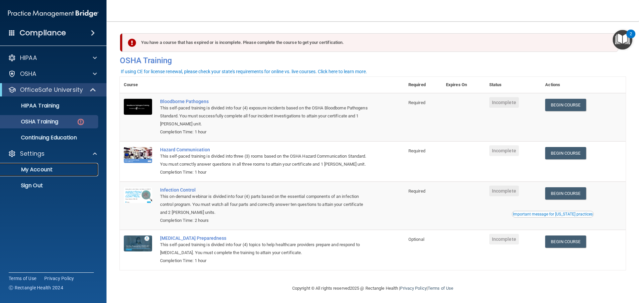
click at [45, 169] on p "My Account" at bounding box center [49, 170] width 91 height 7
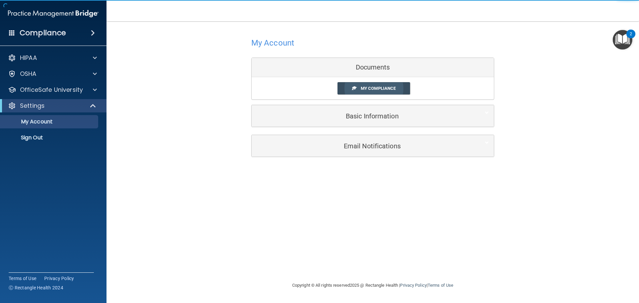
click at [360, 90] on link "My Compliance" at bounding box center [374, 88] width 73 height 12
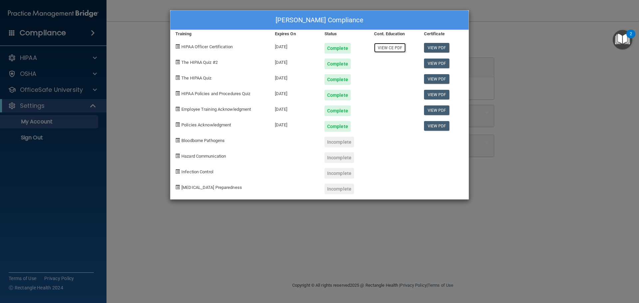
click at [394, 48] on link "View CE PDF" at bounding box center [390, 48] width 32 height 10
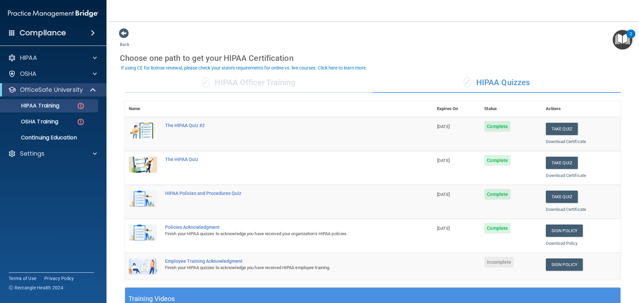
click at [236, 78] on div "✓ HIPAA Officer Training" at bounding box center [249, 83] width 248 height 20
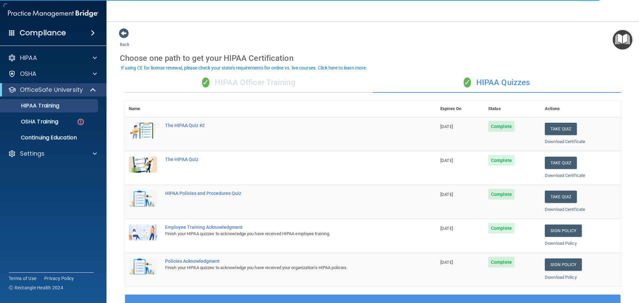
click at [252, 84] on div "✓ HIPAA Officer Training" at bounding box center [249, 83] width 248 height 20
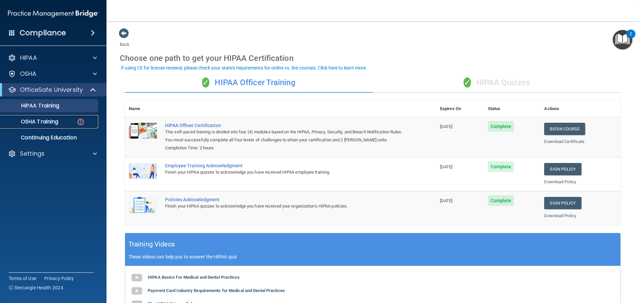
click at [40, 119] on p "OSHA Training" at bounding box center [31, 122] width 54 height 7
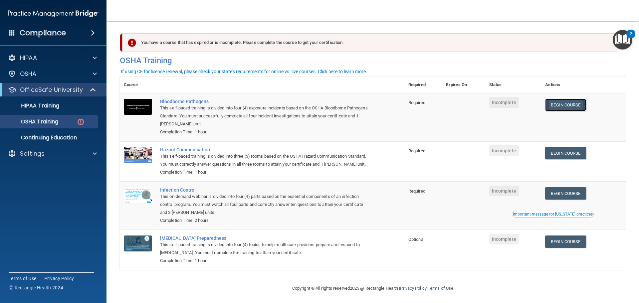
click at [560, 104] on link "Begin Course" at bounding box center [566, 105] width 41 height 12
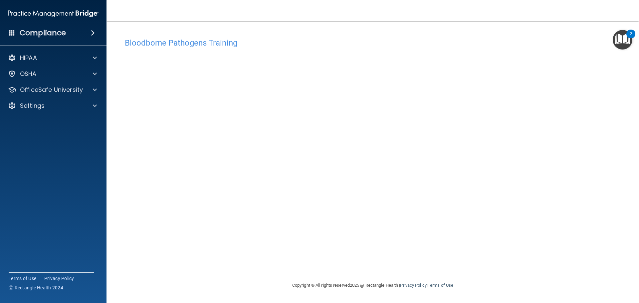
click at [407, 256] on div "Bloodborne Pathogens Training This course doesn’t expire until . Are you sure y…" at bounding box center [373, 158] width 506 height 247
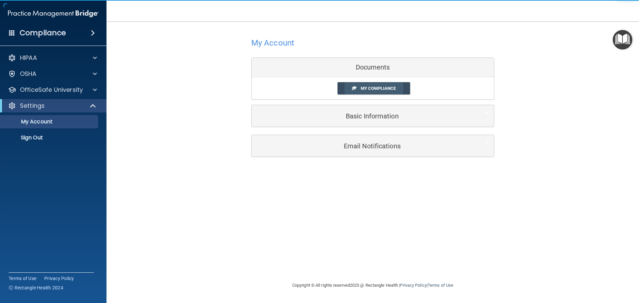
click at [375, 85] on link "My Compliance" at bounding box center [374, 88] width 73 height 12
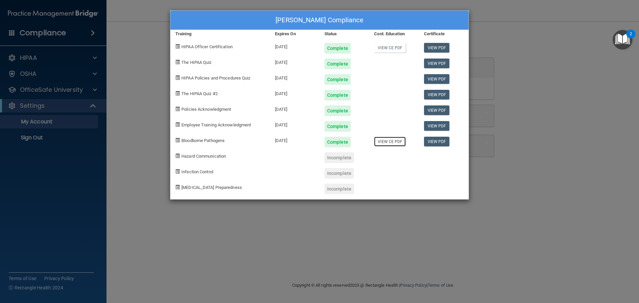
click at [389, 142] on link "View CE PDF" at bounding box center [390, 142] width 32 height 10
click at [134, 32] on div "Allison Wright's Compliance Training Expires On Status Cont. Education Certific…" at bounding box center [319, 151] width 639 height 303
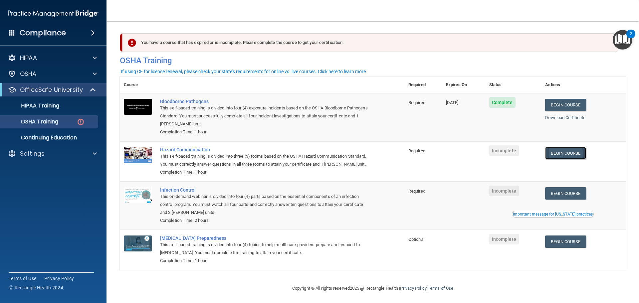
click at [572, 152] on link "Begin Course" at bounding box center [566, 153] width 41 height 12
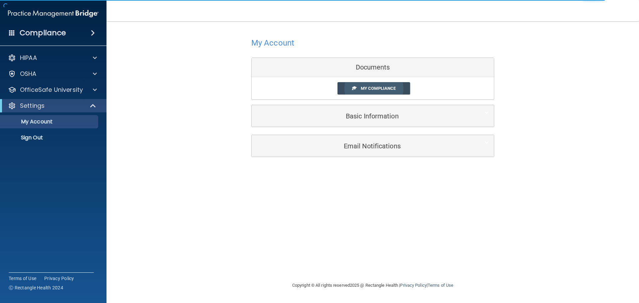
click at [395, 88] on span "My Compliance" at bounding box center [378, 88] width 35 height 5
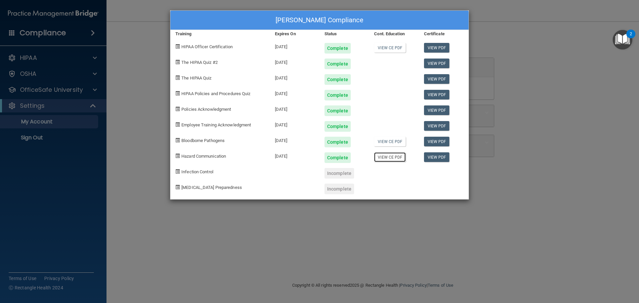
click at [391, 158] on link "View CE PDF" at bounding box center [390, 158] width 32 height 10
click at [498, 62] on div "[PERSON_NAME] Compliance Training Expires On Status Cont. Education Certificate…" at bounding box center [319, 151] width 639 height 303
